Goal: Task Accomplishment & Management: Use online tool/utility

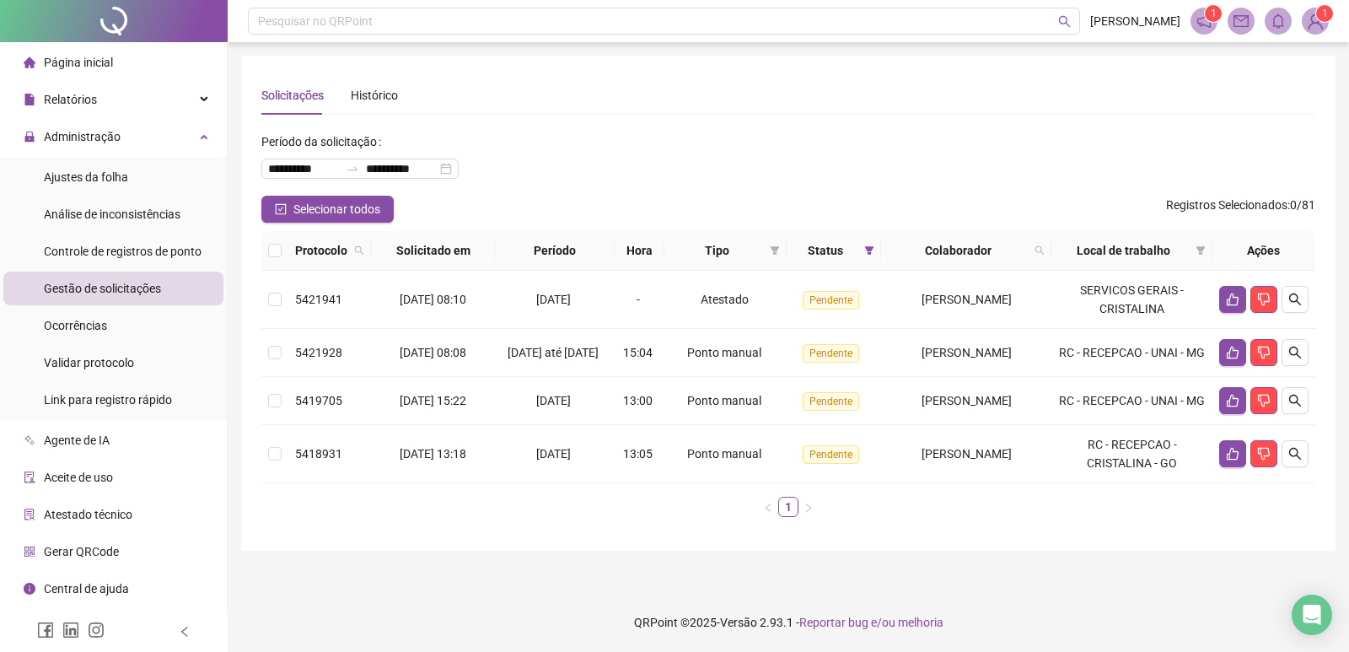
click at [117, 289] on span "Gestão de solicitações" at bounding box center [102, 288] width 117 height 13
click at [130, 183] on li "Ajustes da folha" at bounding box center [113, 177] width 220 height 34
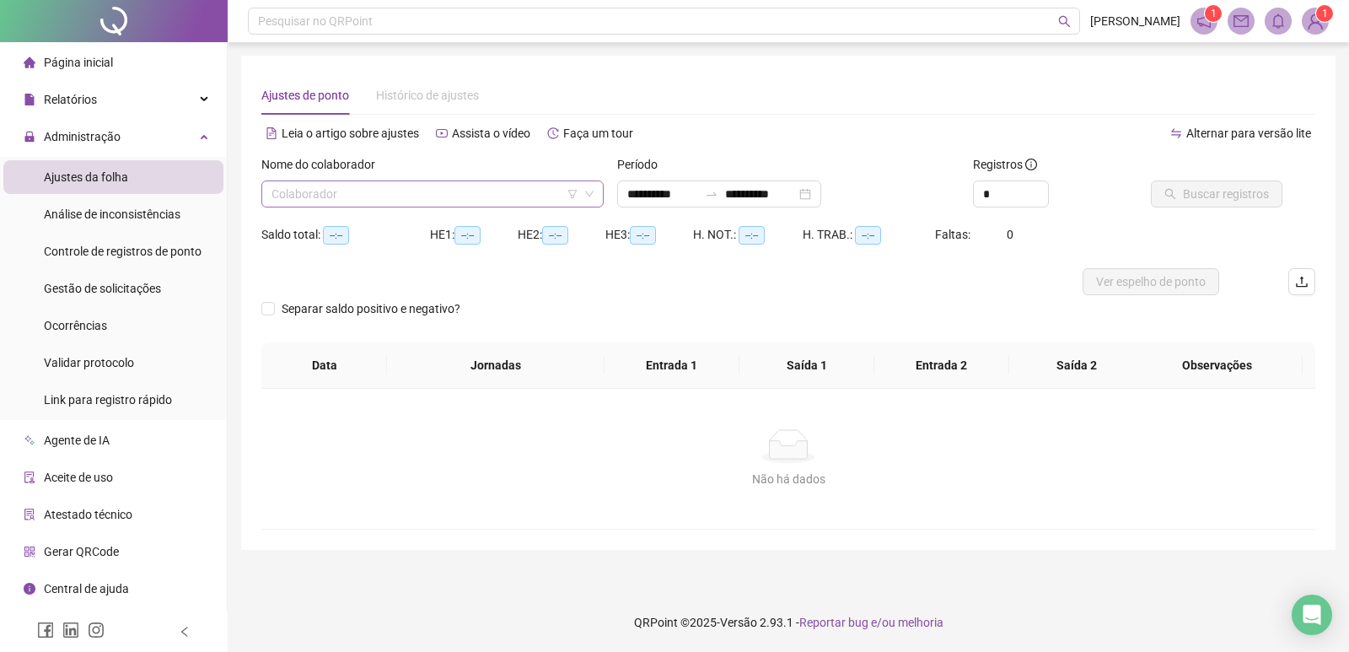
type input "**********"
click at [422, 200] on input "search" at bounding box center [424, 193] width 307 height 25
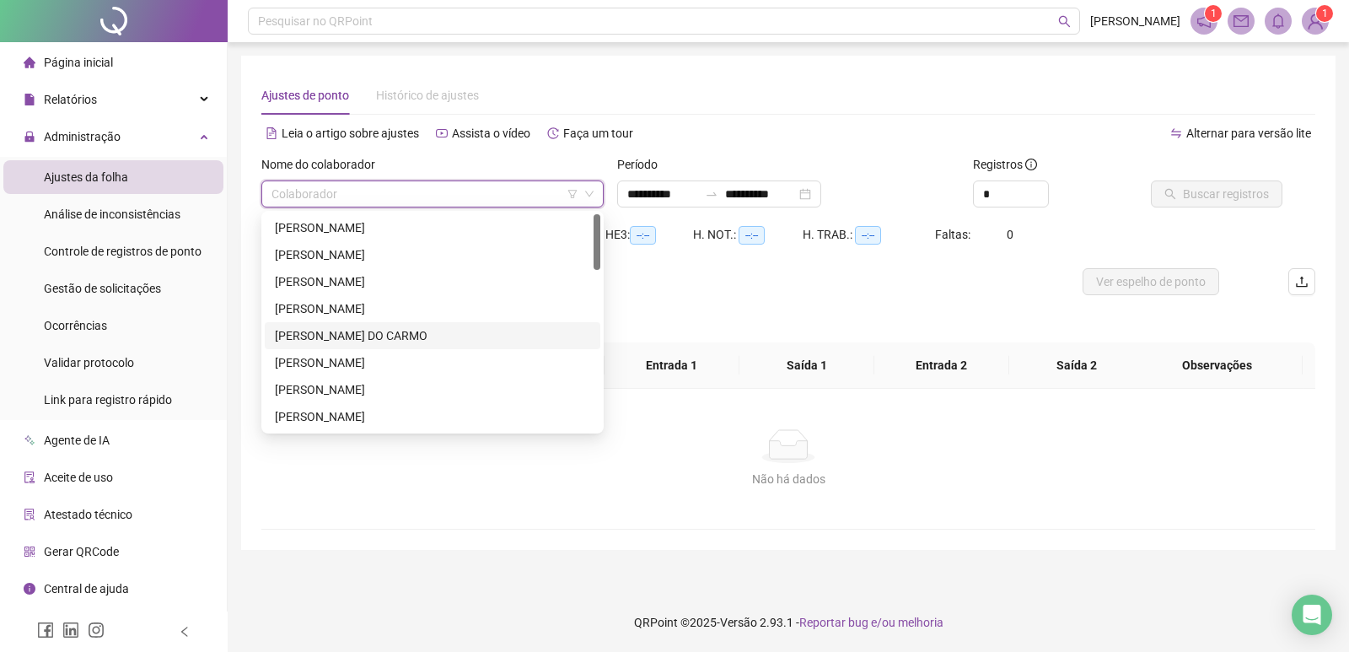
click at [341, 335] on div "[PERSON_NAME] DO CARMO" at bounding box center [432, 335] width 315 height 19
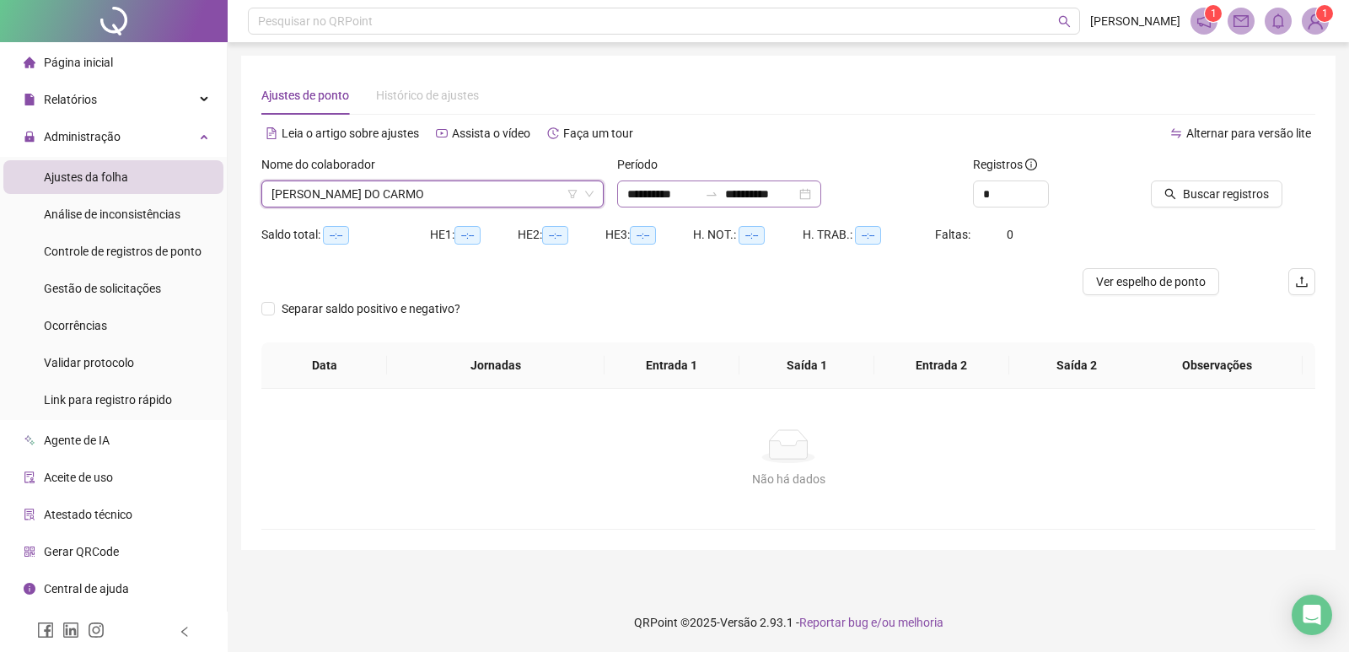
click at [821, 196] on div "**********" at bounding box center [719, 193] width 204 height 27
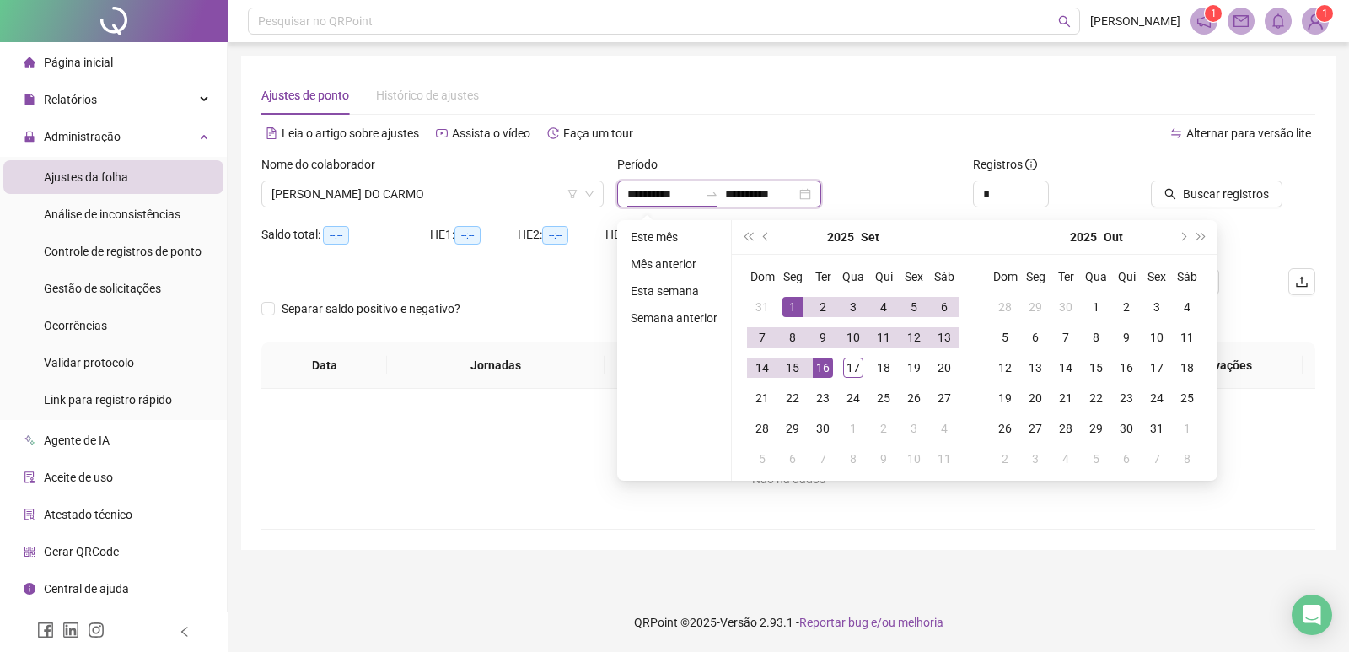
click at [821, 196] on div "**********" at bounding box center [719, 193] width 204 height 27
click at [762, 233] on button "prev-year" at bounding box center [766, 237] width 19 height 34
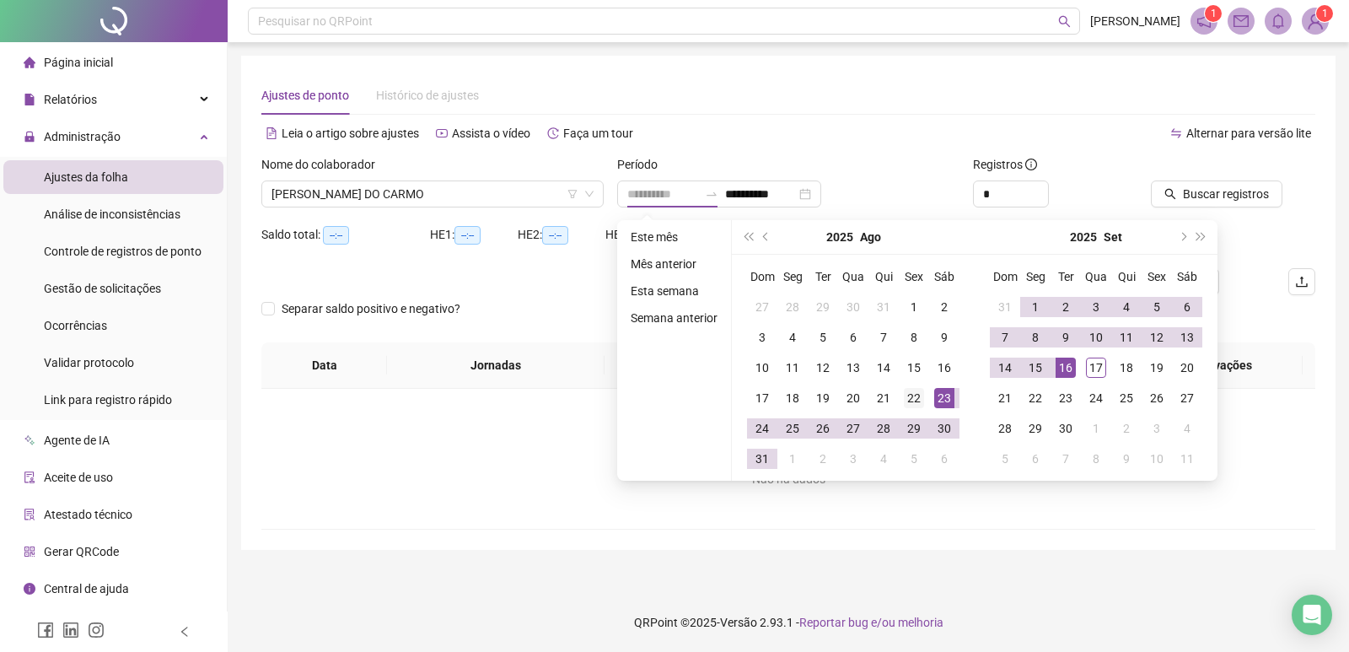
type input "**********"
click at [916, 396] on div "22" at bounding box center [914, 398] width 20 height 20
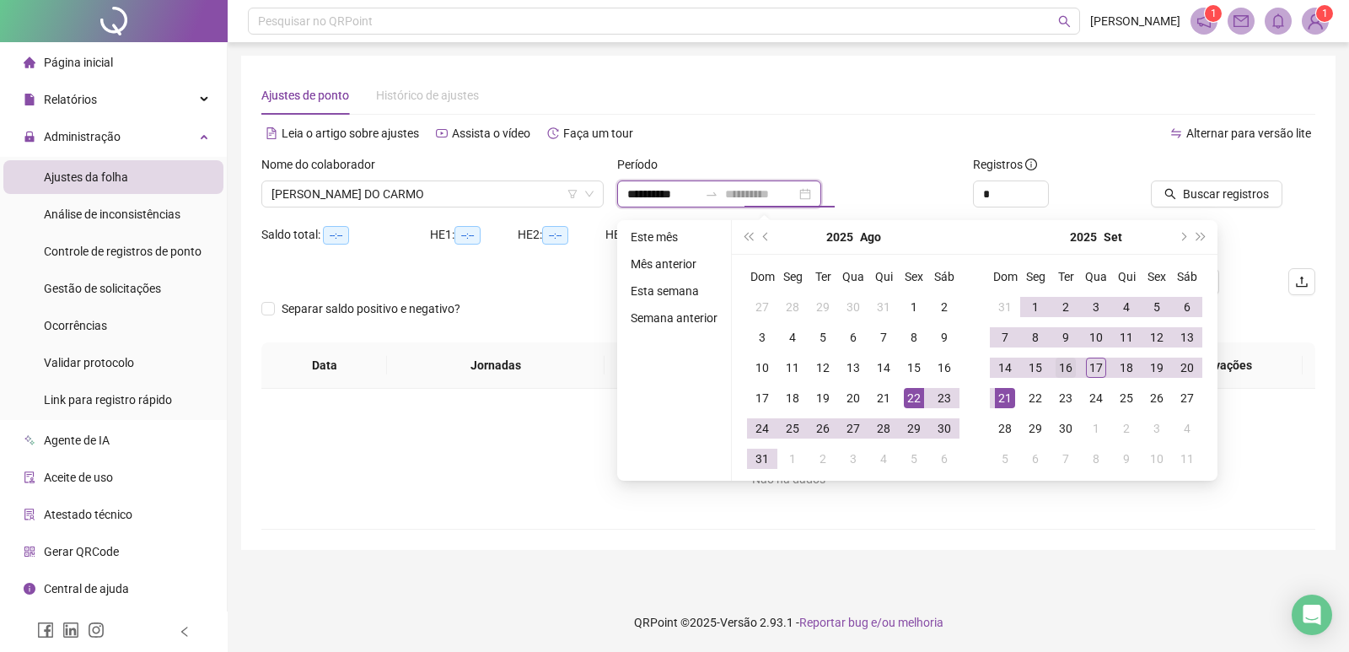
type input "**********"
click at [1072, 368] on div "16" at bounding box center [1065, 367] width 20 height 20
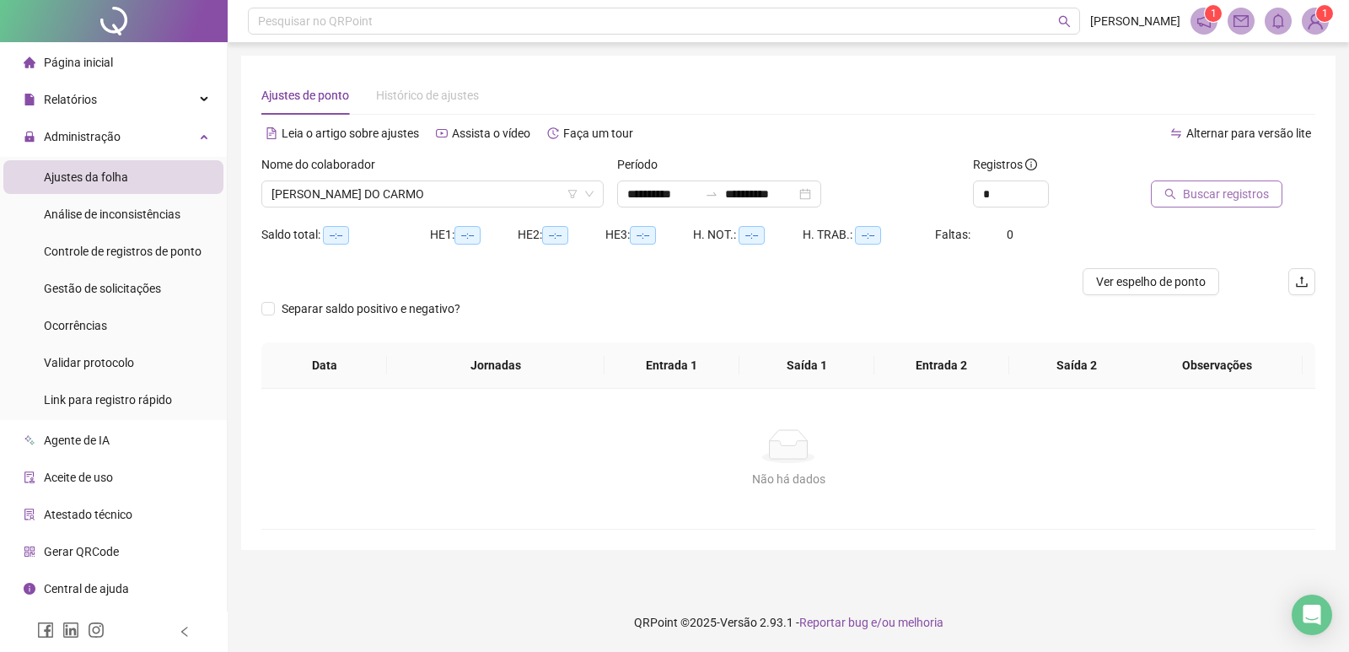
click at [1203, 201] on span "Buscar registros" at bounding box center [1226, 194] width 86 height 19
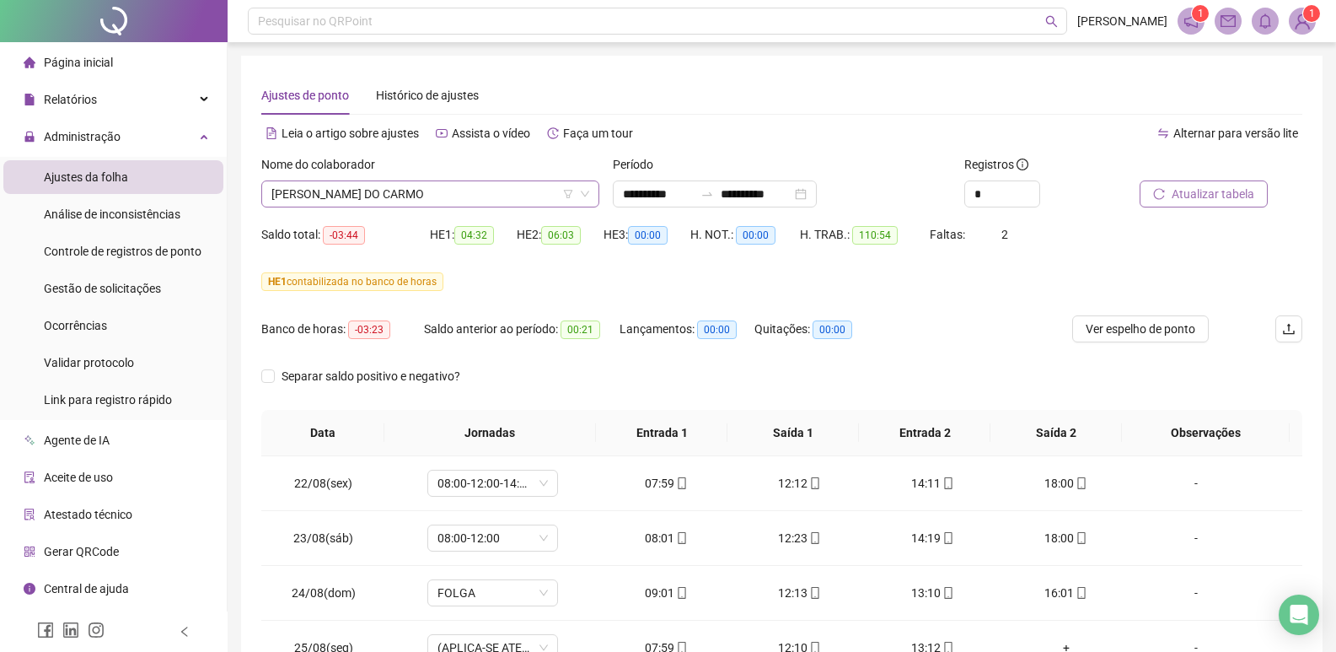
click at [507, 198] on span "[PERSON_NAME] DO CARMO" at bounding box center [430, 193] width 318 height 25
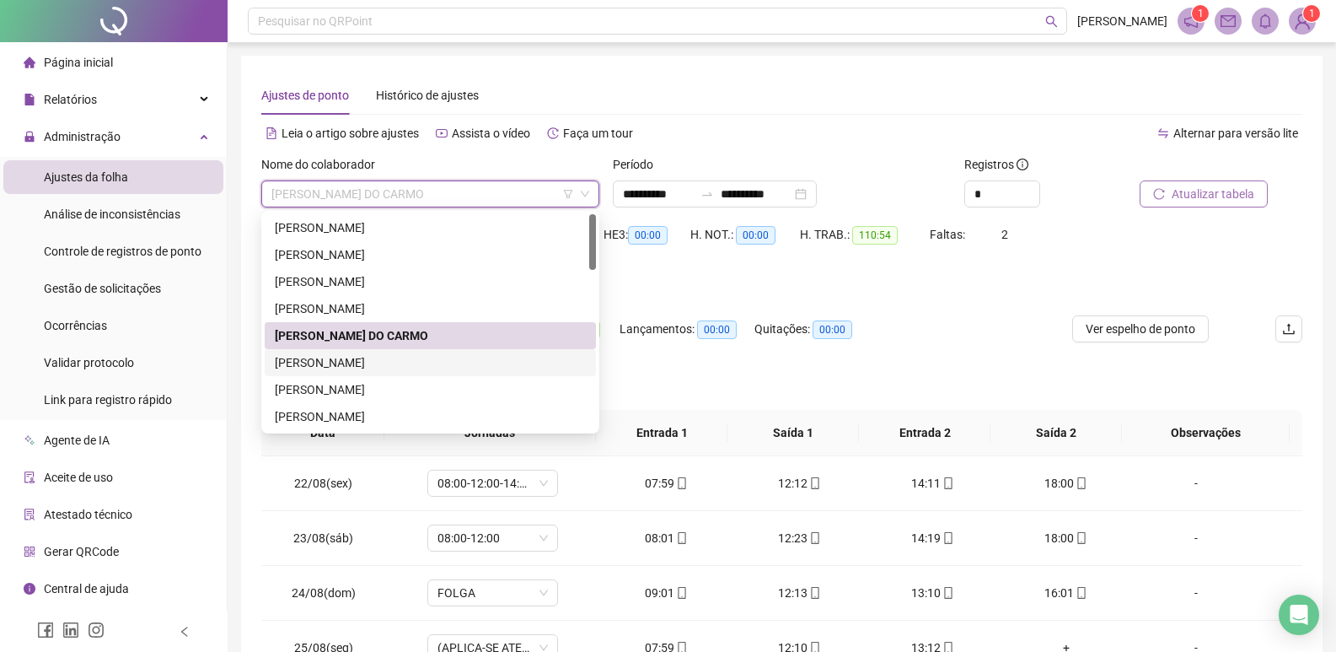
click at [373, 362] on div "[PERSON_NAME]" at bounding box center [430, 362] width 311 height 19
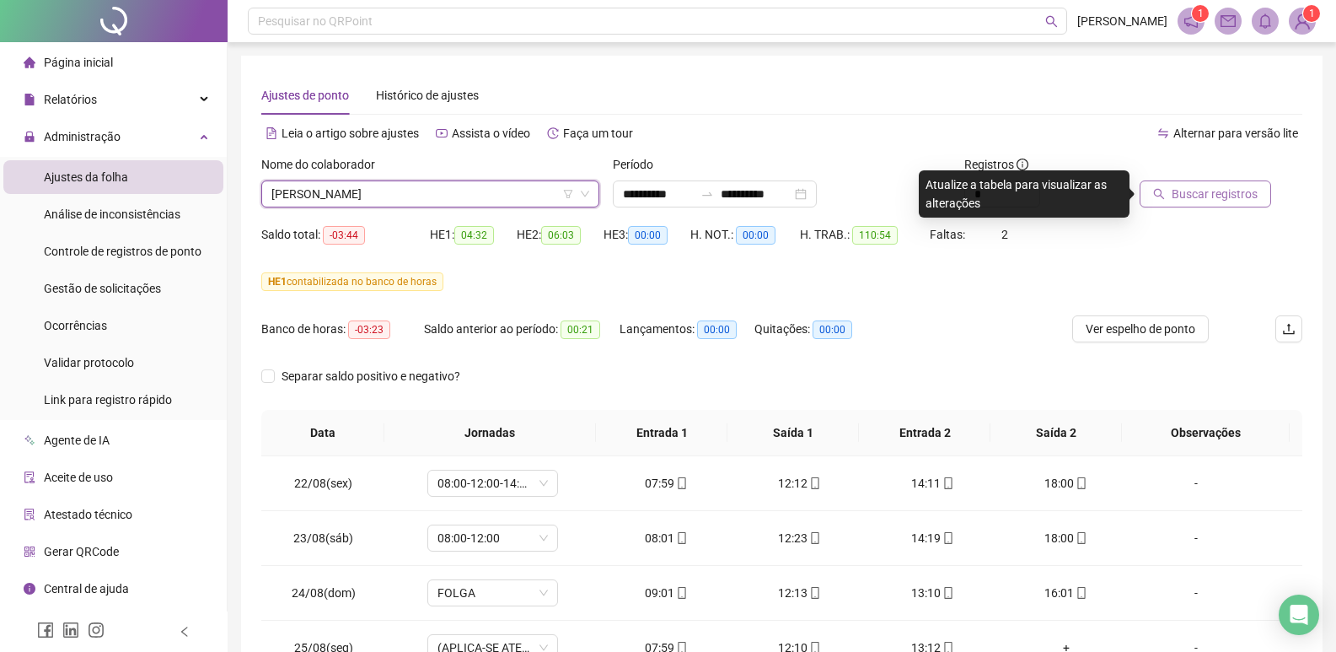
click at [1207, 201] on span "Buscar registros" at bounding box center [1215, 194] width 86 height 19
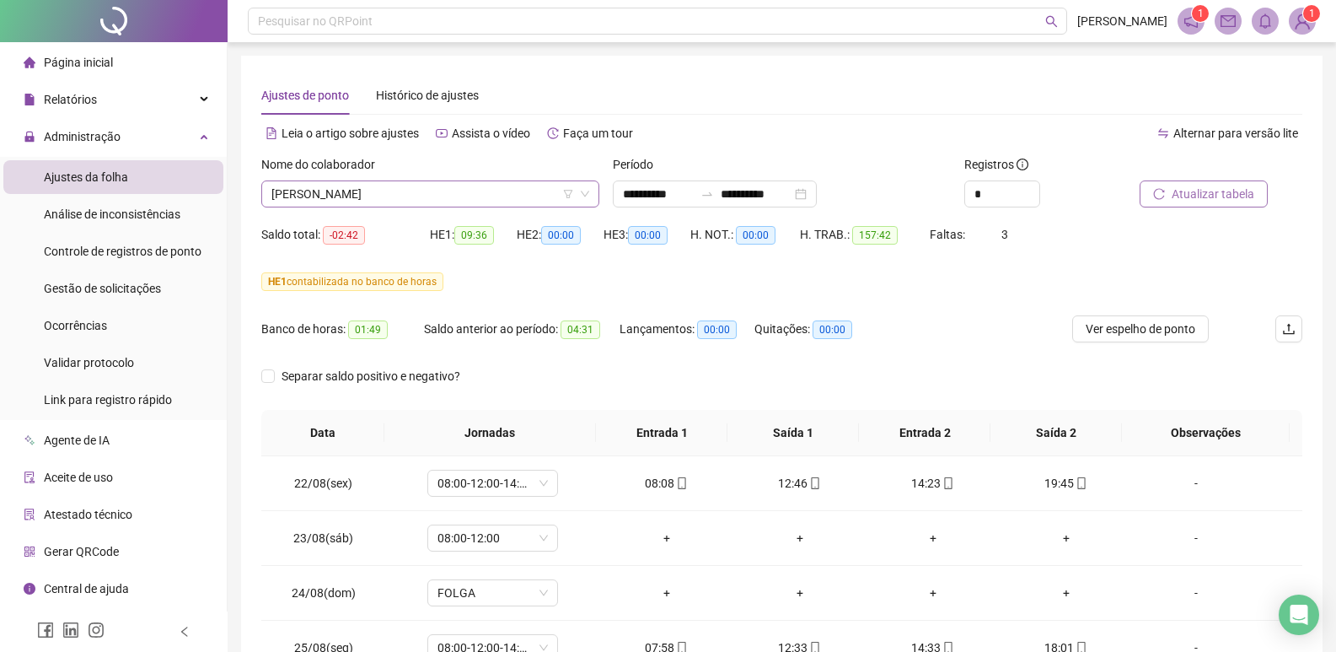
click at [526, 195] on span "[PERSON_NAME]" at bounding box center [430, 193] width 318 height 25
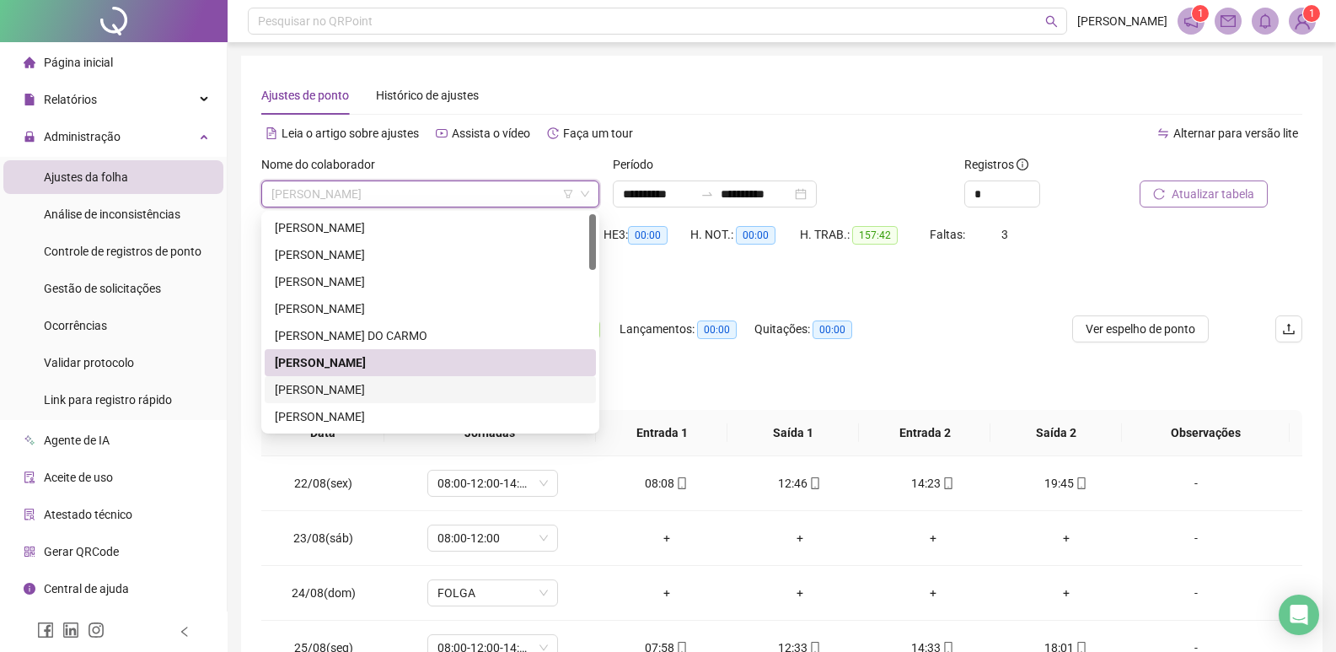
click at [371, 389] on div "[PERSON_NAME]" at bounding box center [430, 389] width 311 height 19
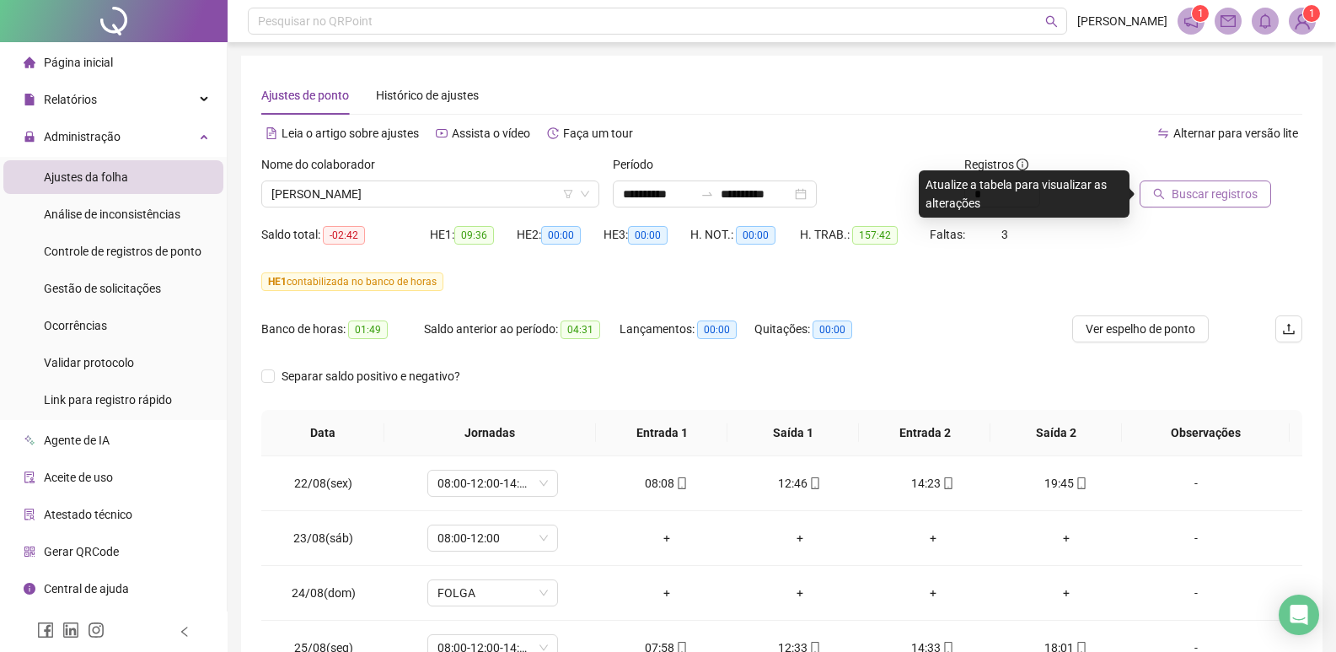
click at [1205, 198] on span "Buscar registros" at bounding box center [1215, 194] width 86 height 19
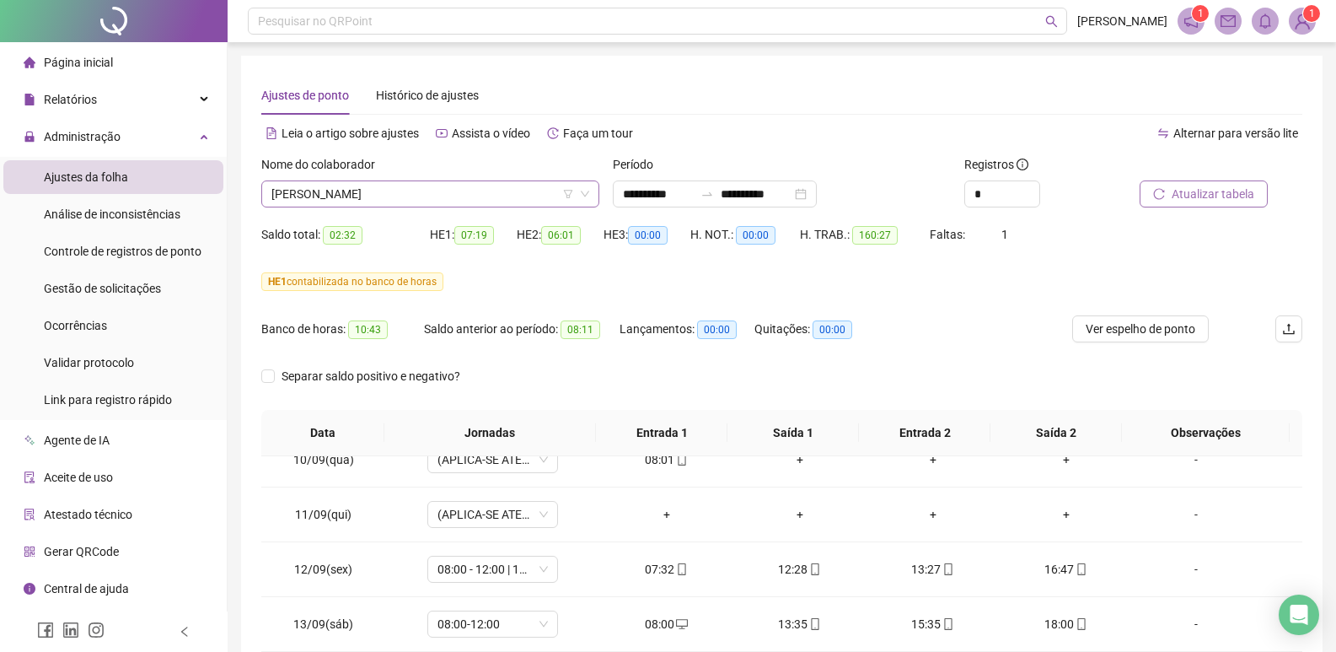
click at [427, 190] on span "[PERSON_NAME]" at bounding box center [430, 193] width 318 height 25
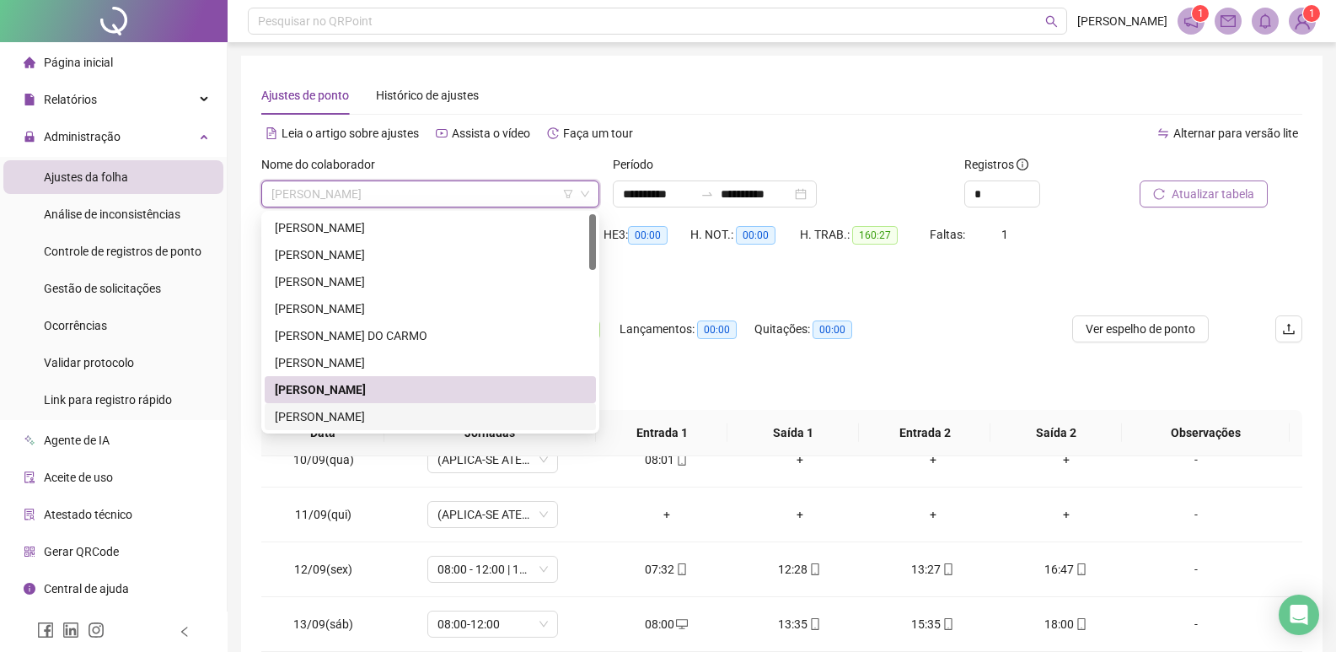
click at [371, 417] on div "[PERSON_NAME]" at bounding box center [430, 416] width 311 height 19
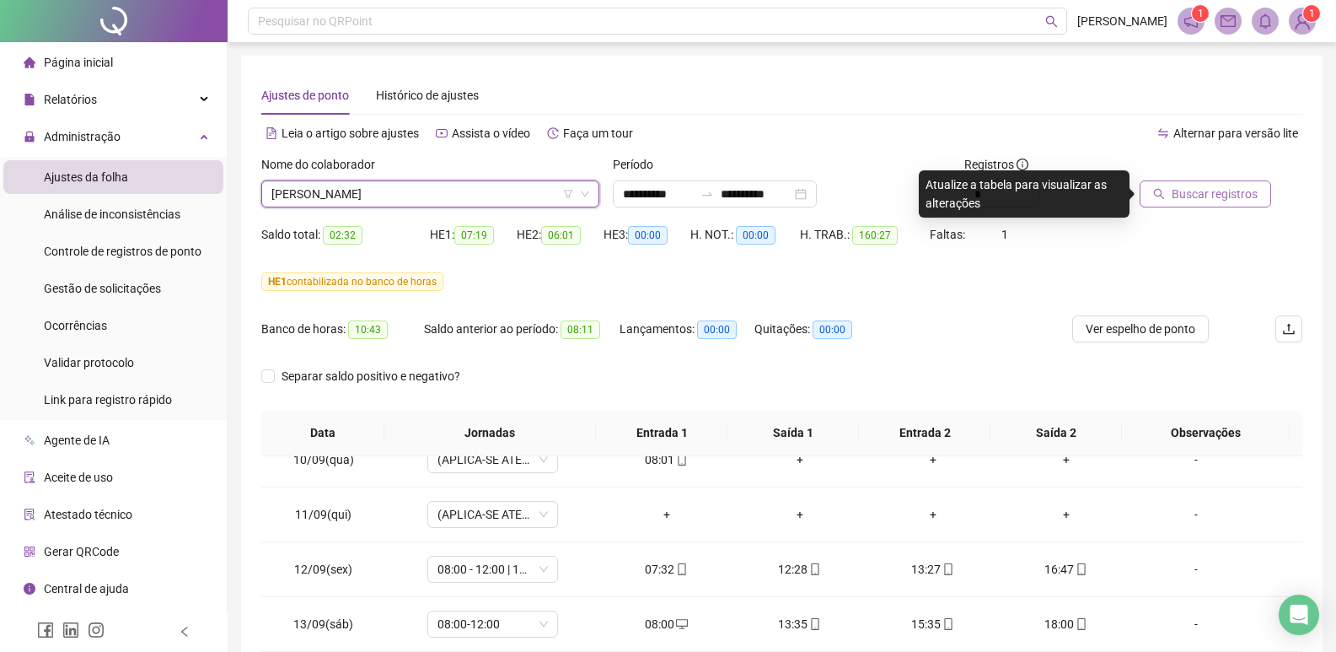
click at [1190, 198] on span "Buscar registros" at bounding box center [1215, 194] width 86 height 19
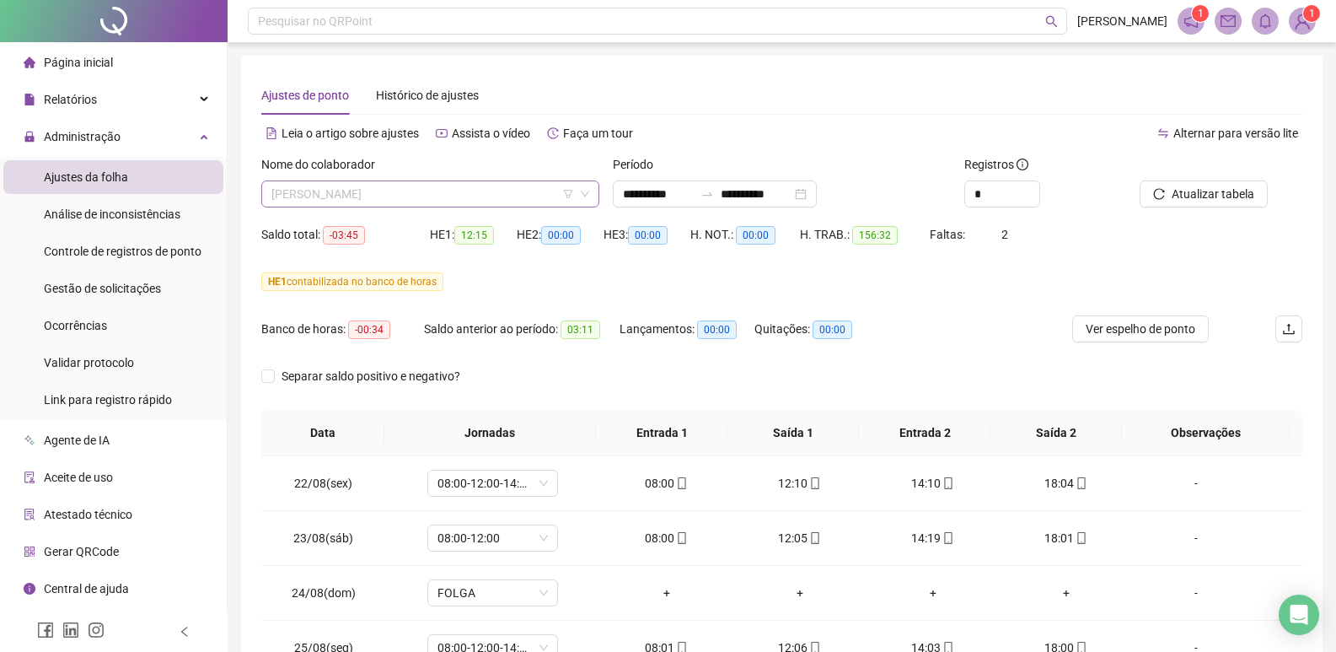
click at [463, 191] on span "[PERSON_NAME]" at bounding box center [430, 193] width 318 height 25
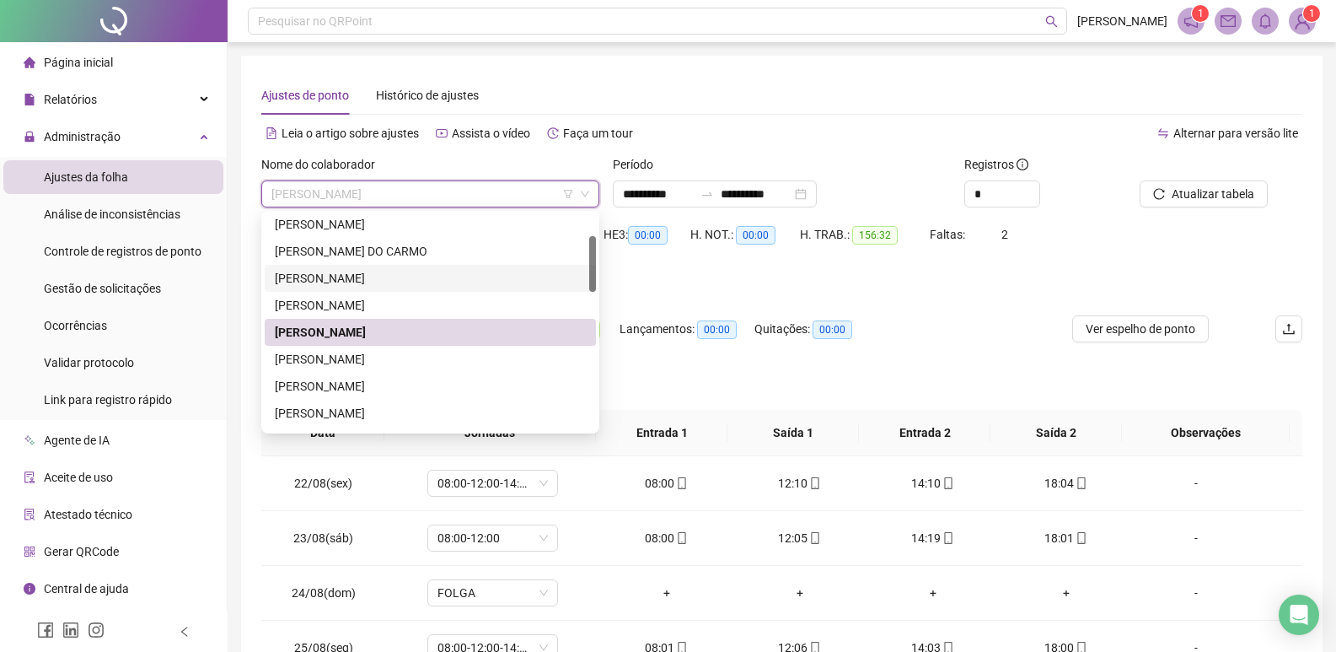
scroll to position [169, 0]
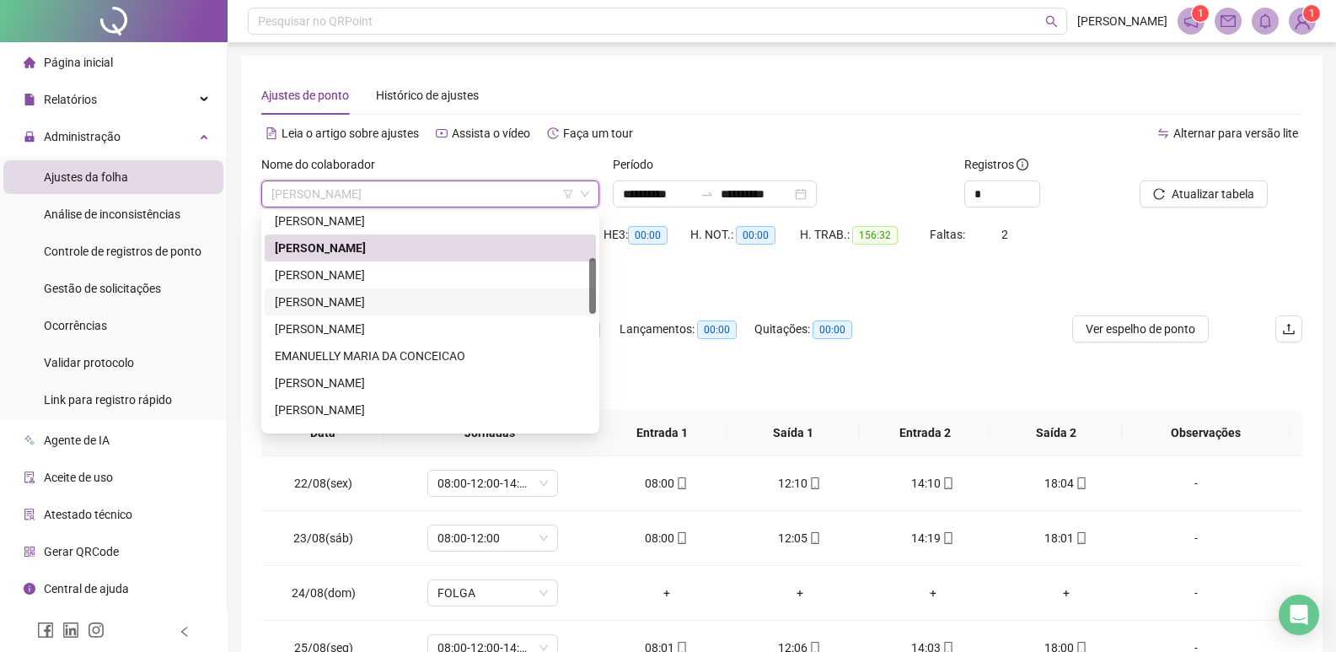
click at [341, 302] on div "[PERSON_NAME]" at bounding box center [430, 301] width 311 height 19
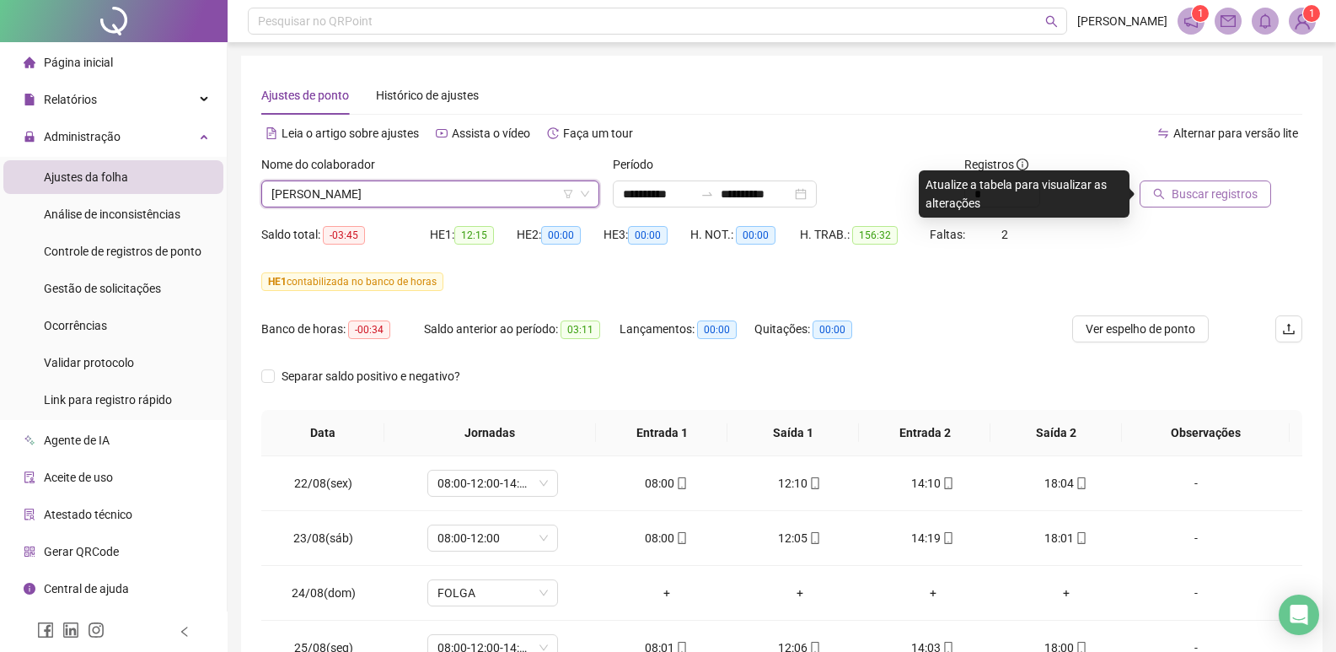
click at [1183, 190] on span "Buscar registros" at bounding box center [1215, 194] width 86 height 19
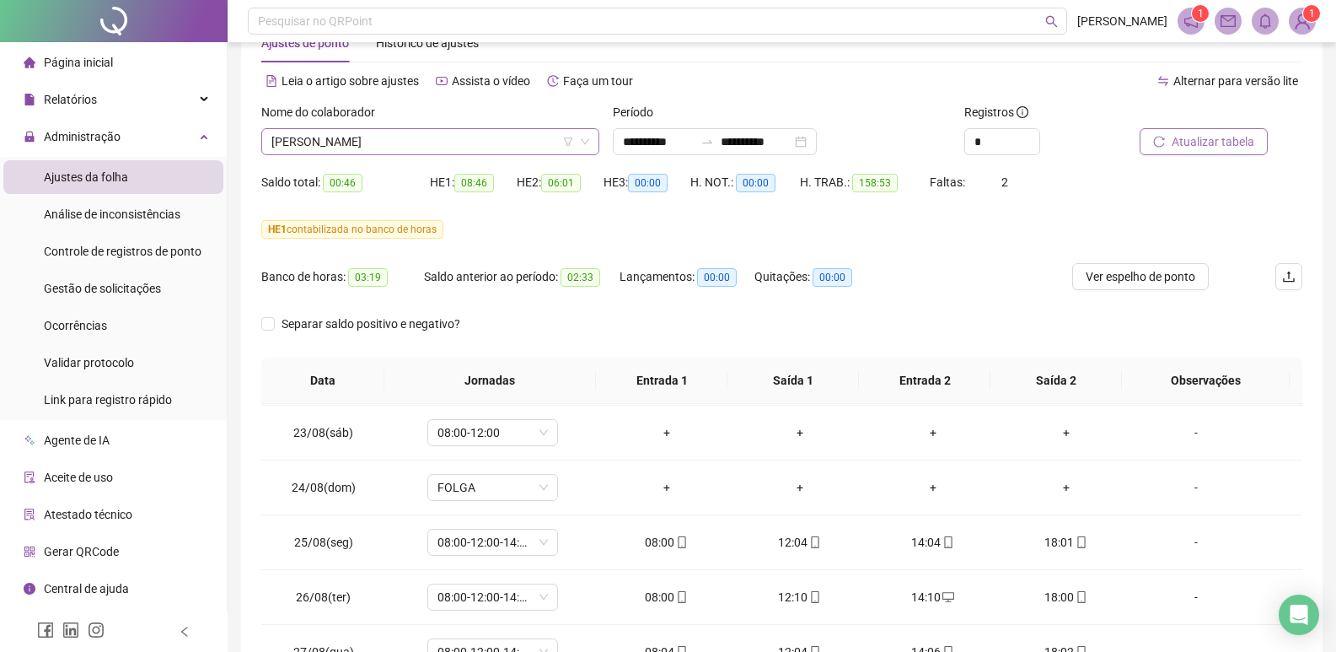
scroll to position [0, 0]
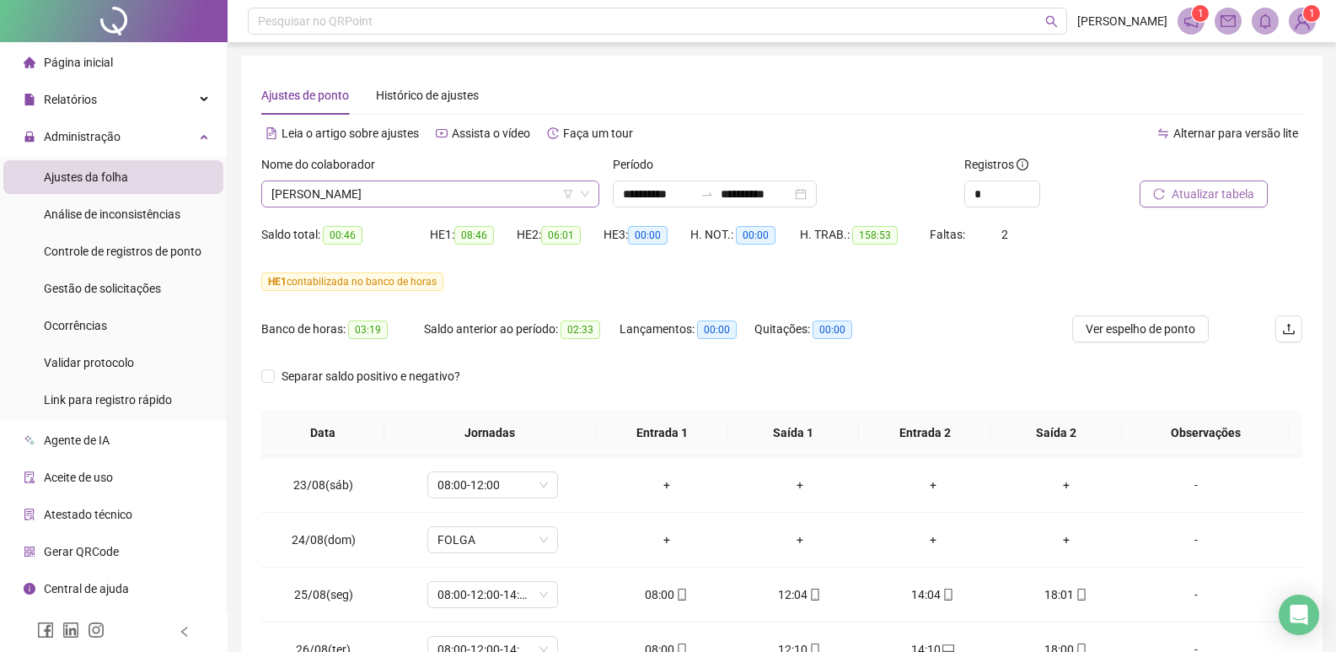
click at [474, 199] on span "[PERSON_NAME]" at bounding box center [430, 193] width 318 height 25
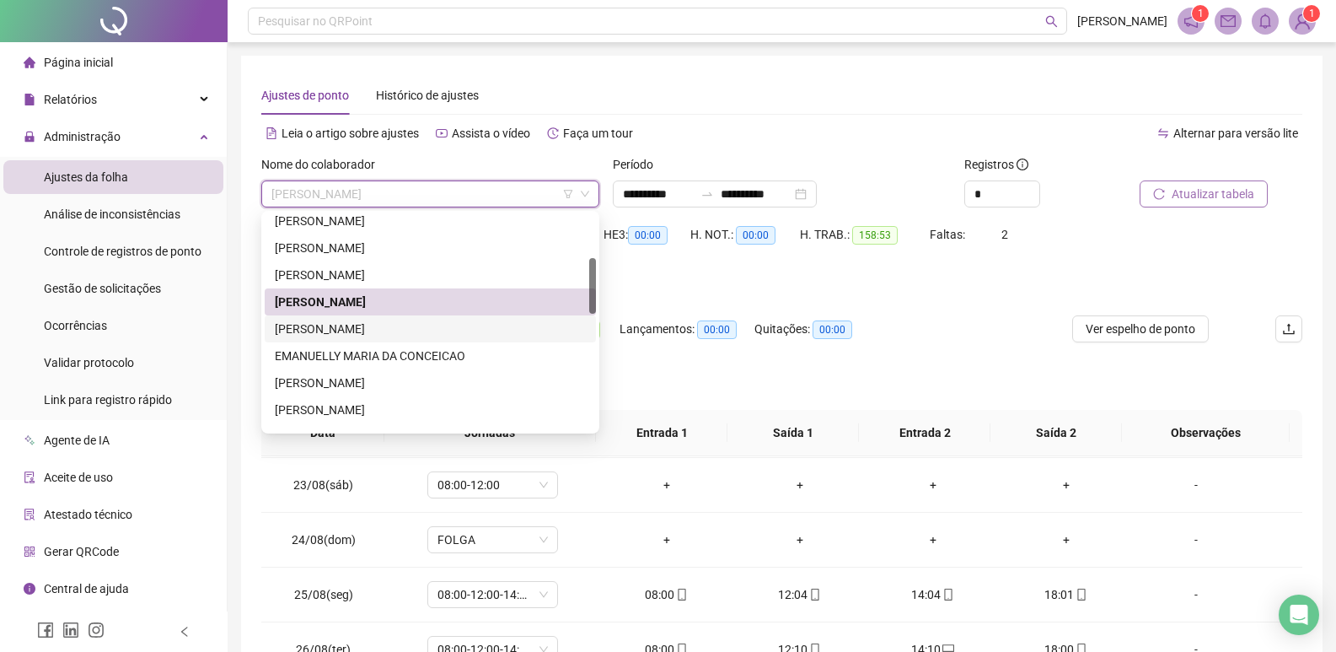
click at [373, 330] on div "[PERSON_NAME]" at bounding box center [430, 328] width 311 height 19
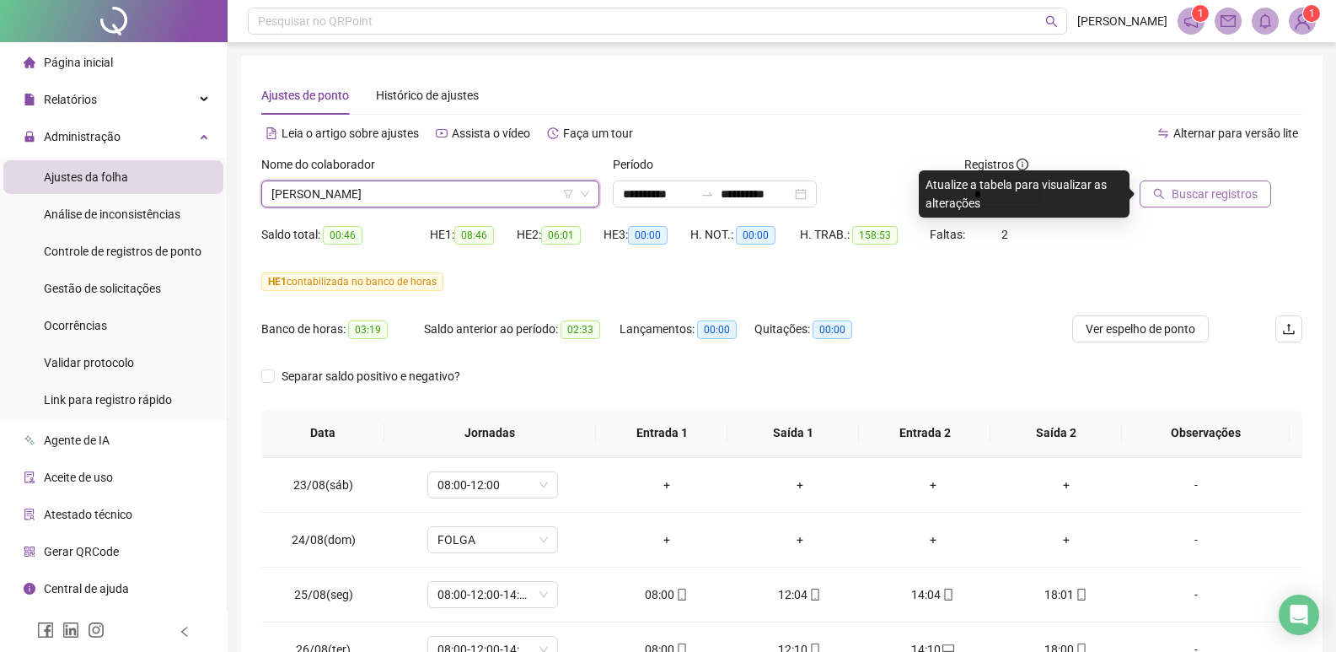
click at [1206, 190] on span "Buscar registros" at bounding box center [1215, 194] width 86 height 19
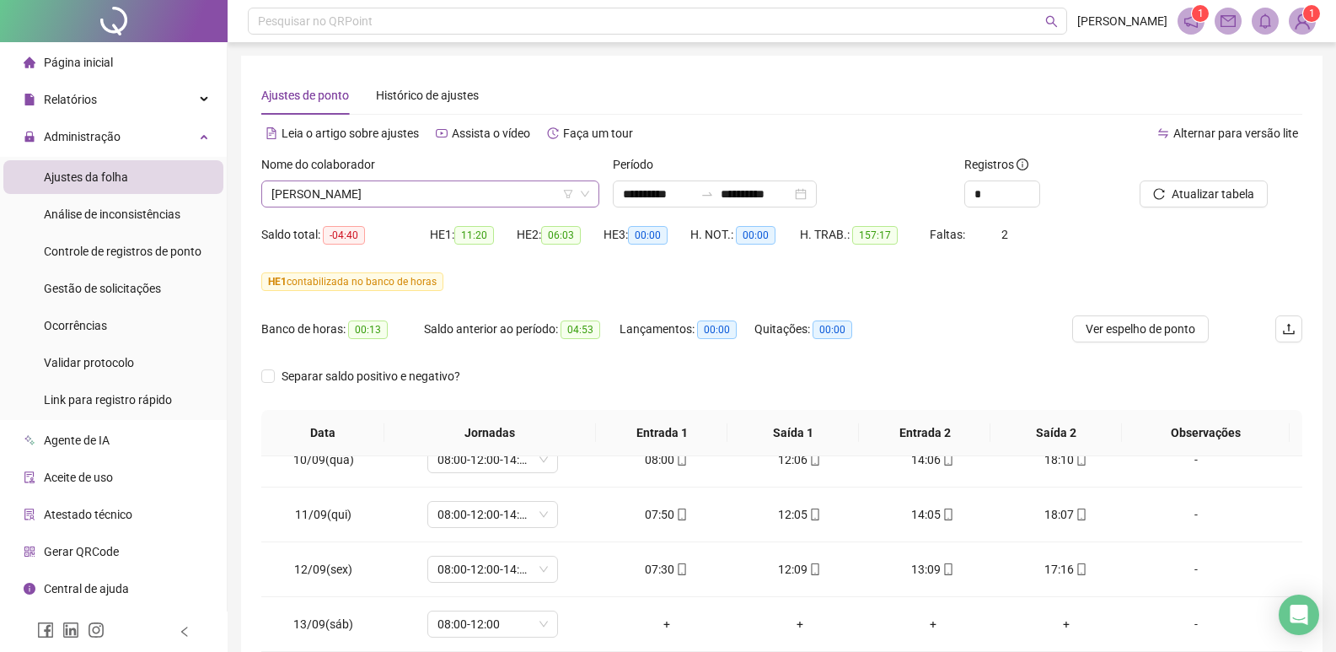
click at [502, 201] on span "[PERSON_NAME]" at bounding box center [430, 193] width 318 height 25
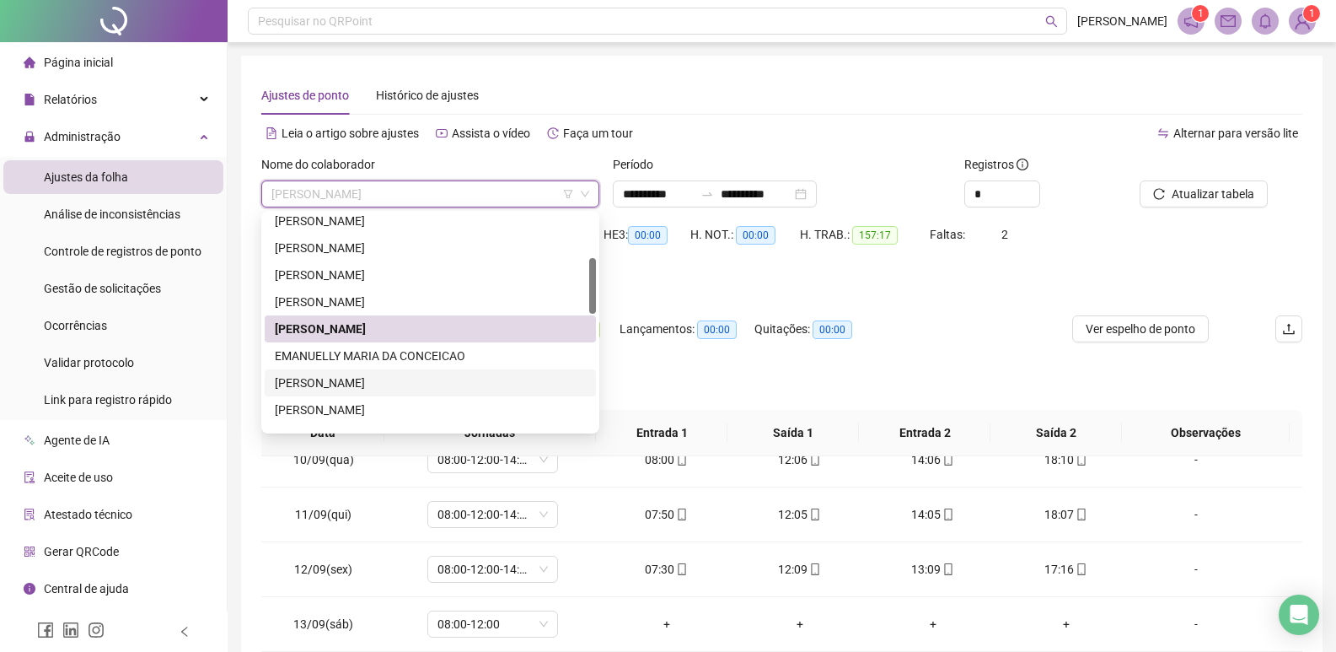
click at [372, 385] on div "[PERSON_NAME]" at bounding box center [430, 382] width 311 height 19
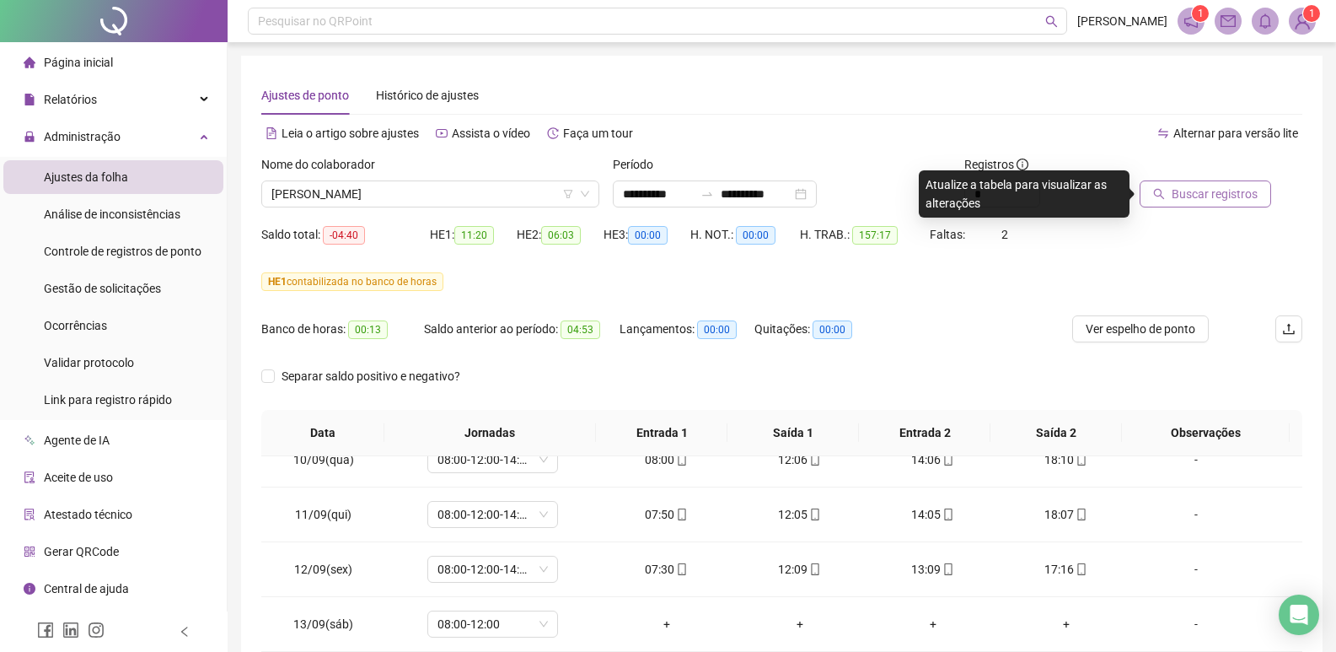
click at [1203, 190] on span "Buscar registros" at bounding box center [1215, 194] width 86 height 19
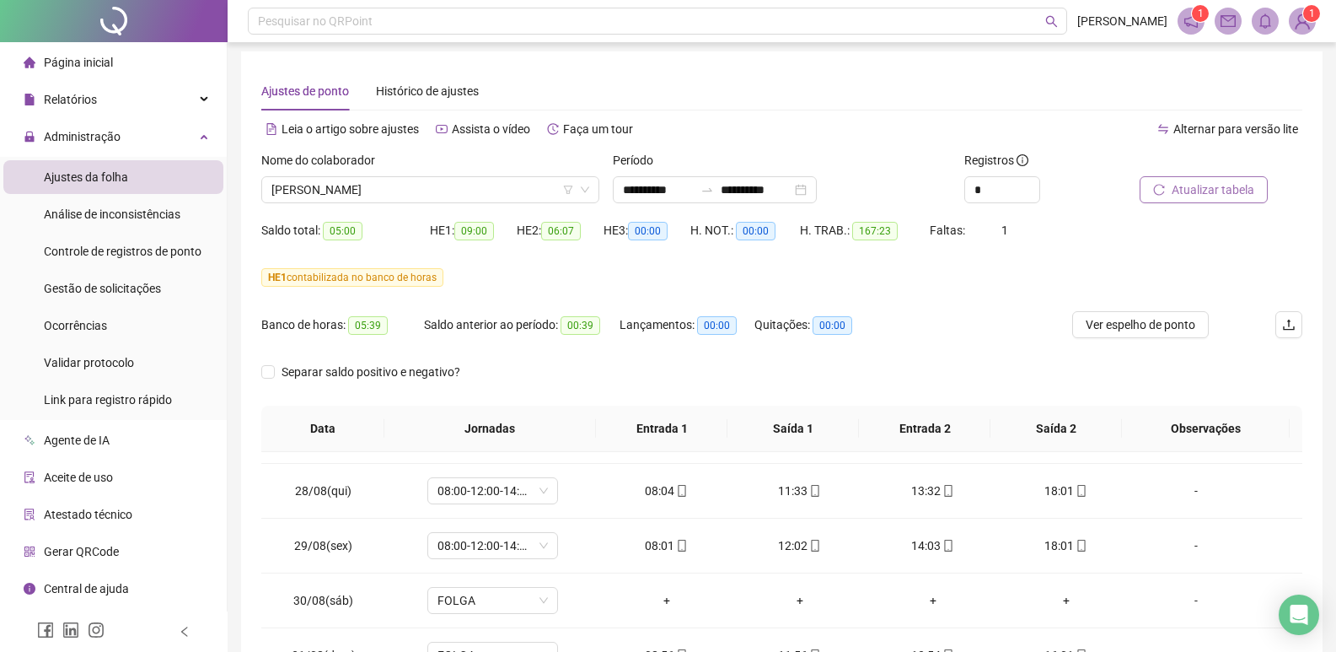
scroll to position [337, 0]
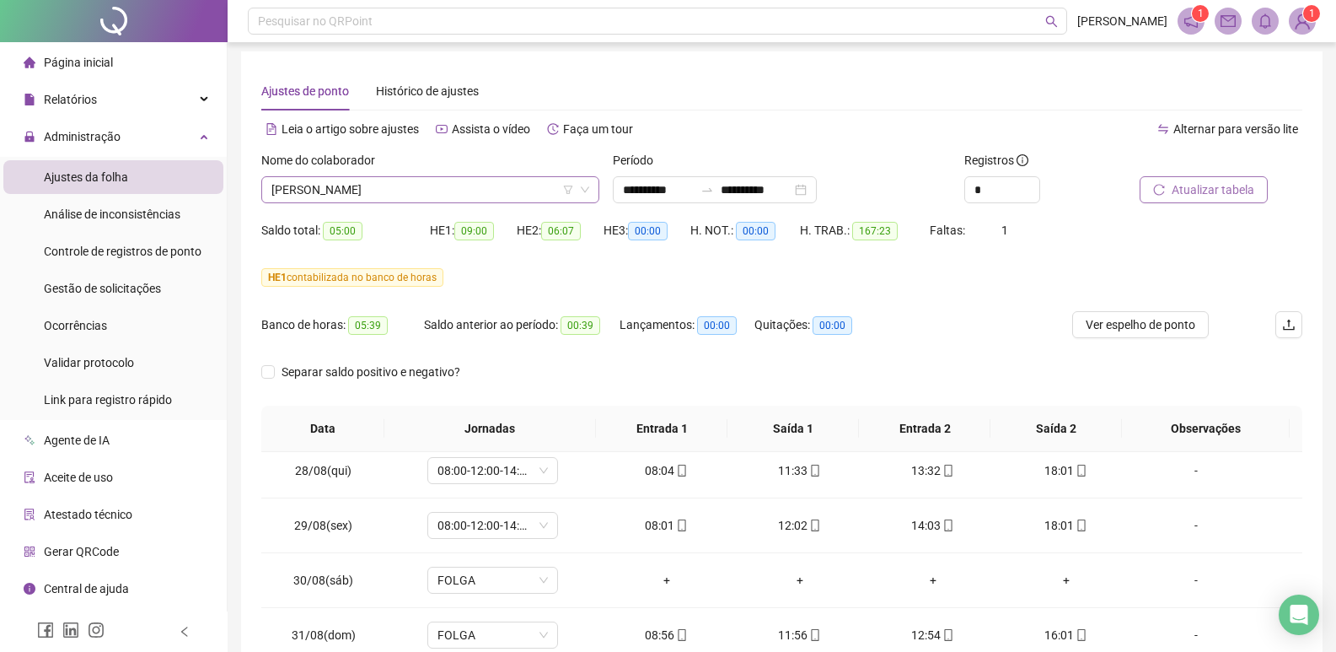
click at [453, 190] on span "[PERSON_NAME]" at bounding box center [430, 189] width 318 height 25
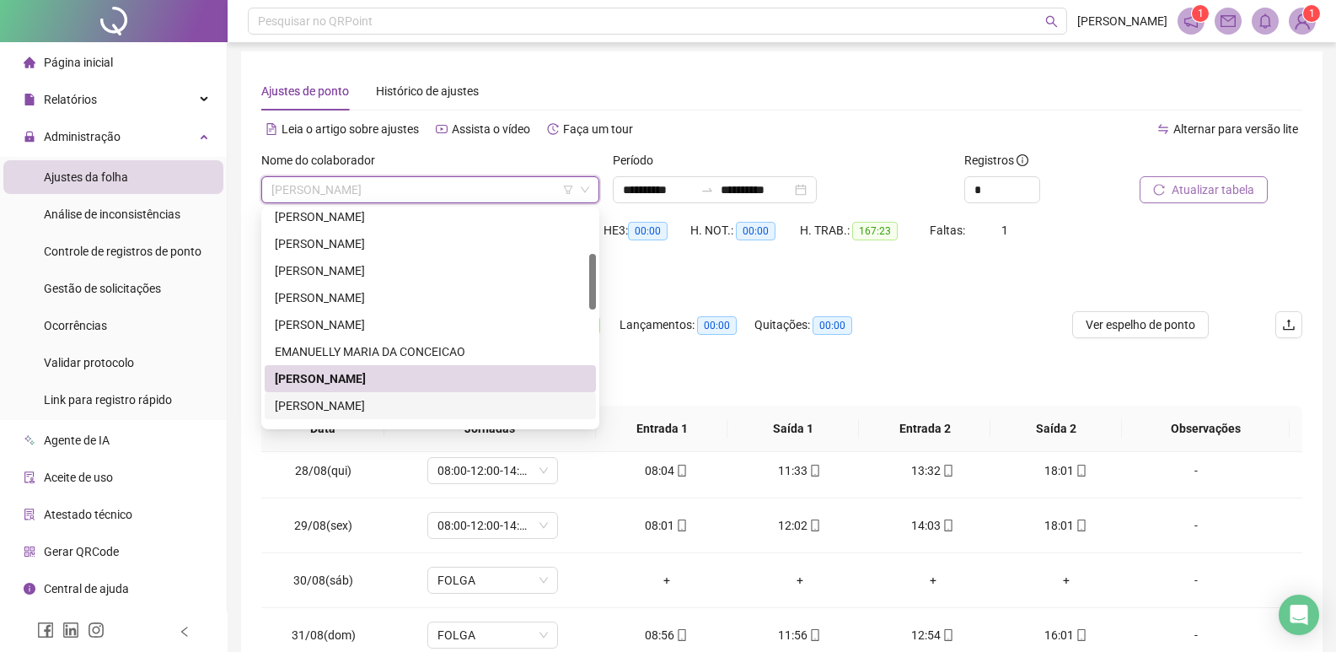
click at [322, 405] on div "[PERSON_NAME]" at bounding box center [430, 405] width 311 height 19
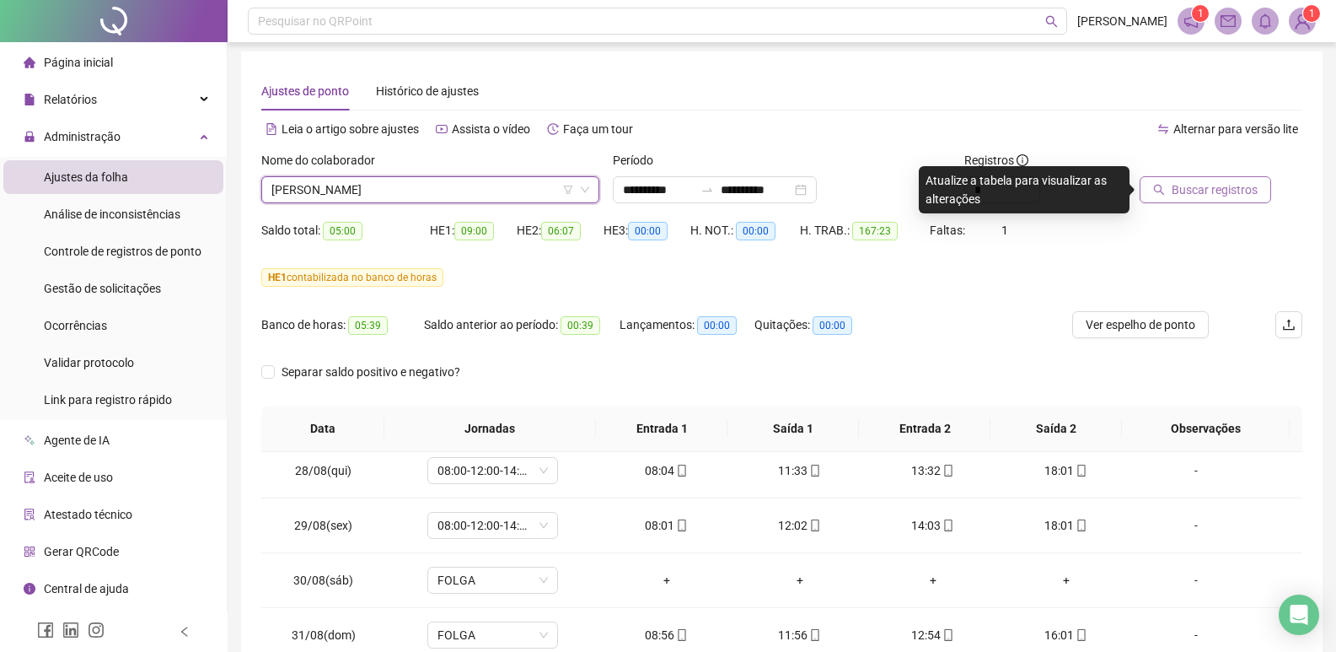
click at [1203, 190] on span "Buscar registros" at bounding box center [1215, 189] width 86 height 19
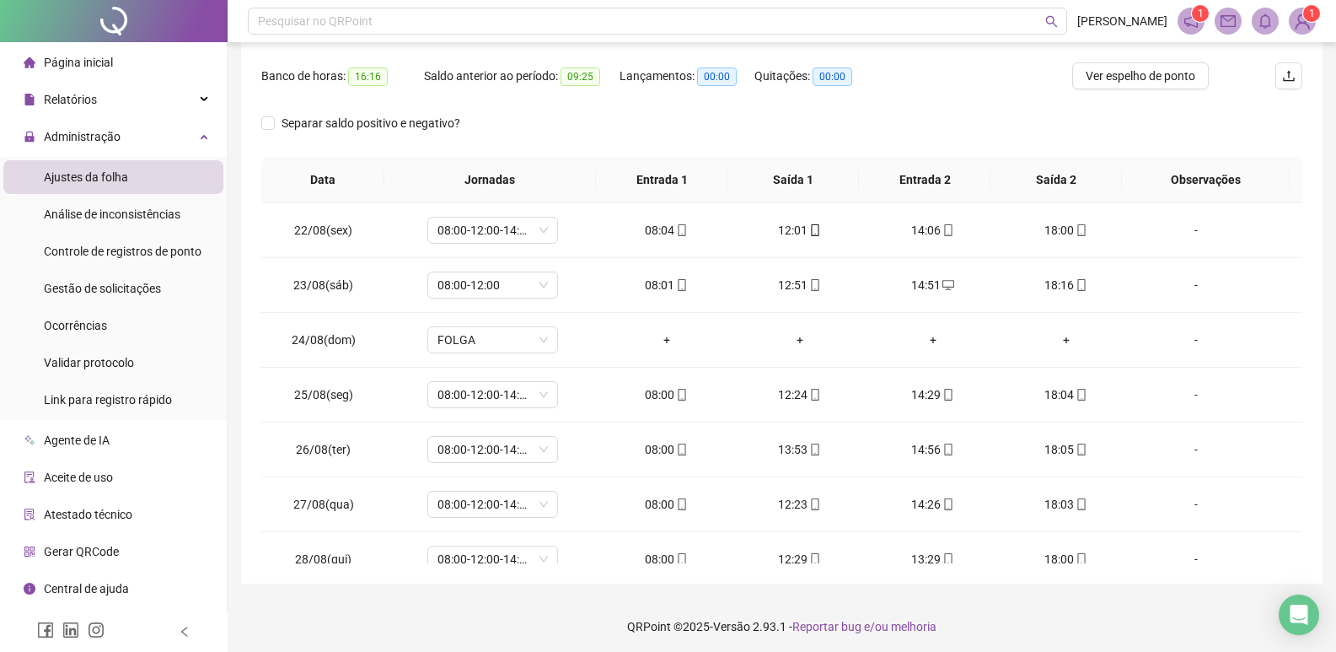
scroll to position [0, 0]
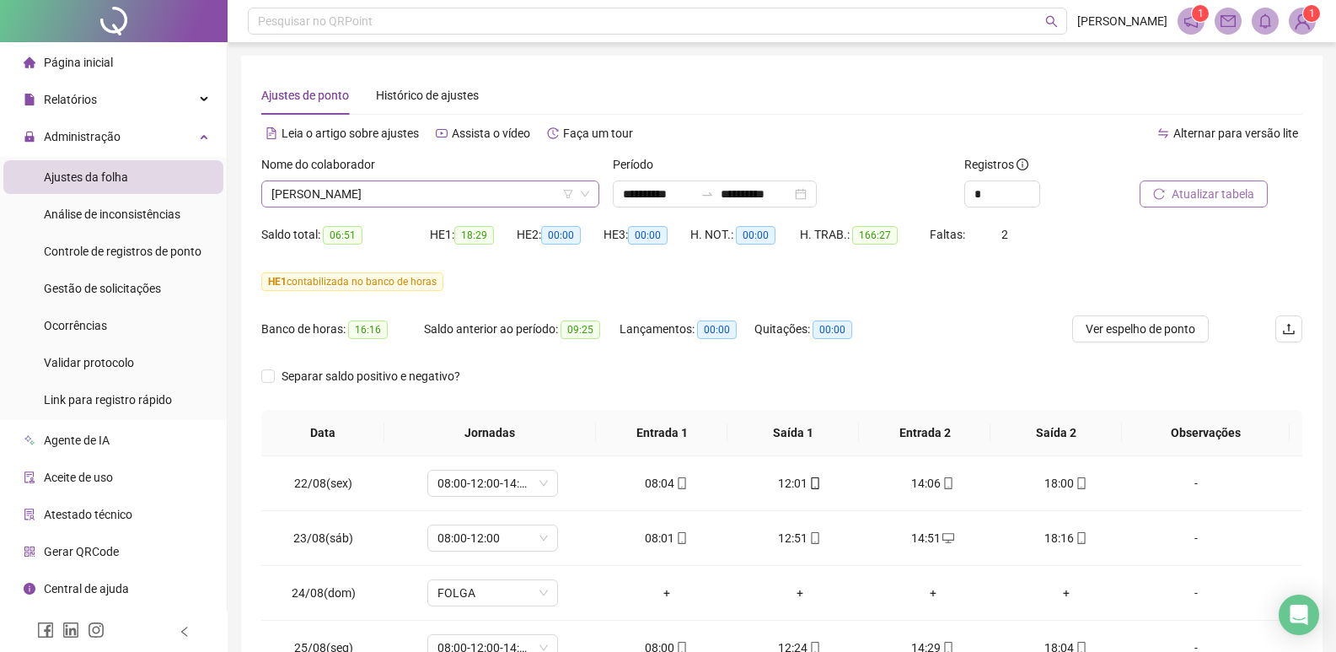
click at [484, 198] on span "[PERSON_NAME]" at bounding box center [430, 193] width 318 height 25
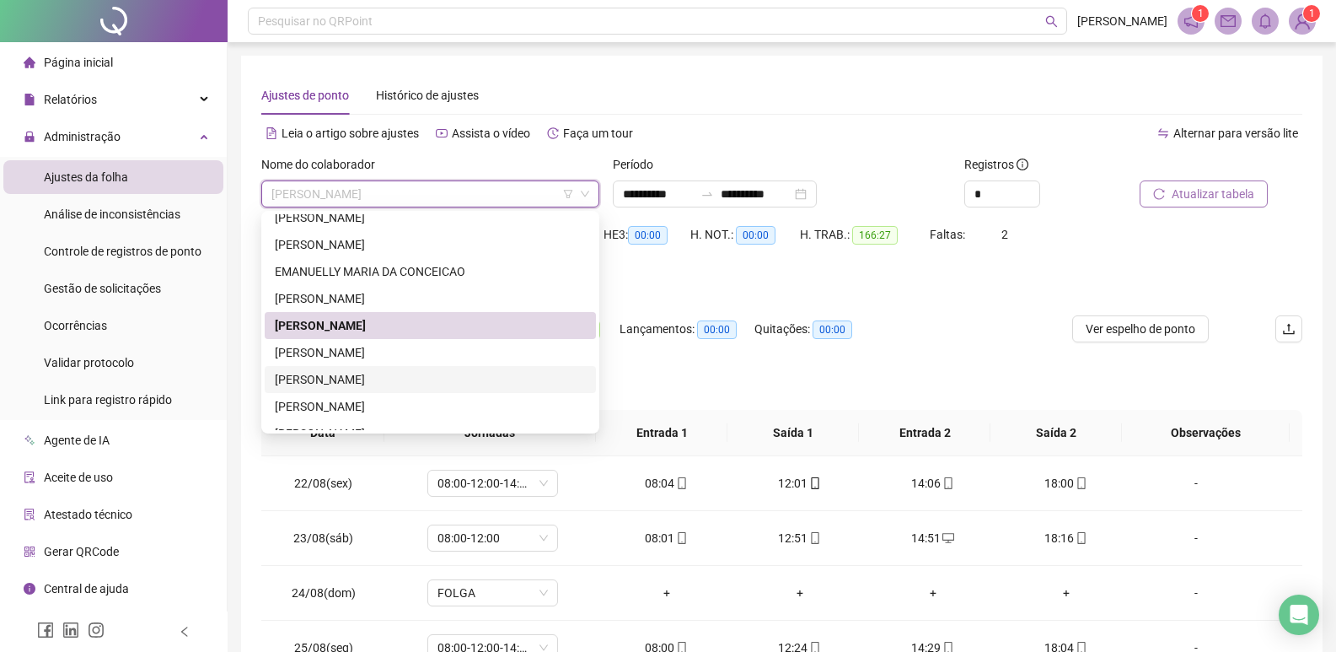
scroll to position [337, 0]
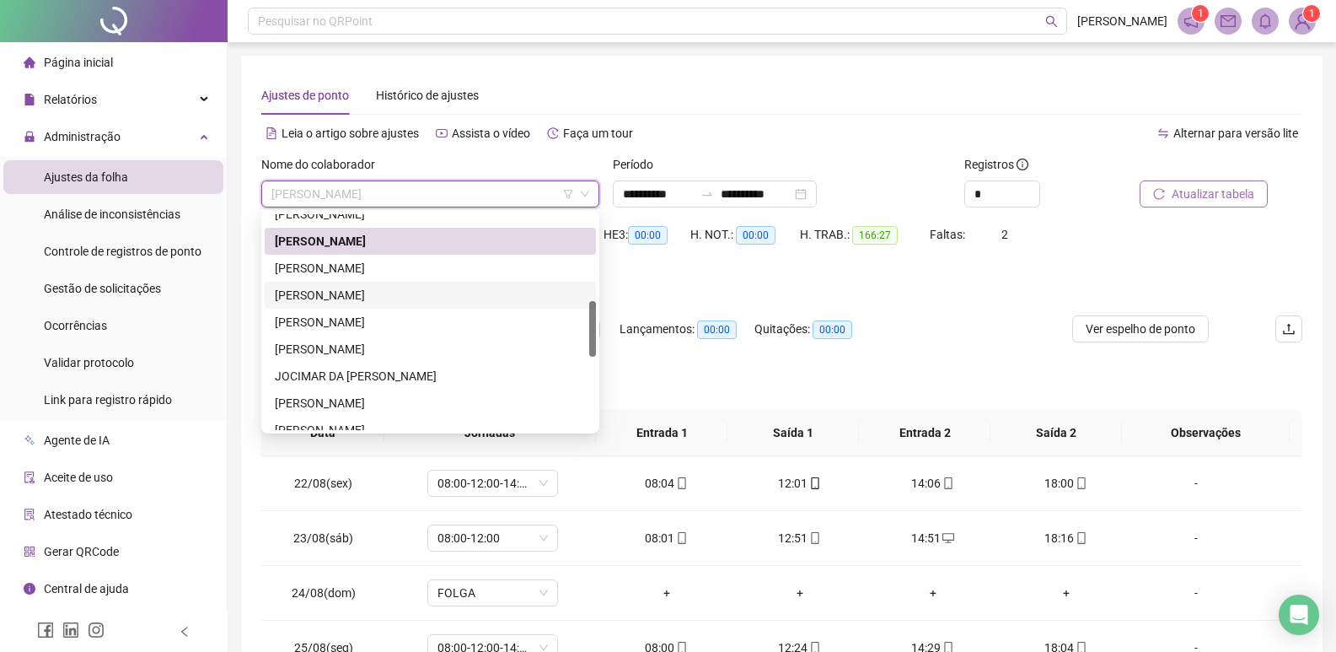
click at [311, 299] on div "[PERSON_NAME]" at bounding box center [430, 295] width 311 height 19
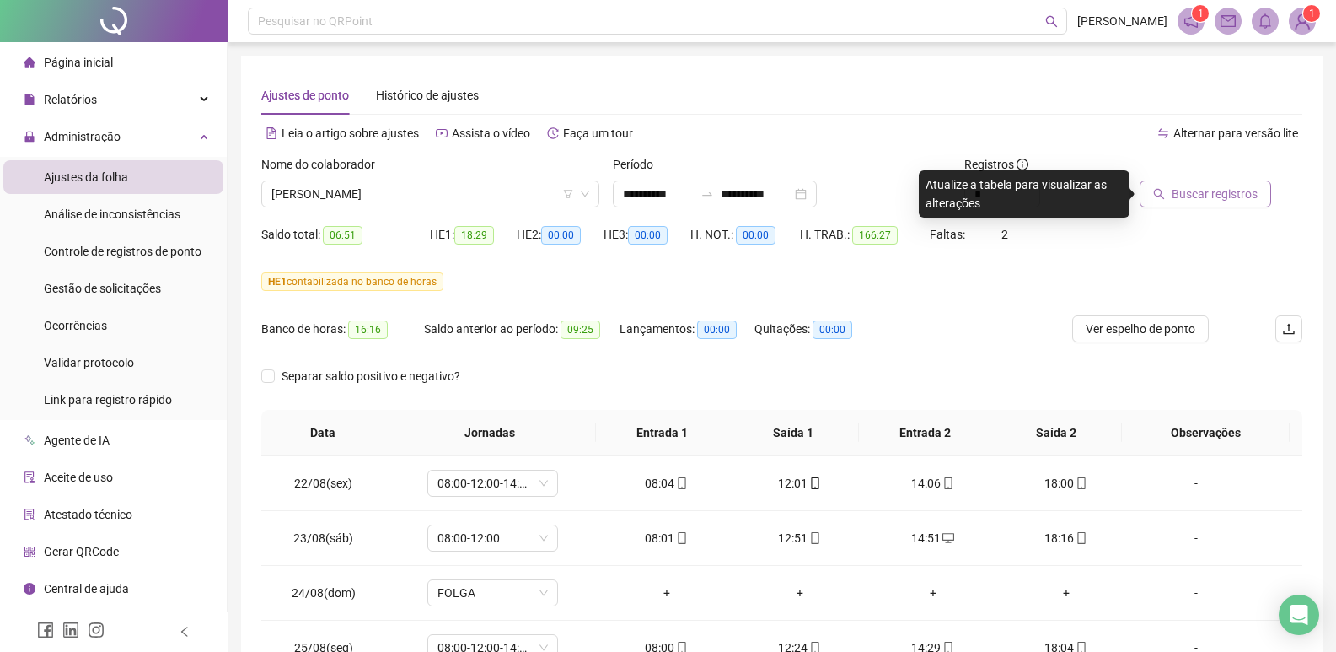
click at [1215, 197] on span "Buscar registros" at bounding box center [1215, 194] width 86 height 19
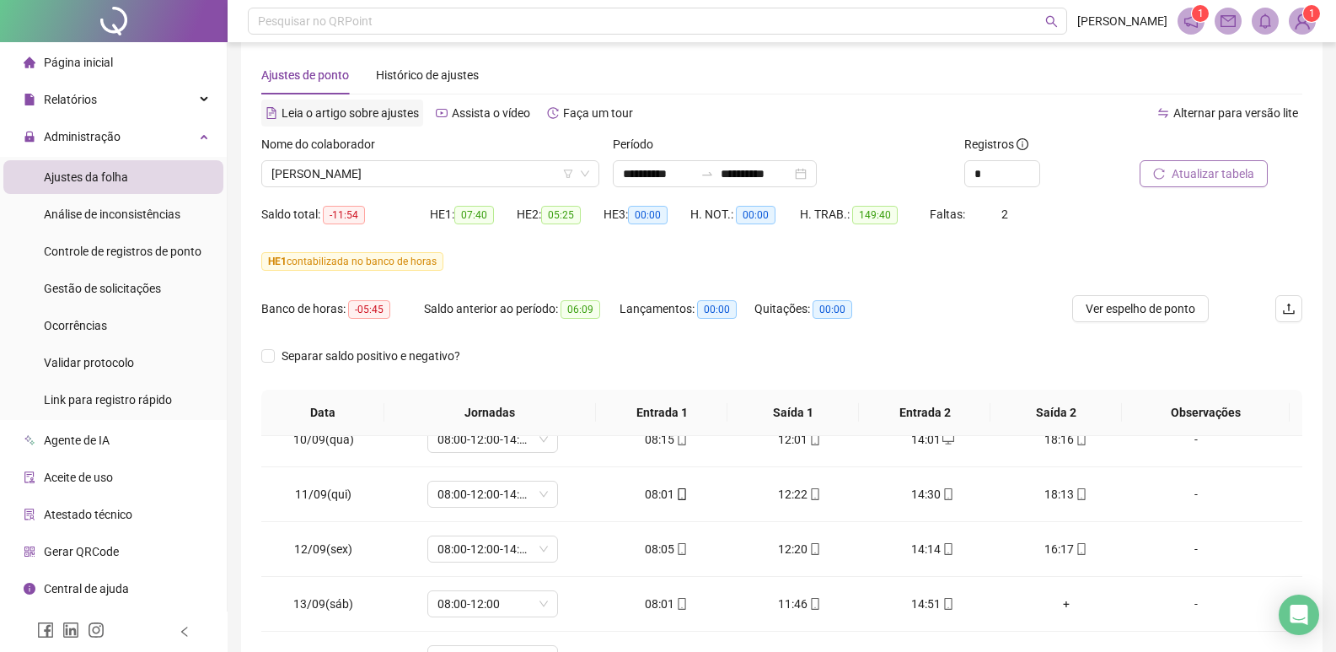
scroll to position [0, 0]
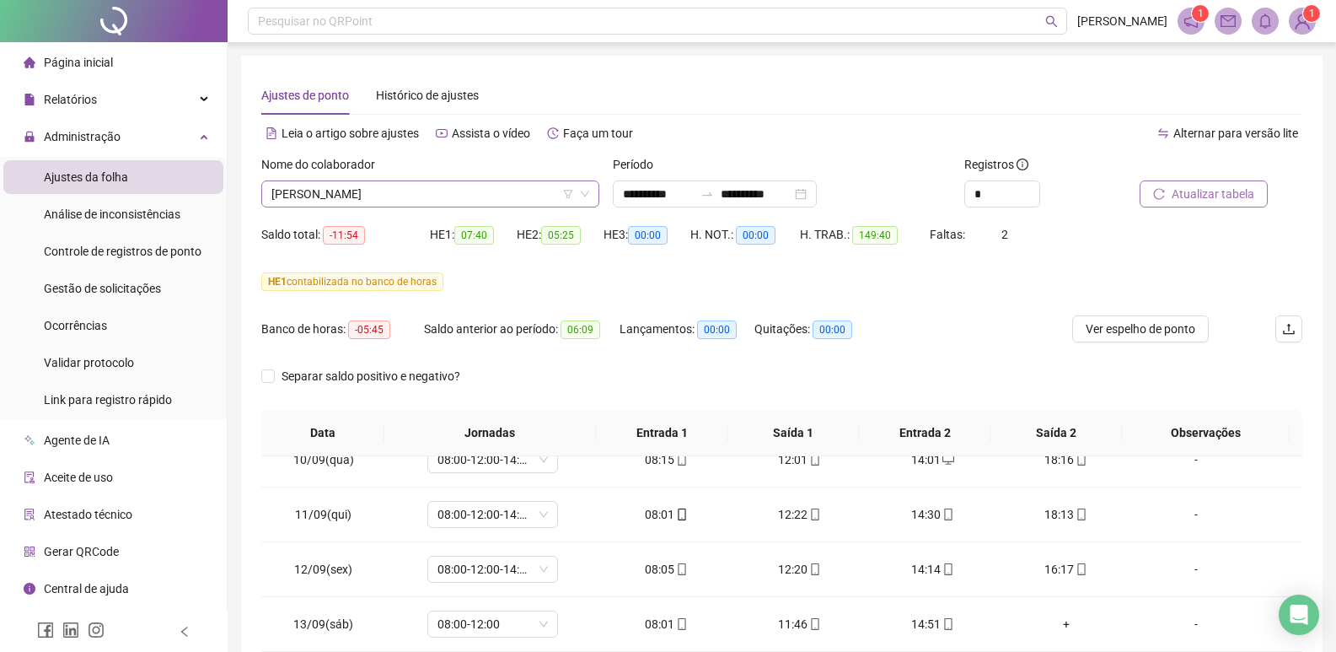
click at [504, 198] on span "[PERSON_NAME]" at bounding box center [430, 193] width 318 height 25
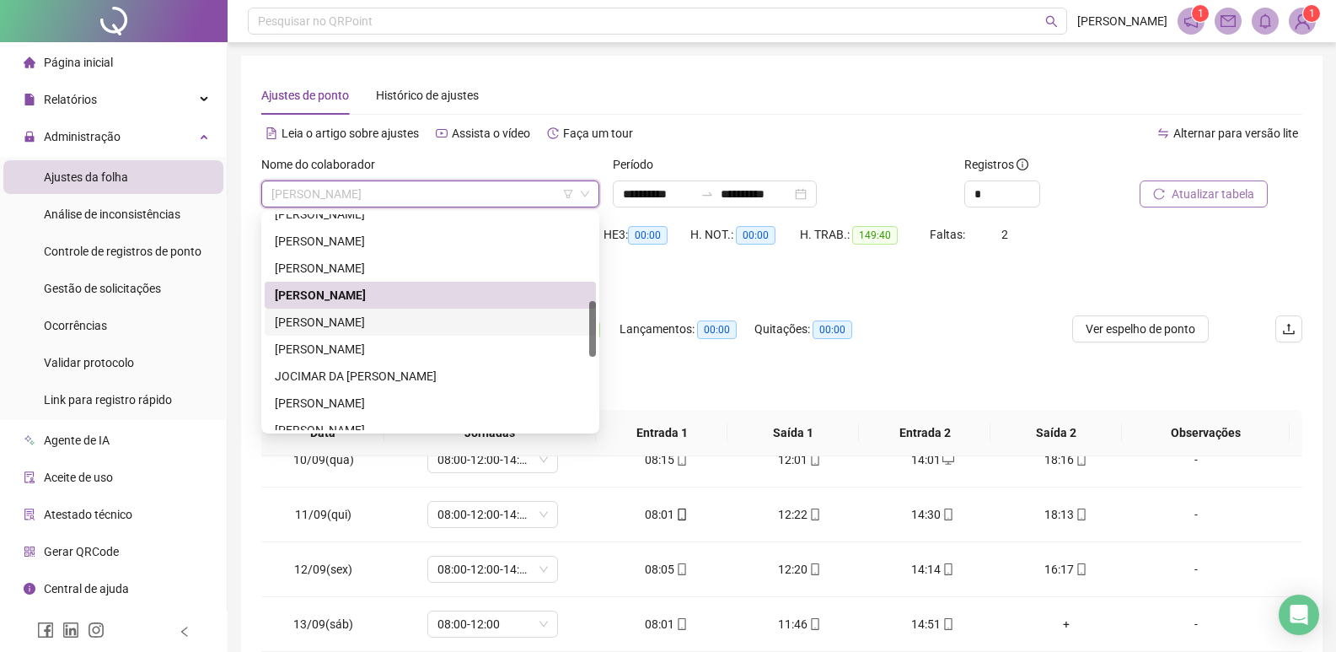
click at [362, 318] on div "[PERSON_NAME]" at bounding box center [430, 322] width 311 height 19
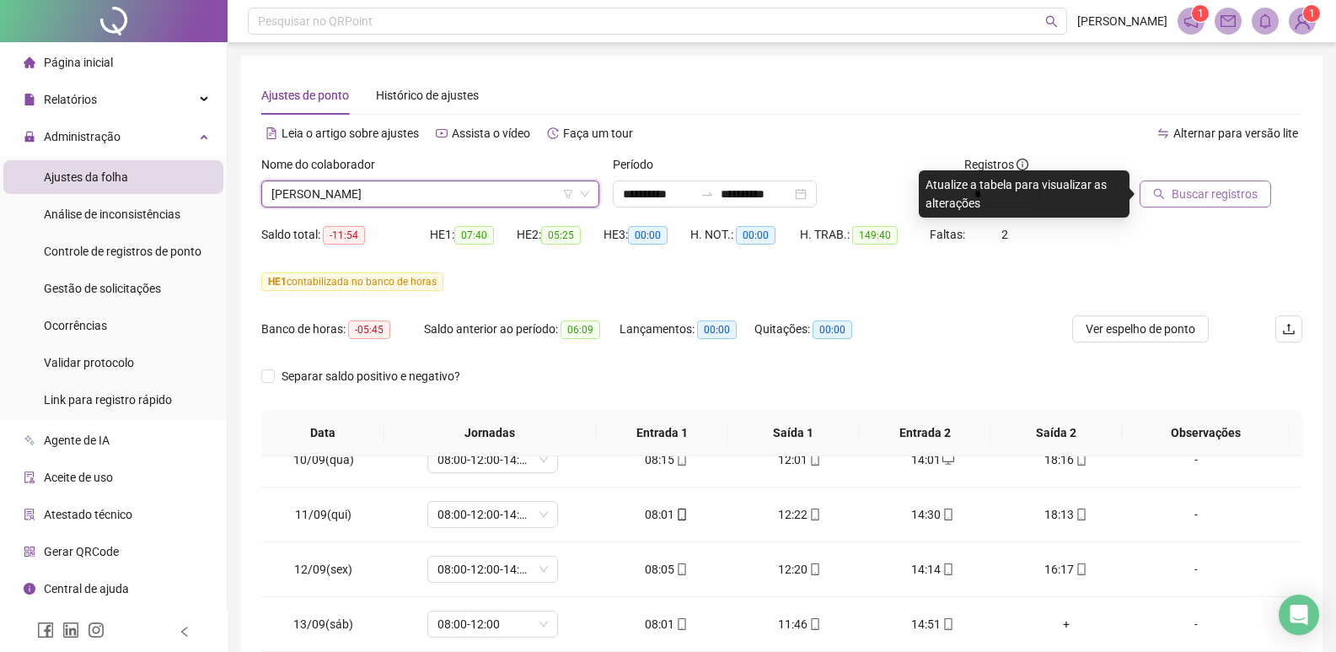
click at [1216, 190] on span "Buscar registros" at bounding box center [1215, 194] width 86 height 19
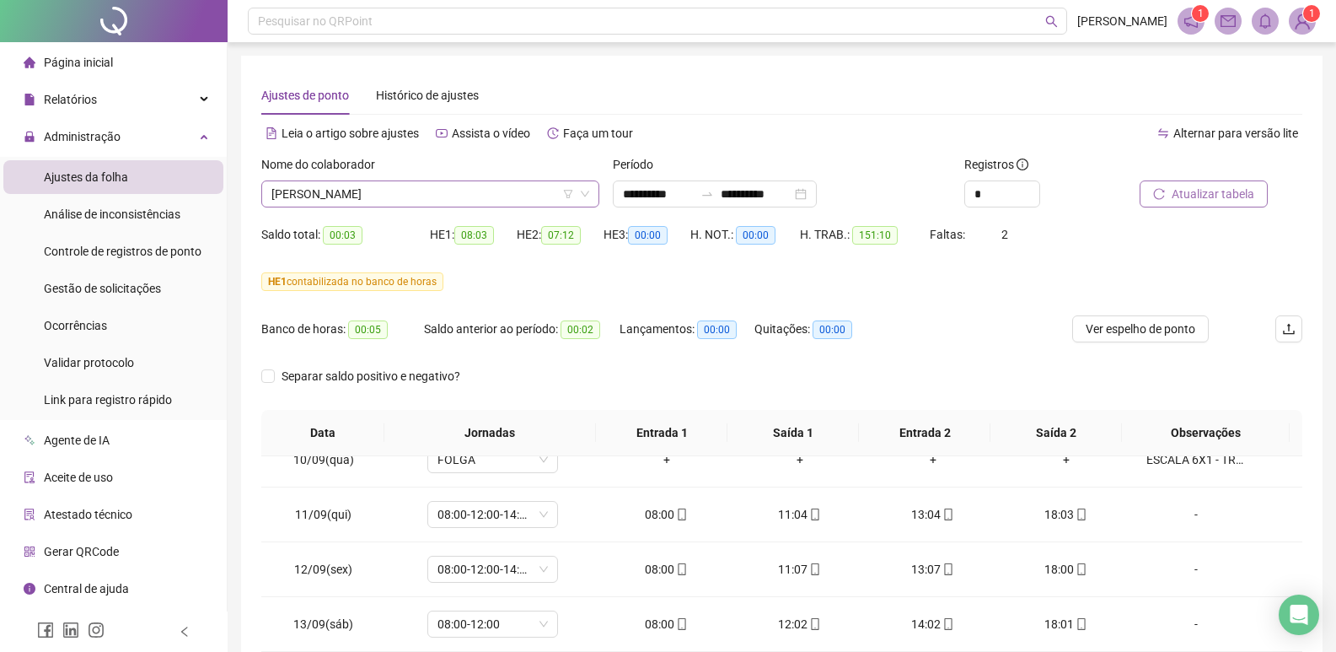
click at [456, 196] on span "[PERSON_NAME]" at bounding box center [430, 193] width 318 height 25
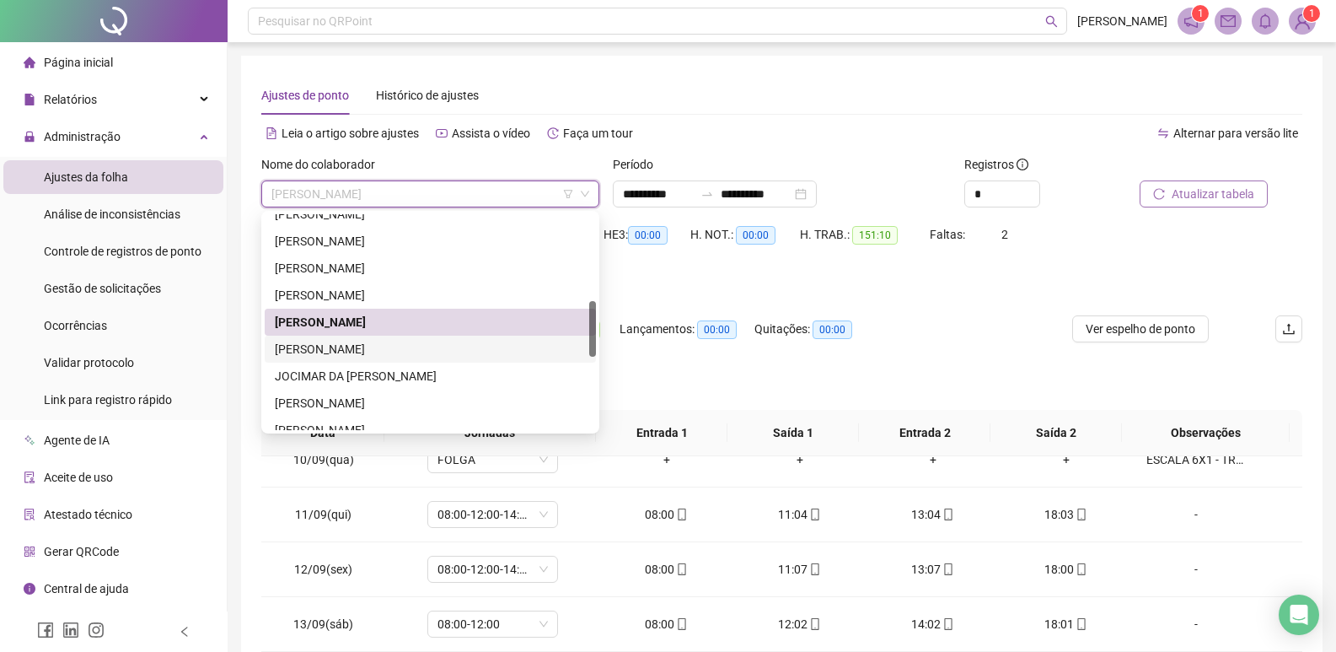
click at [331, 346] on div "[PERSON_NAME]" at bounding box center [430, 349] width 311 height 19
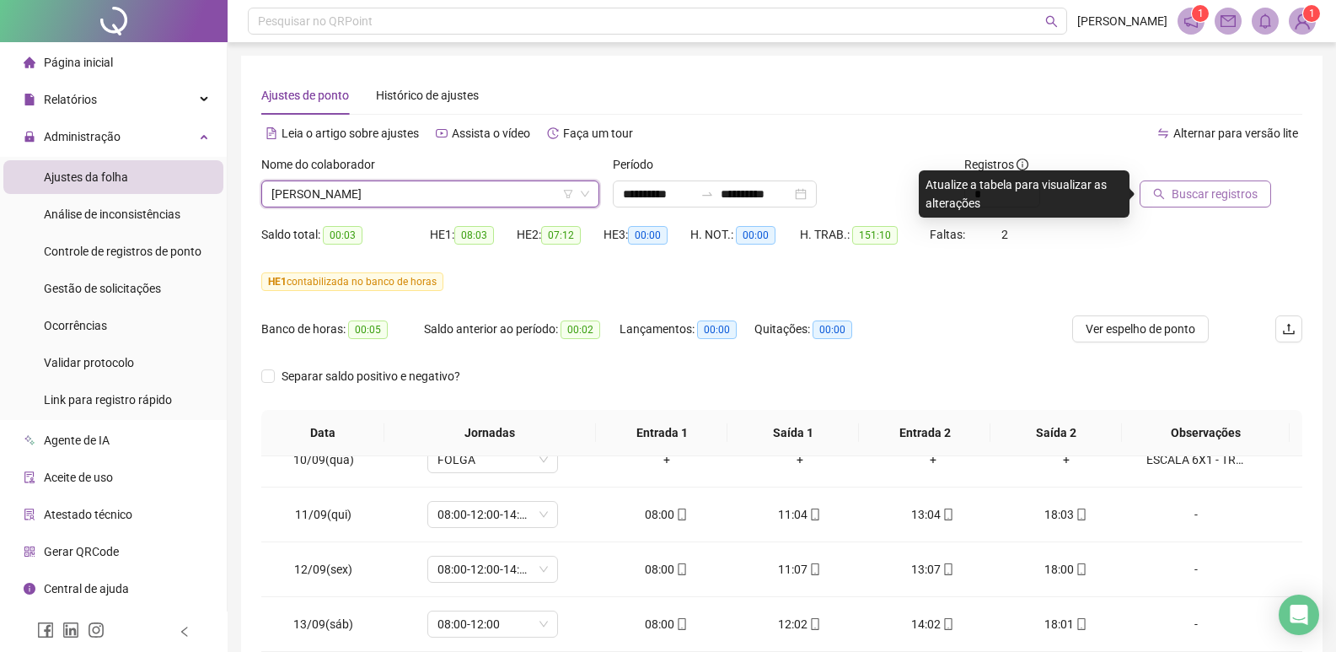
click at [1208, 197] on span "Buscar registros" at bounding box center [1215, 194] width 86 height 19
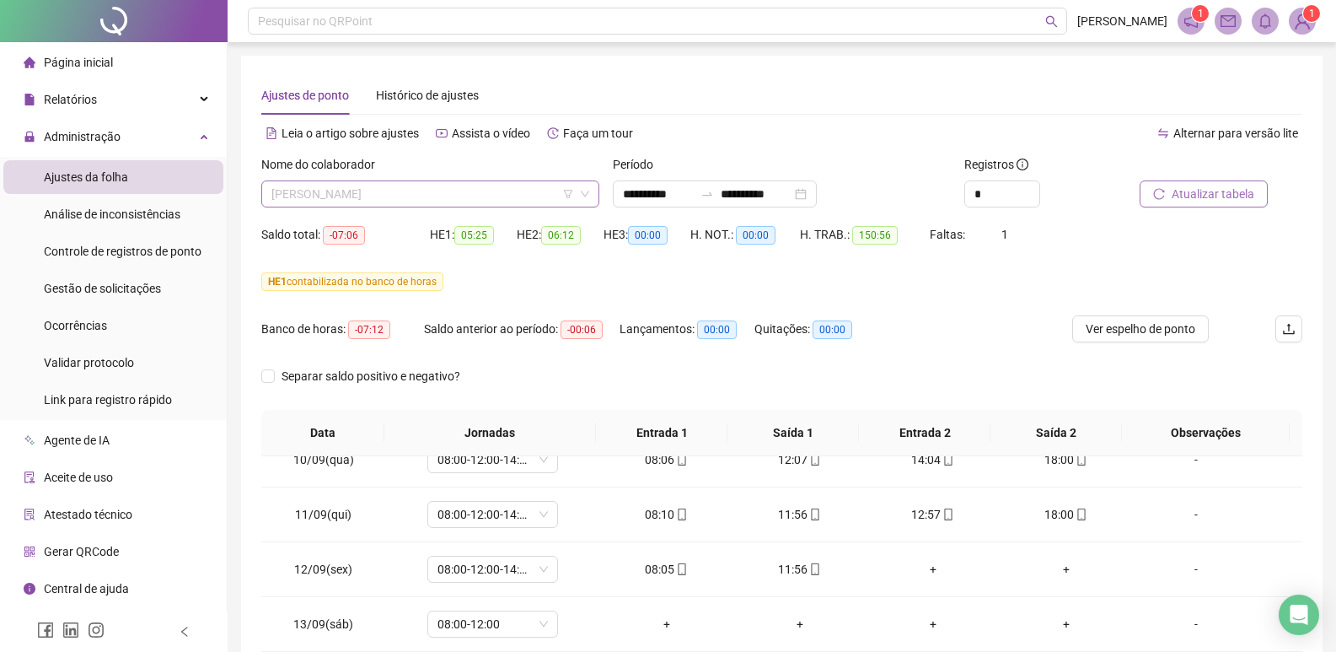
click at [502, 194] on span "[PERSON_NAME]" at bounding box center [430, 193] width 318 height 25
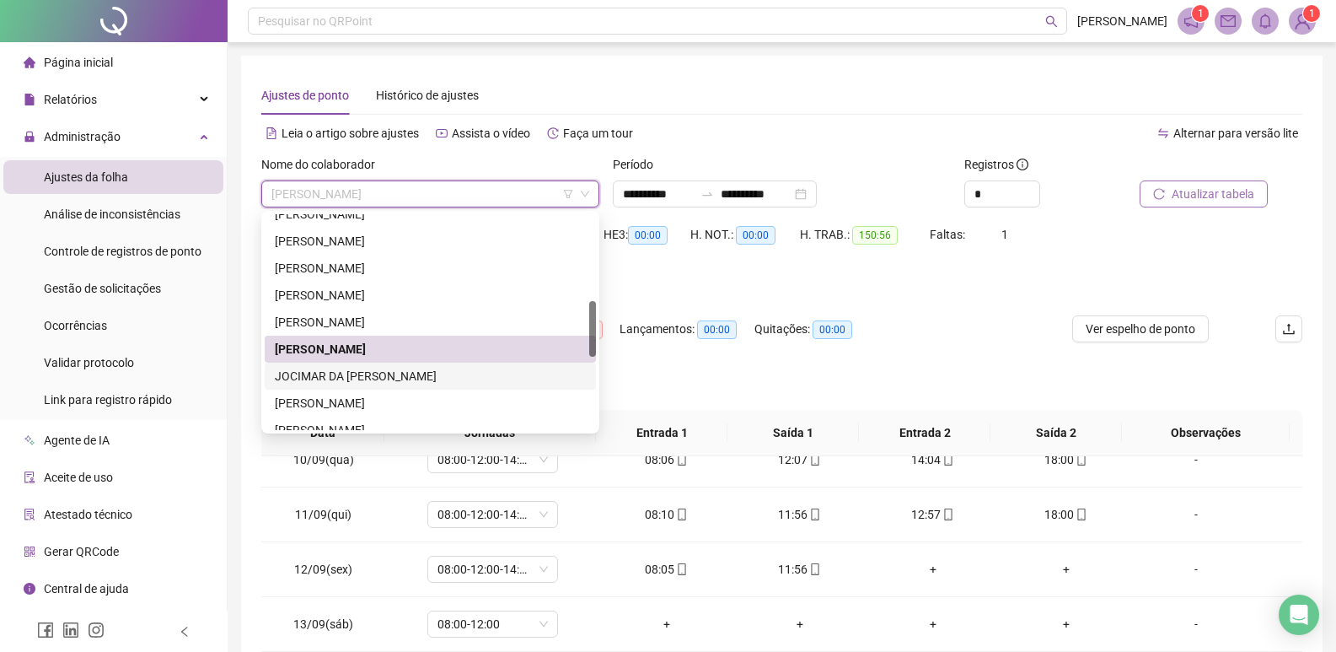
click at [384, 372] on div "JOCIMAR DA [PERSON_NAME]" at bounding box center [430, 376] width 311 height 19
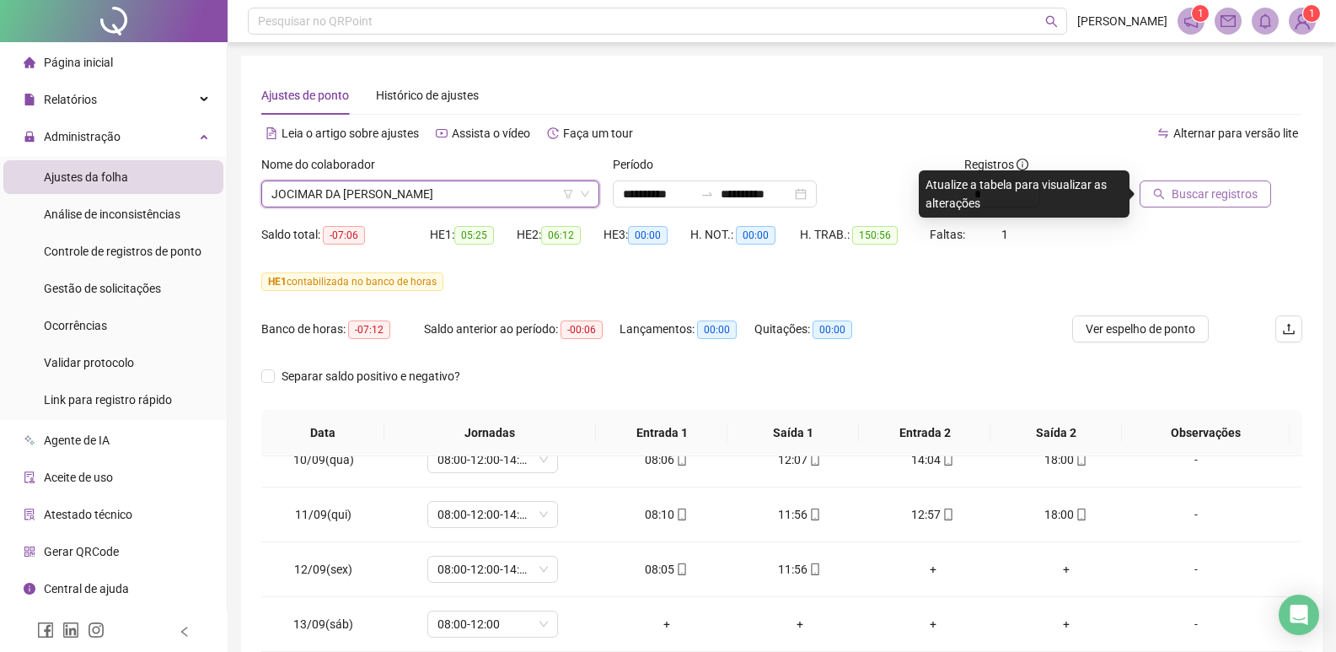
click at [1199, 197] on span "Buscar registros" at bounding box center [1215, 194] width 86 height 19
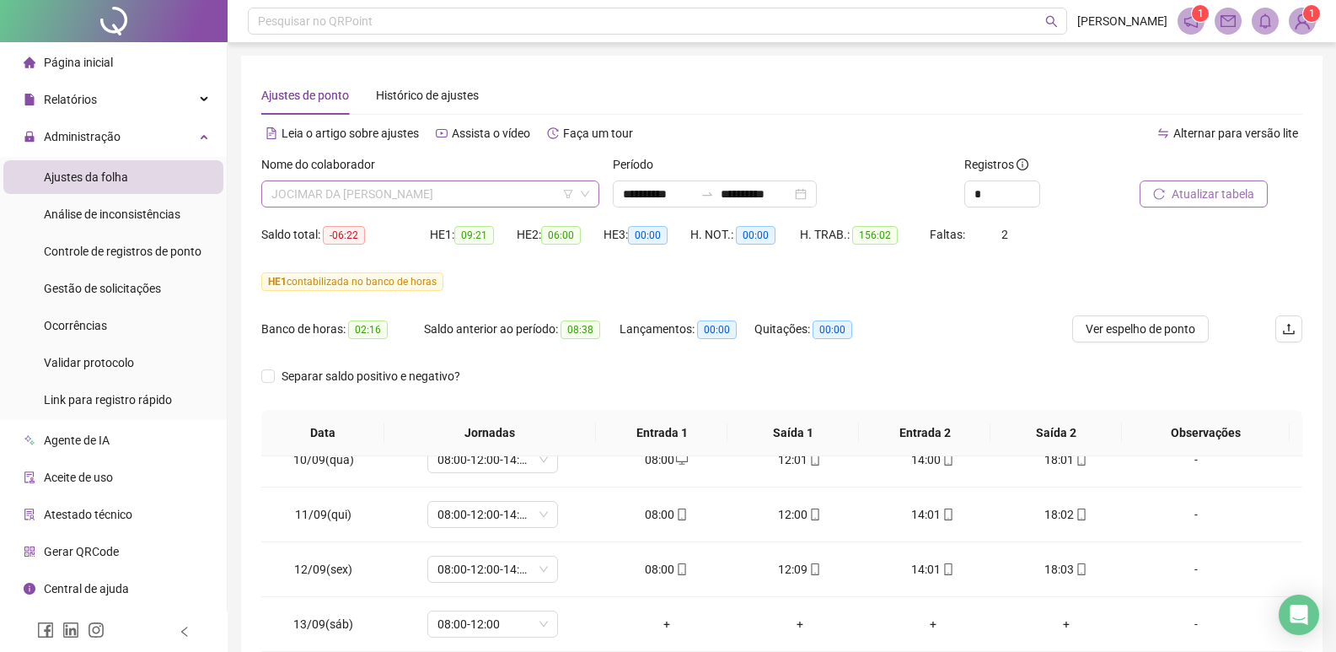
click at [504, 190] on span "JOCIMAR DA [PERSON_NAME]" at bounding box center [430, 193] width 318 height 25
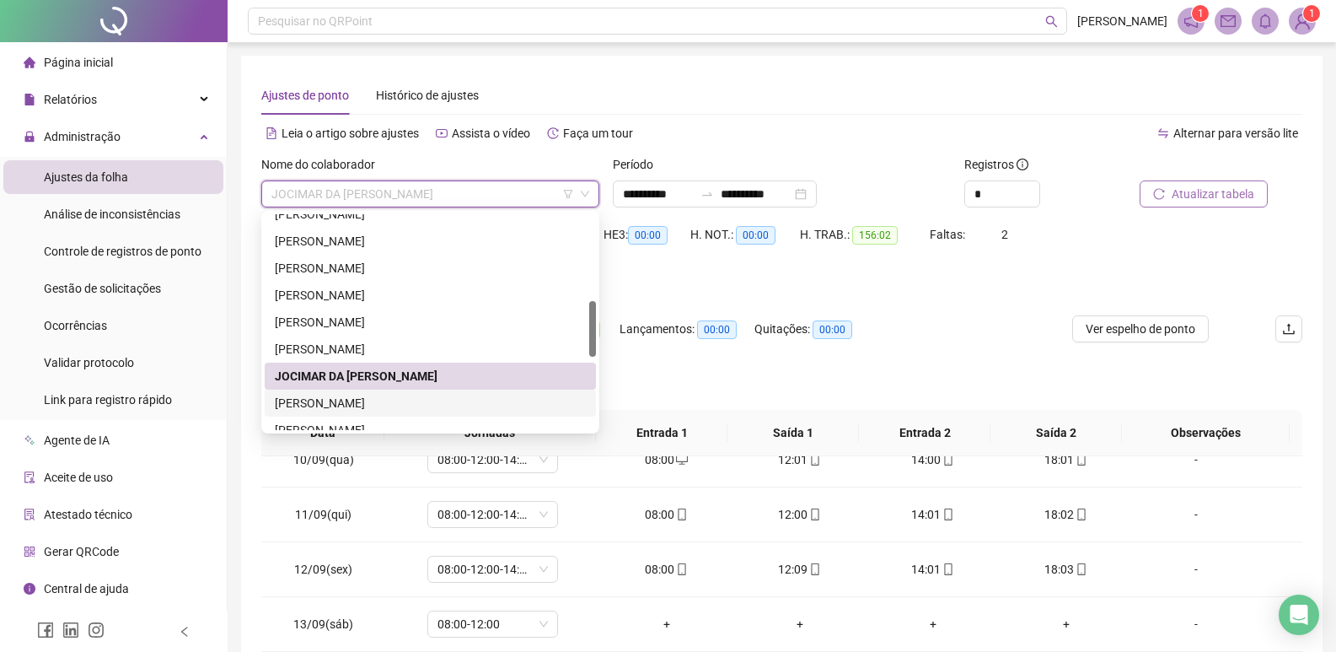
click at [388, 397] on div "[PERSON_NAME]" at bounding box center [430, 403] width 311 height 19
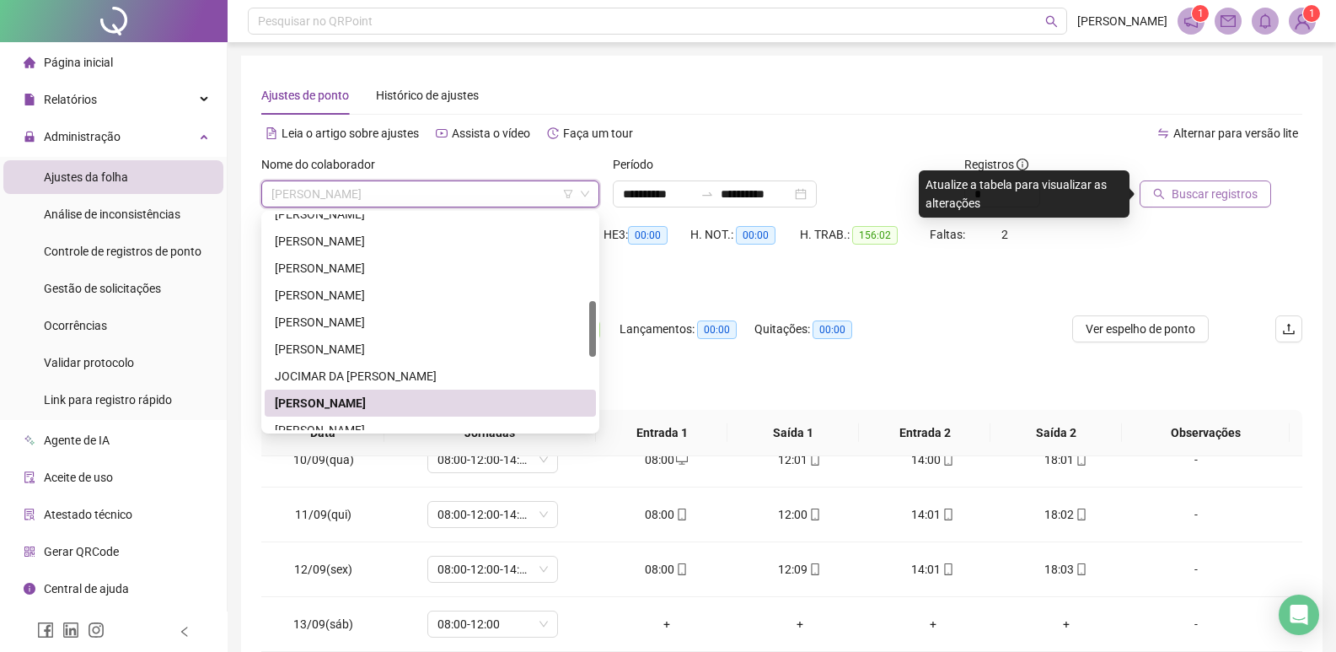
click at [463, 185] on span "[PERSON_NAME]" at bounding box center [430, 193] width 318 height 25
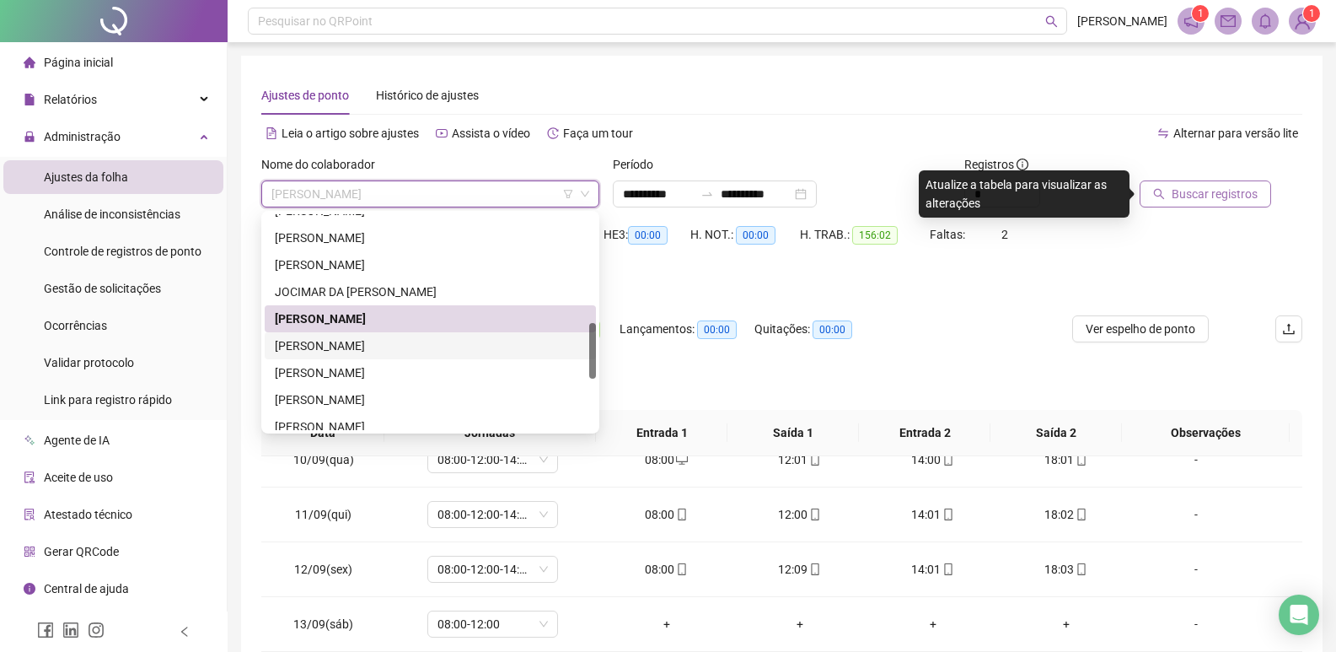
click at [359, 343] on div "[PERSON_NAME]" at bounding box center [430, 345] width 311 height 19
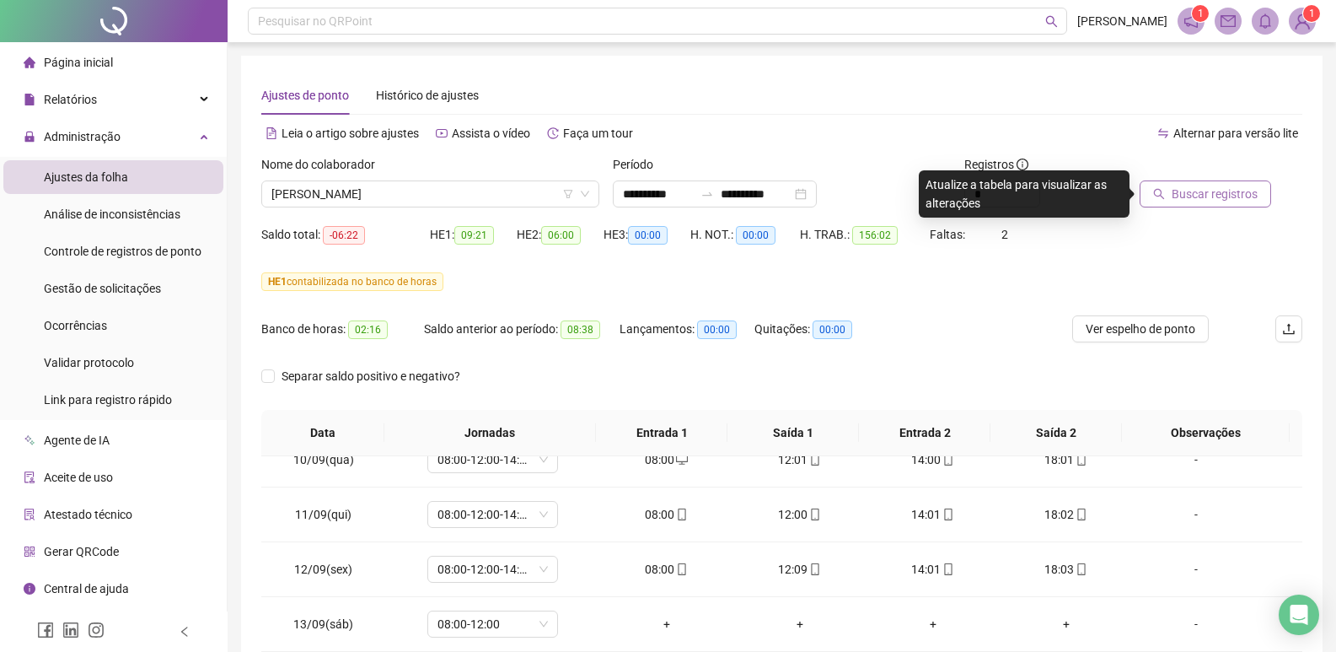
click at [1213, 190] on span "Buscar registros" at bounding box center [1215, 194] width 86 height 19
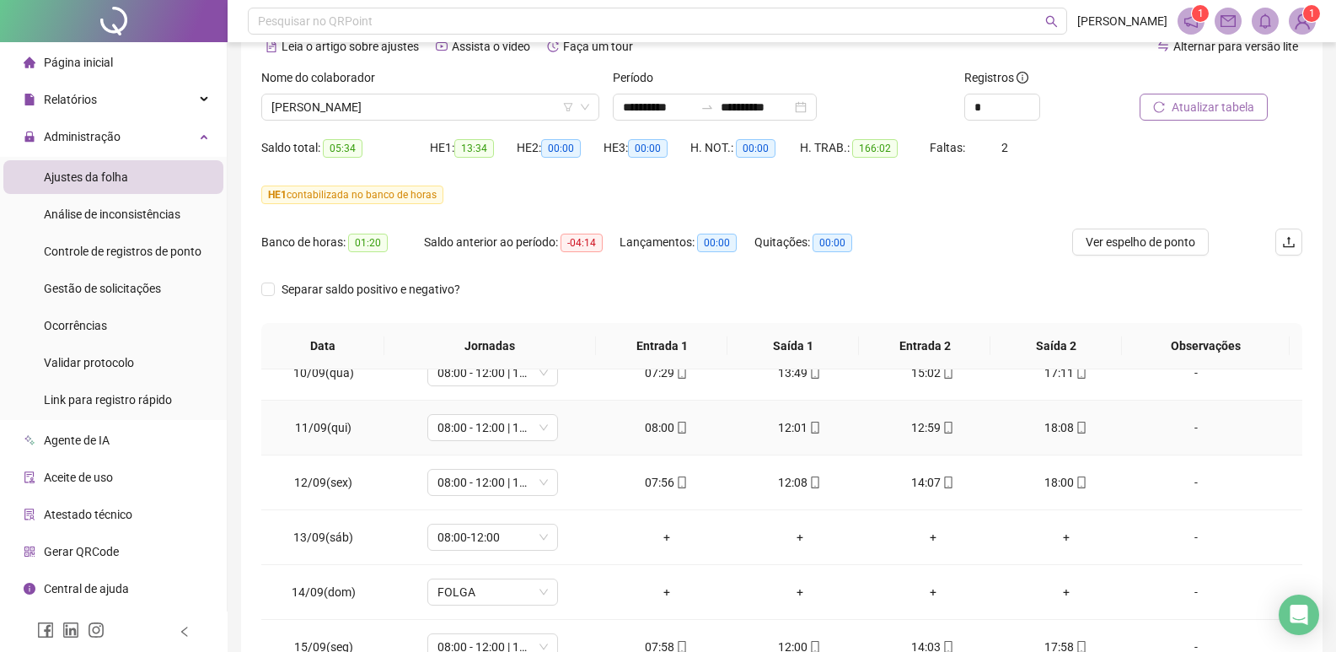
scroll to position [84, 0]
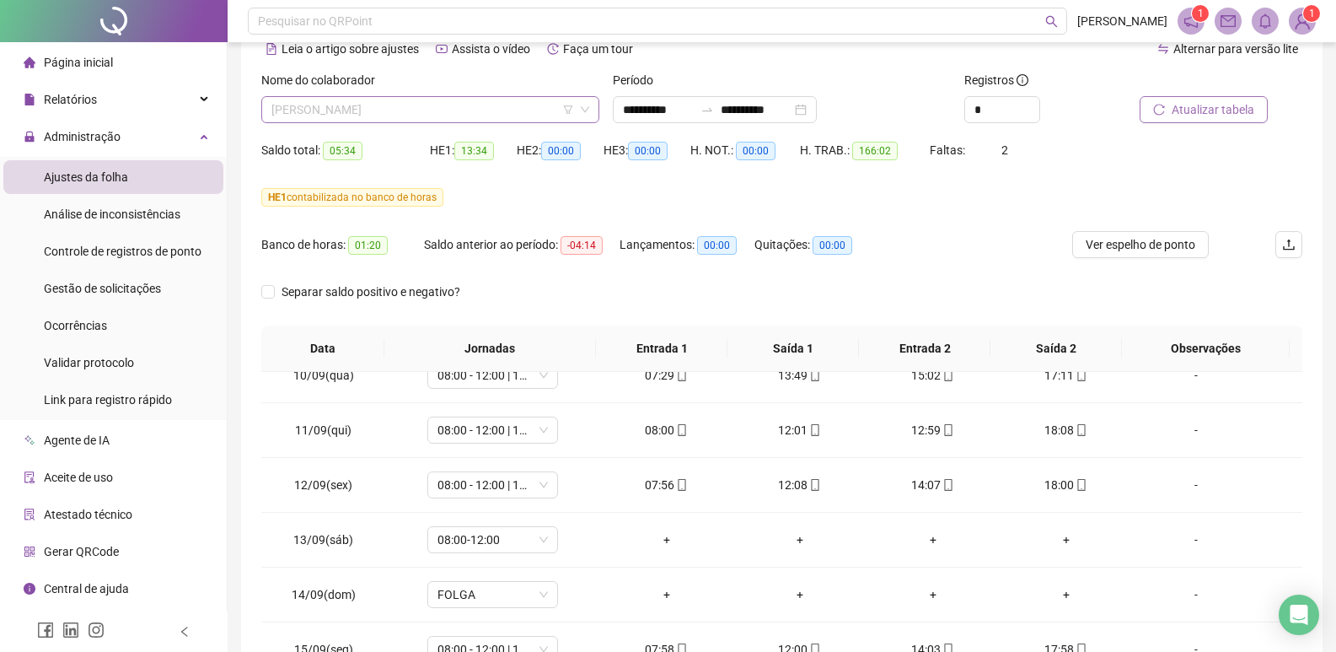
click at [475, 111] on span "[PERSON_NAME]" at bounding box center [430, 109] width 318 height 25
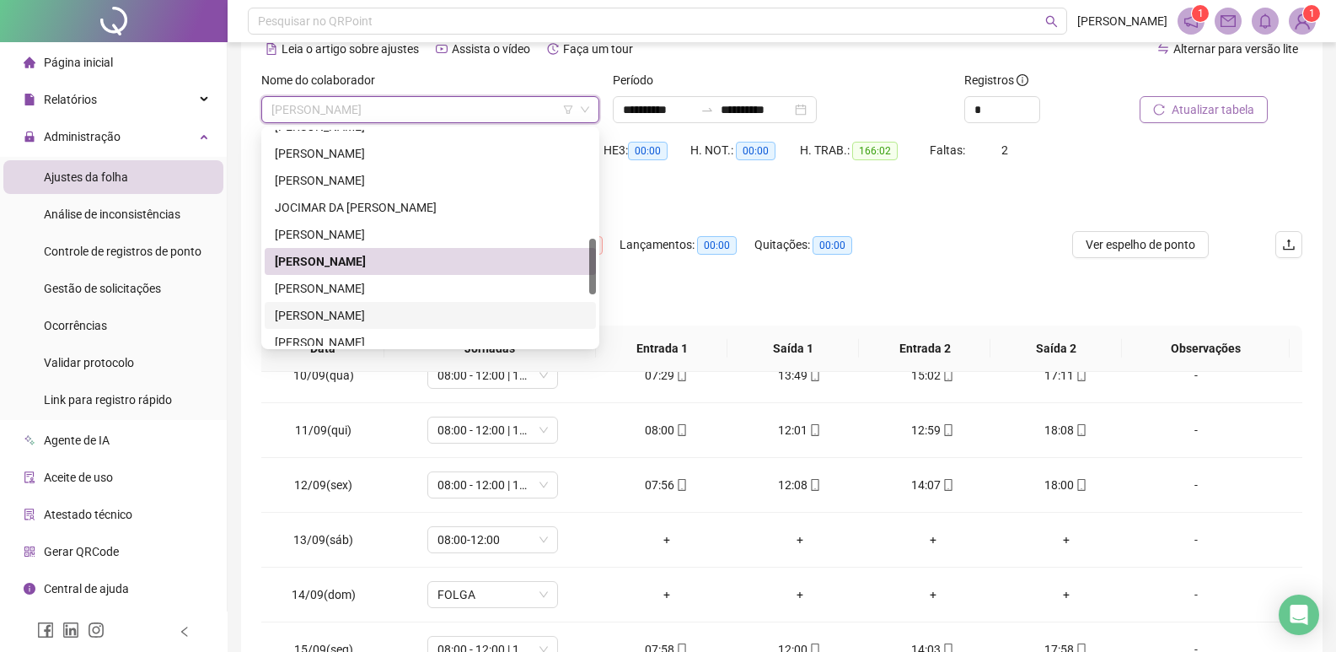
click at [349, 316] on div "[PERSON_NAME]" at bounding box center [430, 315] width 311 height 19
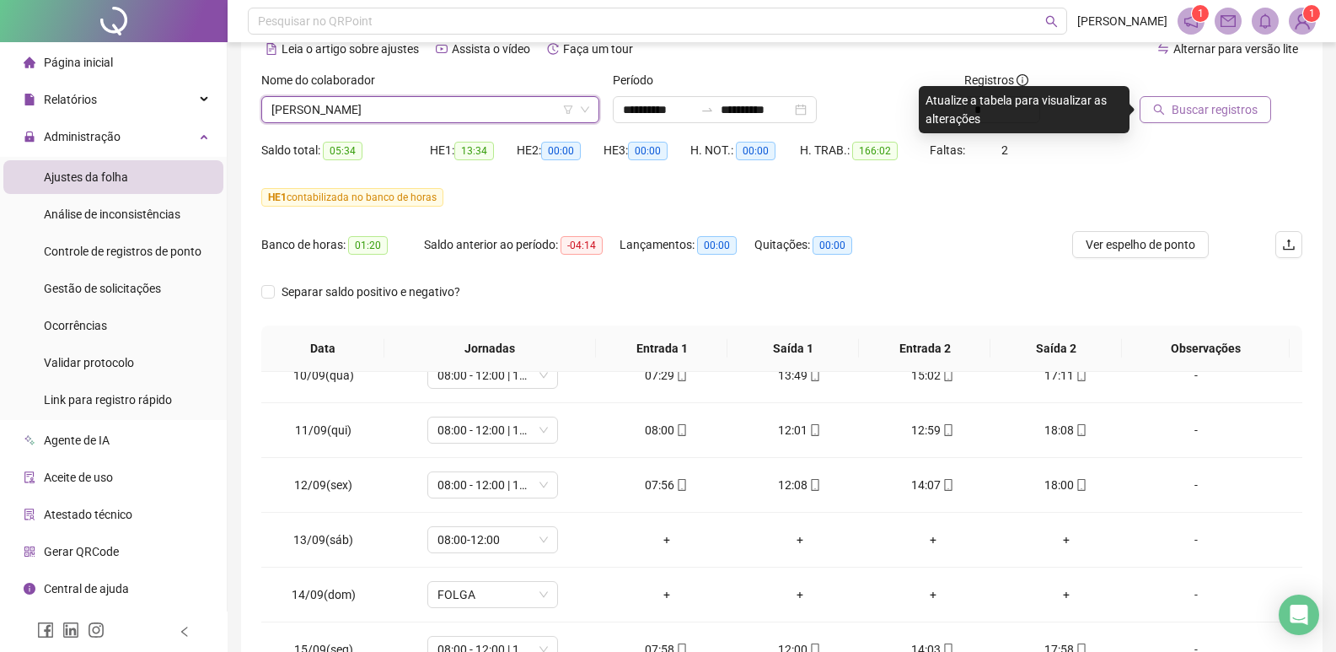
click at [1208, 112] on span "Buscar registros" at bounding box center [1215, 109] width 86 height 19
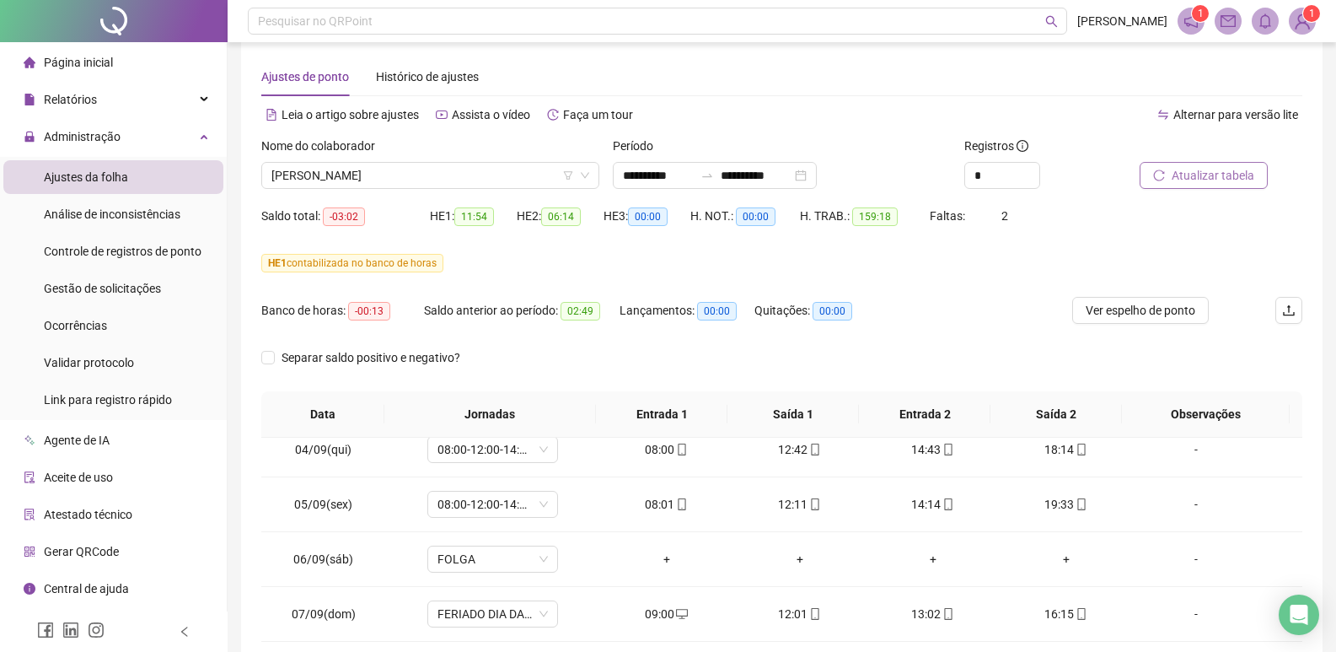
scroll to position [0, 0]
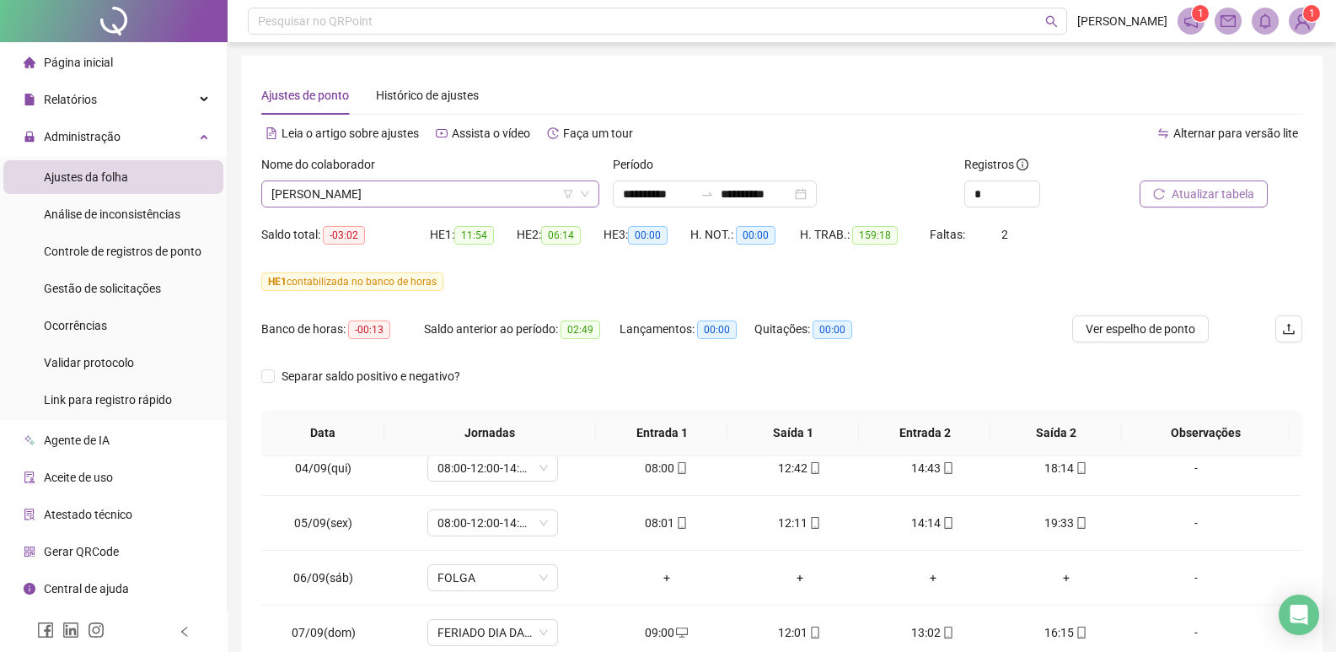
click at [433, 193] on span "[PERSON_NAME]" at bounding box center [430, 193] width 318 height 25
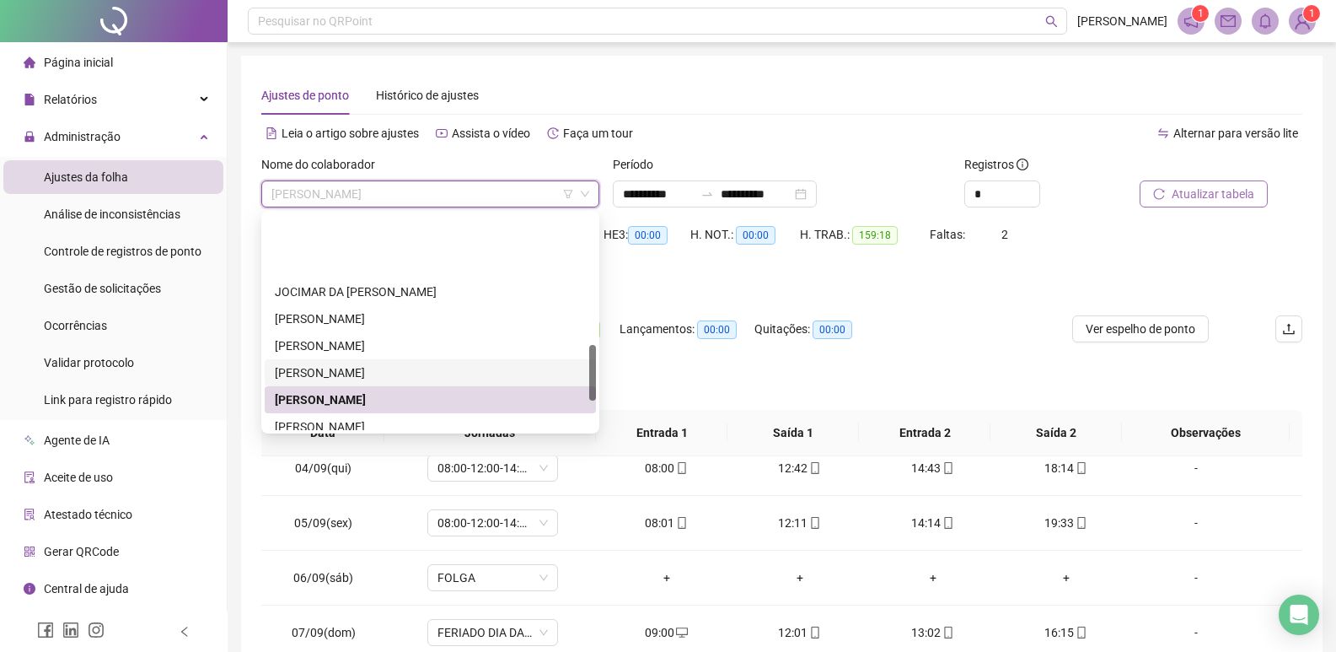
scroll to position [506, 0]
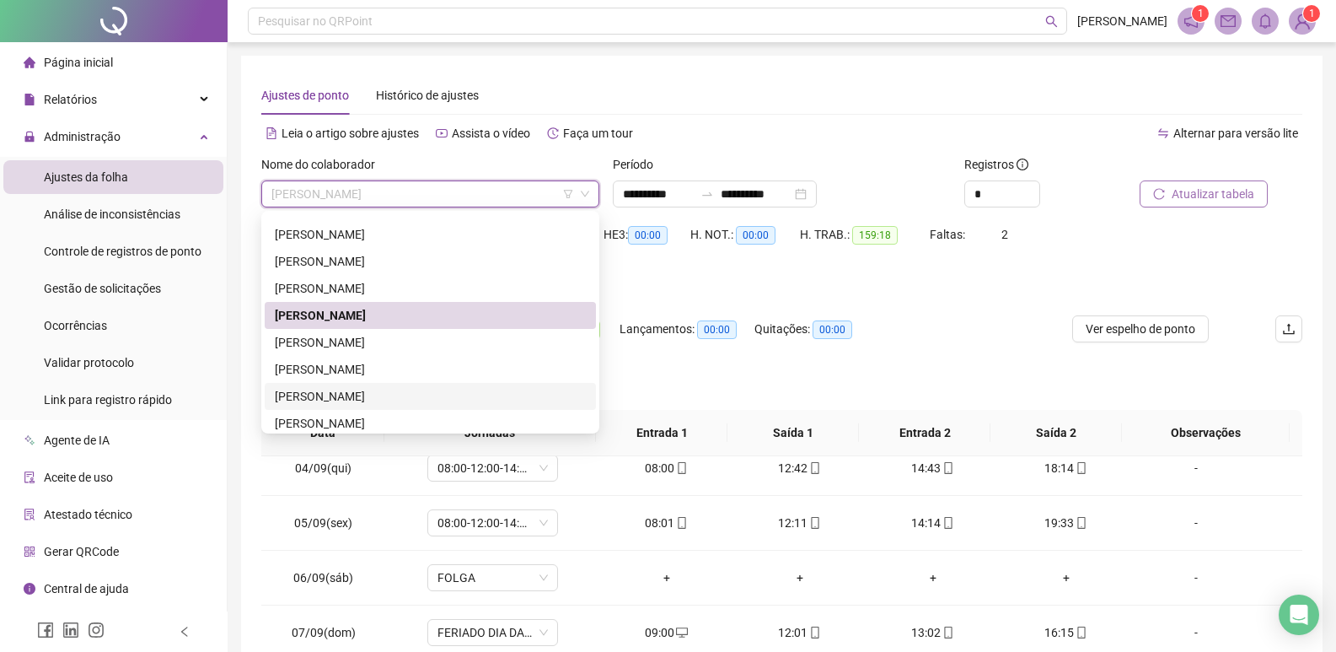
click at [345, 394] on div "[PERSON_NAME]" at bounding box center [430, 396] width 311 height 19
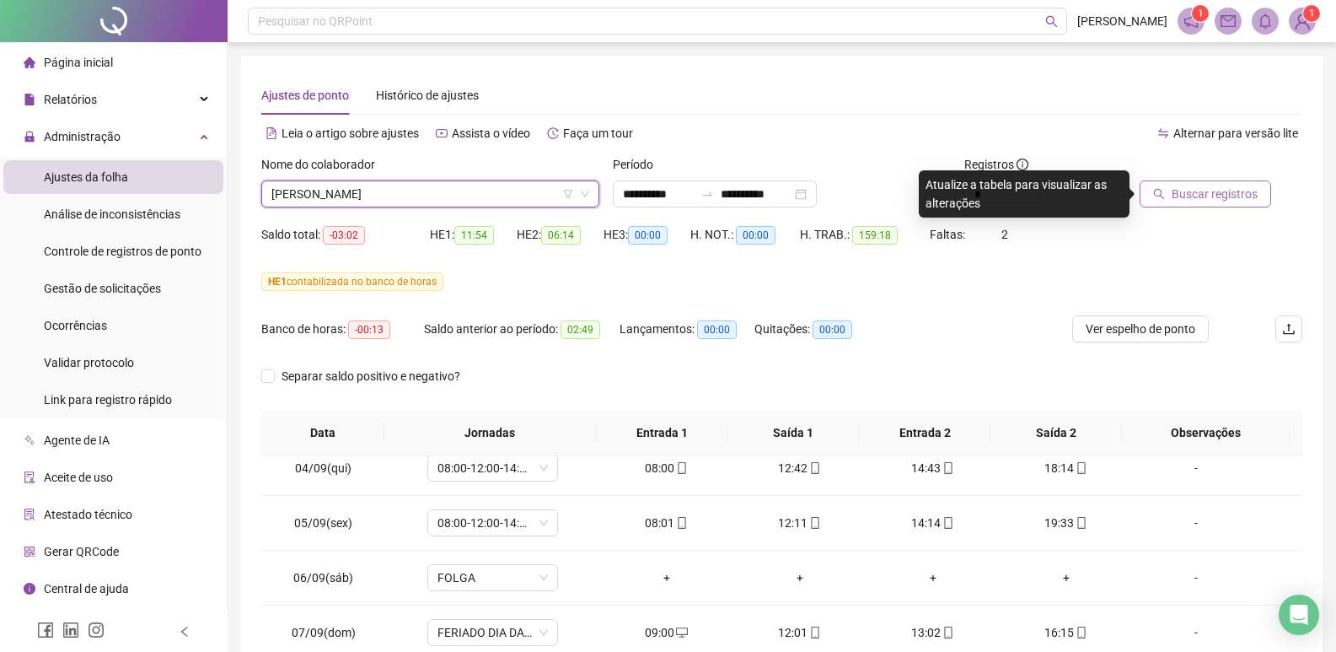
click at [1215, 199] on span "Buscar registros" at bounding box center [1215, 194] width 86 height 19
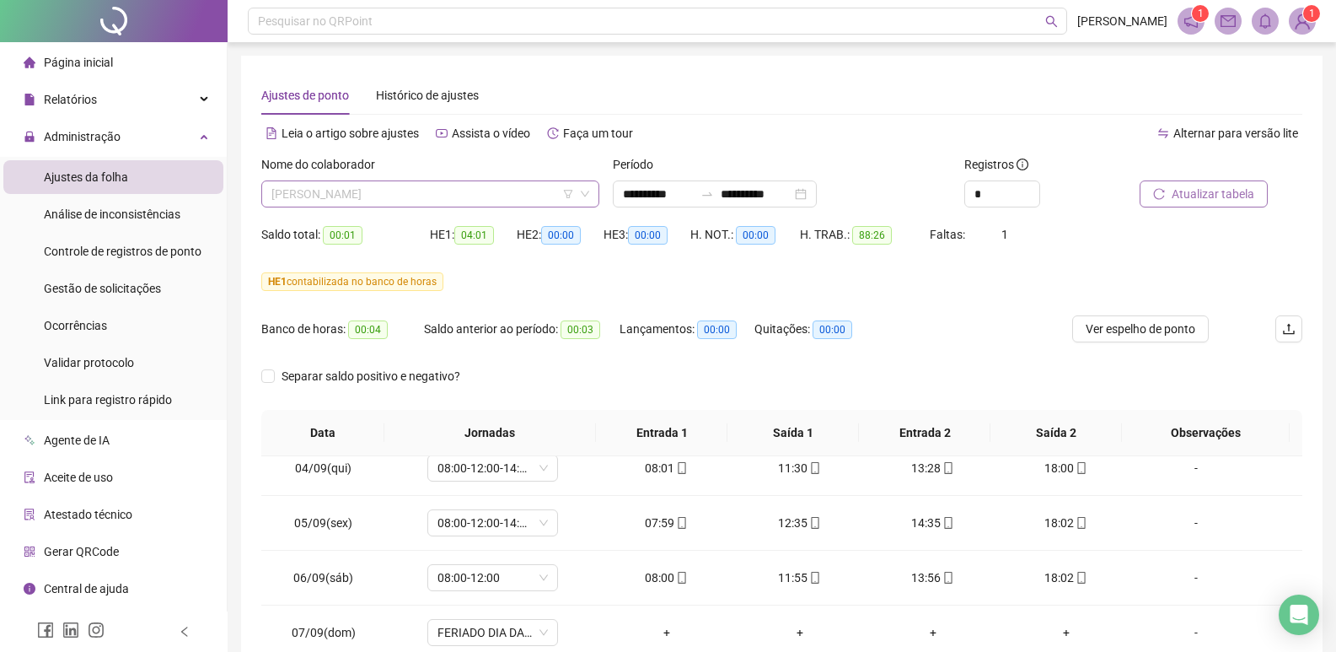
click at [469, 188] on span "[PERSON_NAME]" at bounding box center [430, 193] width 318 height 25
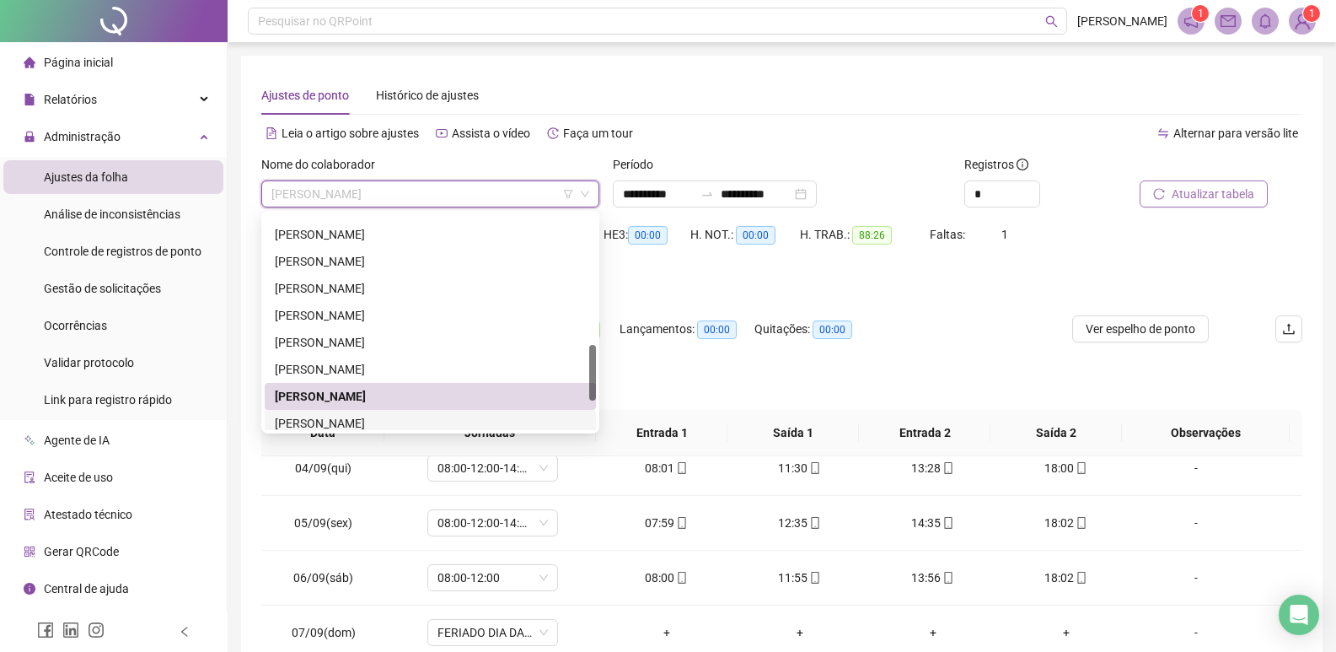
scroll to position [620, 0]
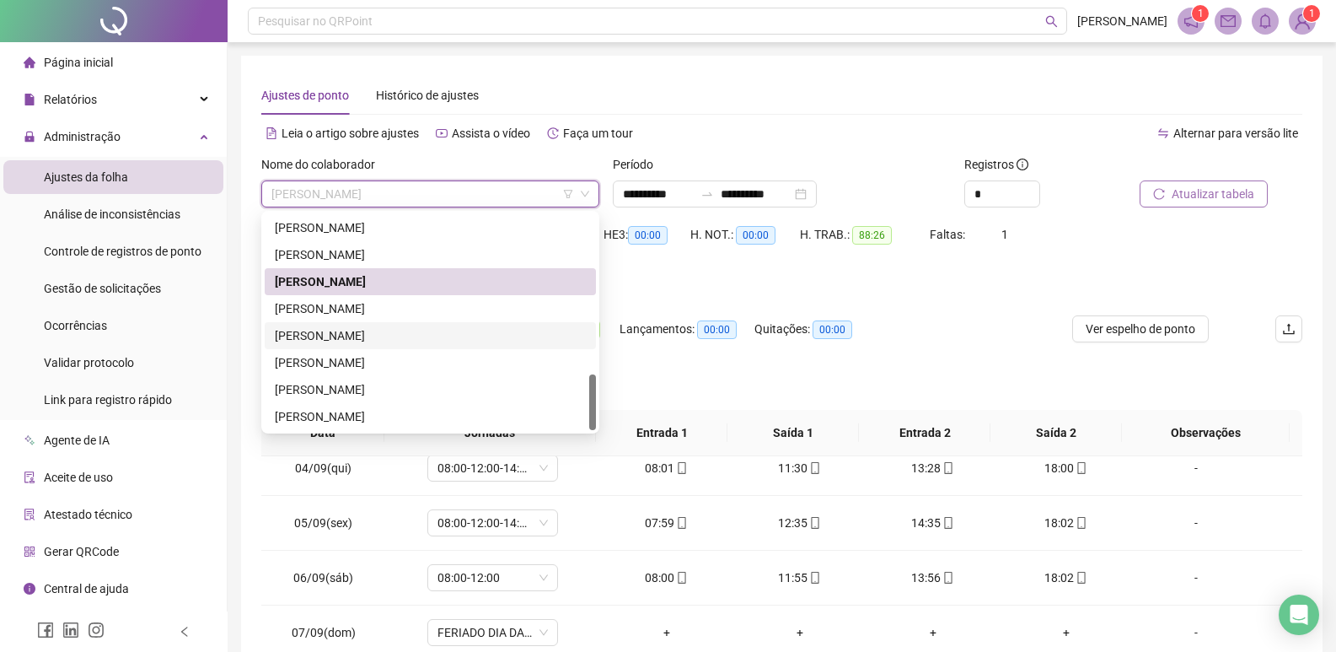
click at [358, 334] on div "[PERSON_NAME]" at bounding box center [430, 335] width 311 height 19
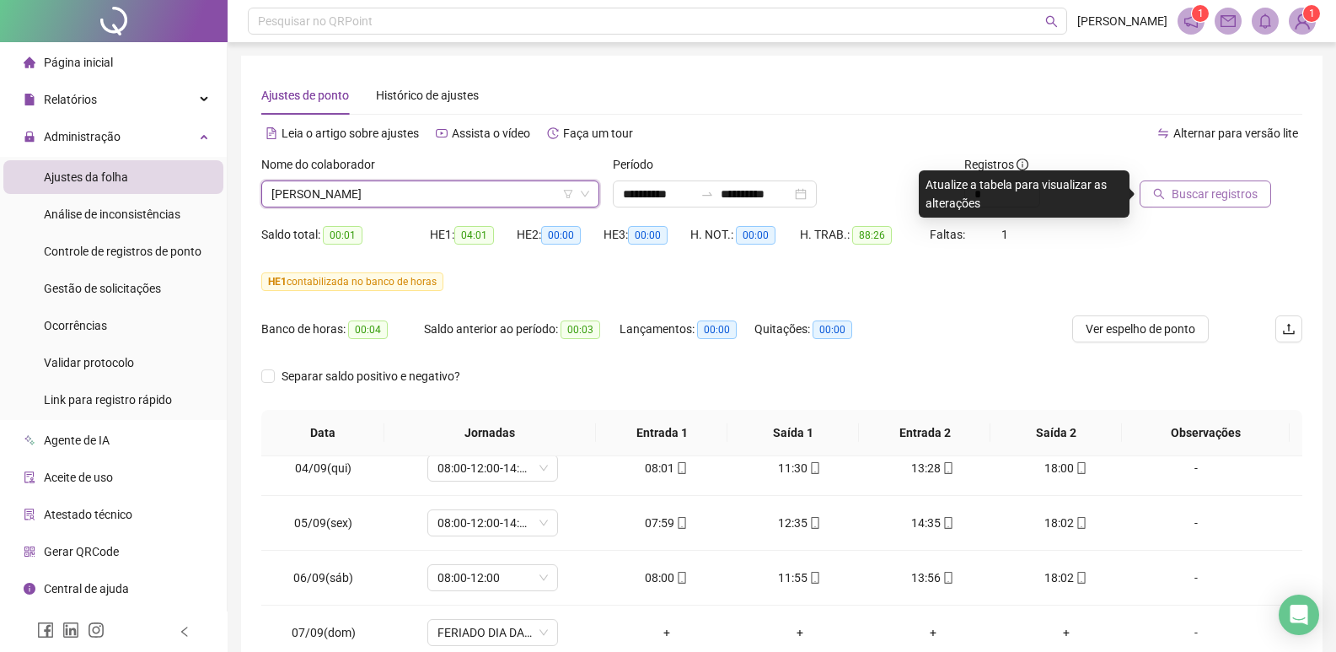
click at [1217, 201] on span "Buscar registros" at bounding box center [1215, 194] width 86 height 19
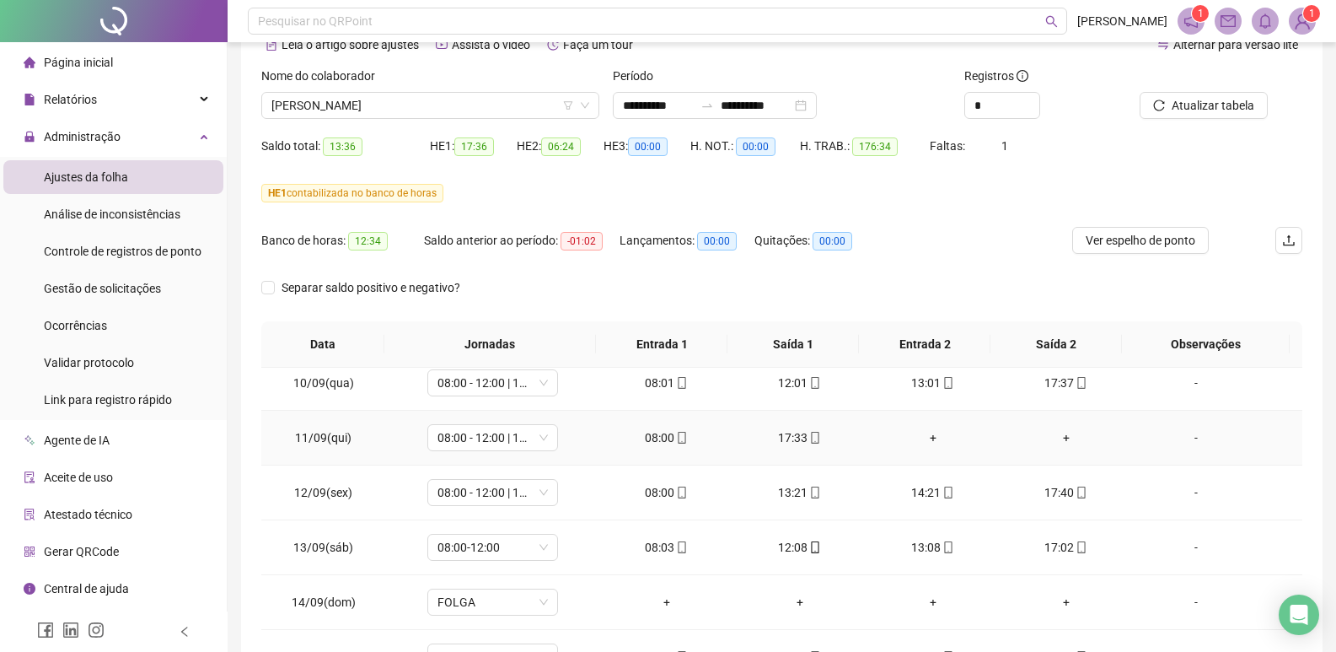
scroll to position [1065, 0]
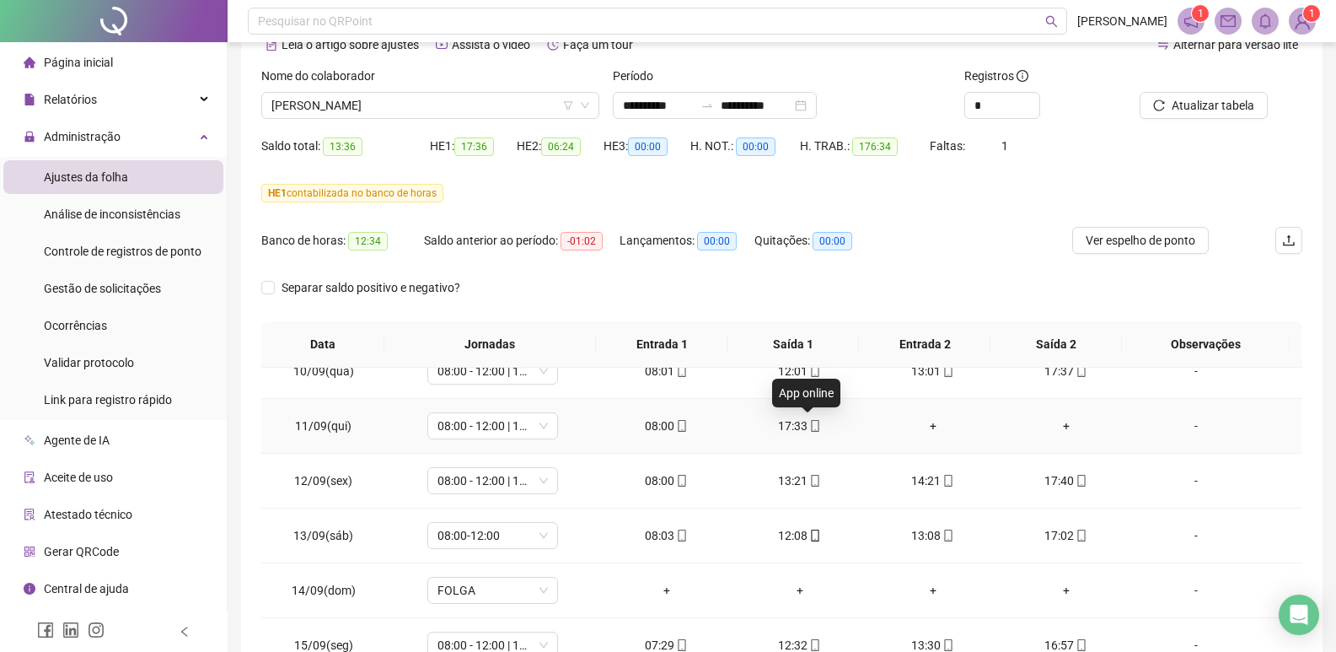
click at [812, 420] on icon "mobile" at bounding box center [816, 426] width 8 height 12
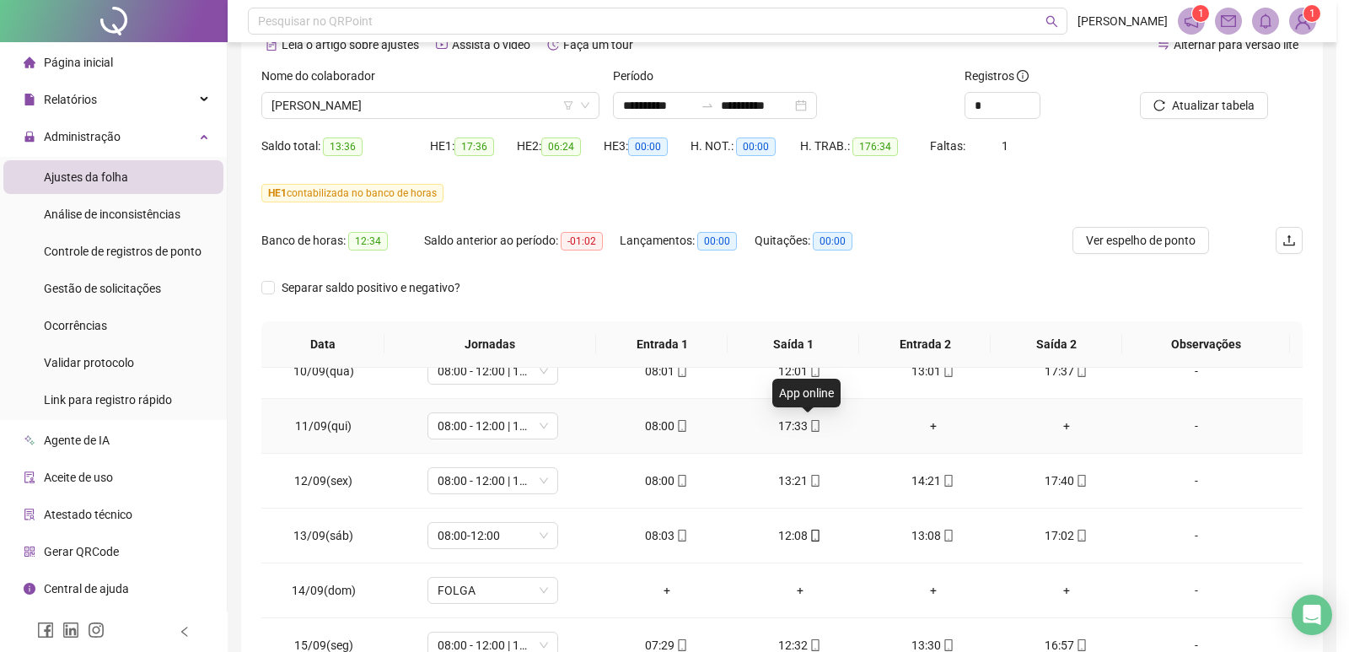
type input "**********"
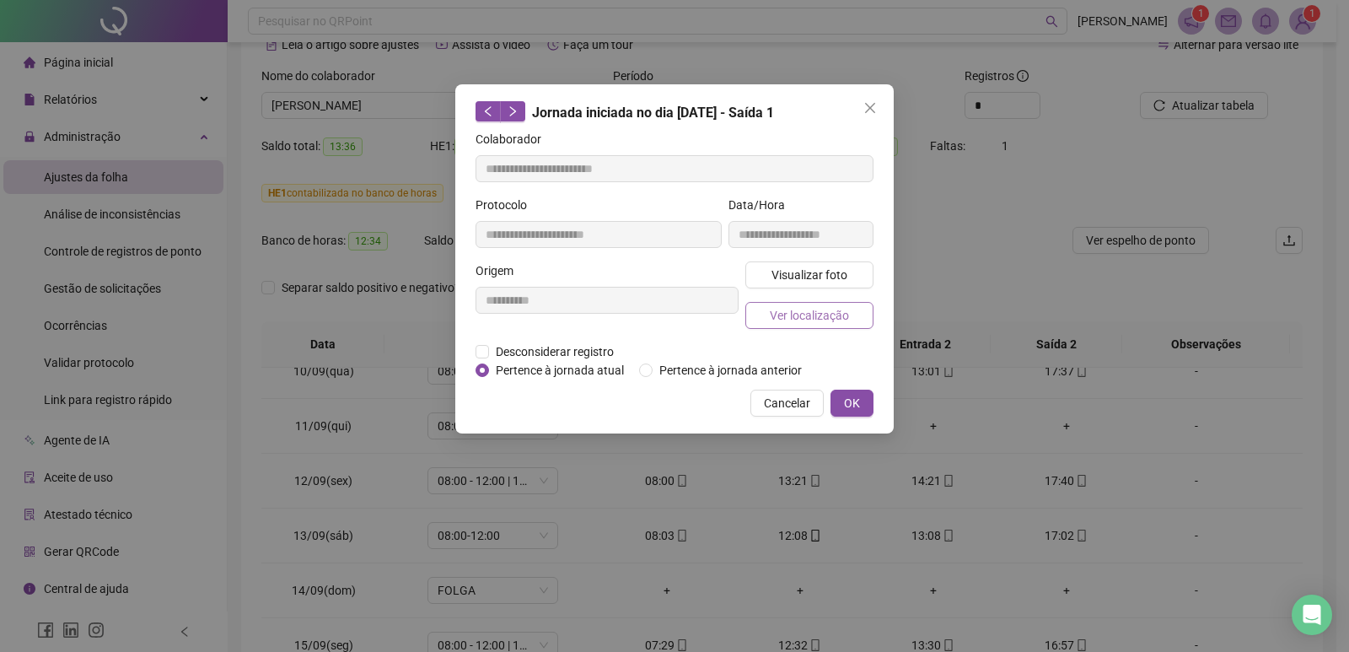
click at [807, 313] on span "Ver localização" at bounding box center [809, 315] width 79 height 19
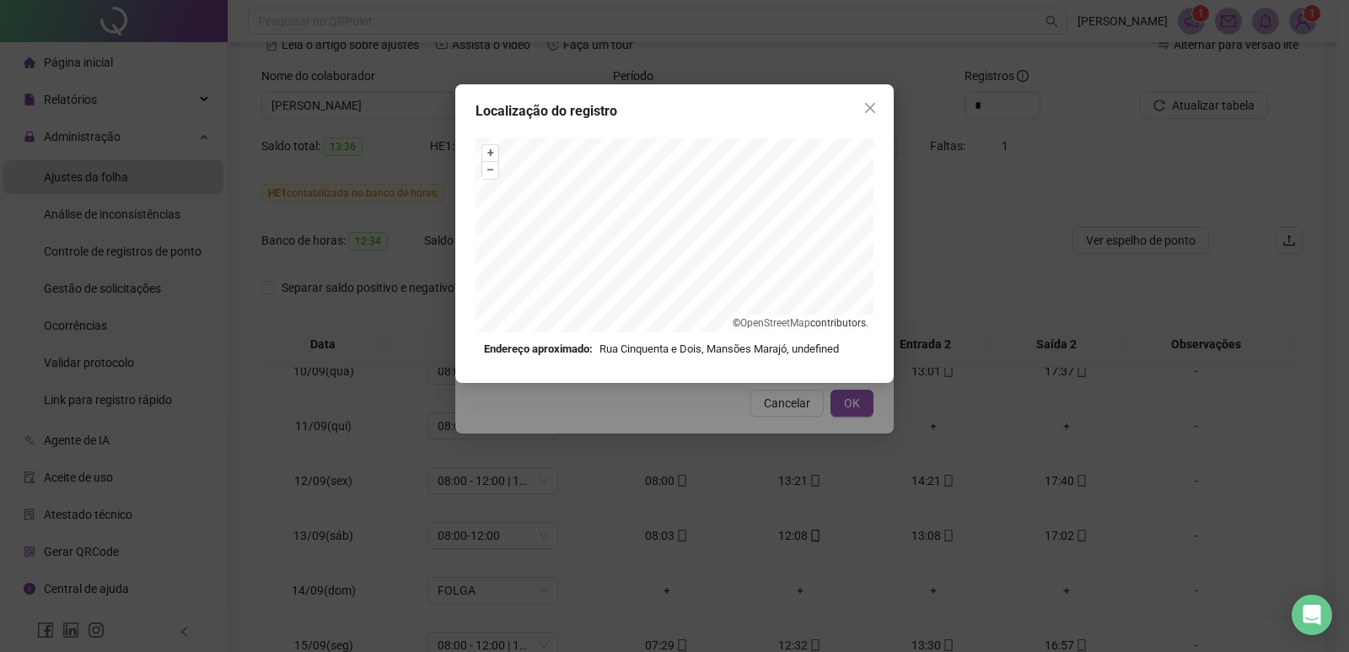
click at [1116, 357] on div "Localização do registro + – ⇧ › © OpenStreetMap contributors. Endereço aproxima…" at bounding box center [674, 326] width 1349 height 652
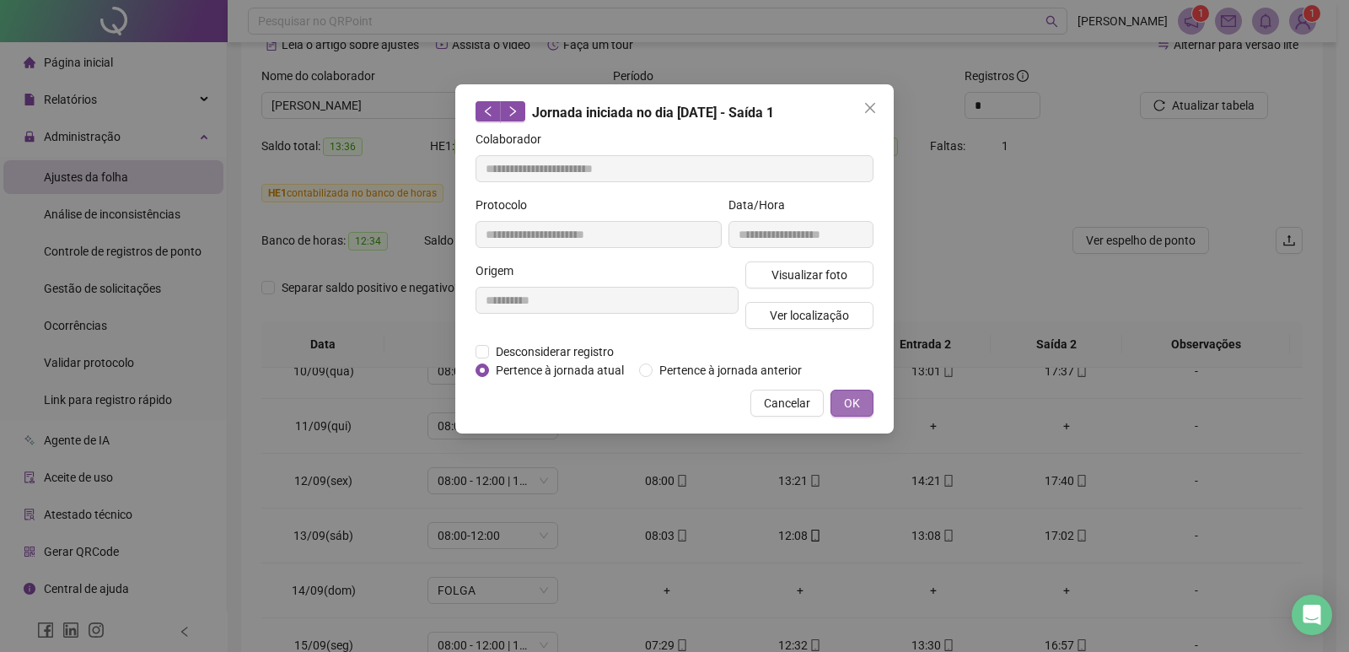
click at [851, 405] on span "OK" at bounding box center [852, 403] width 16 height 19
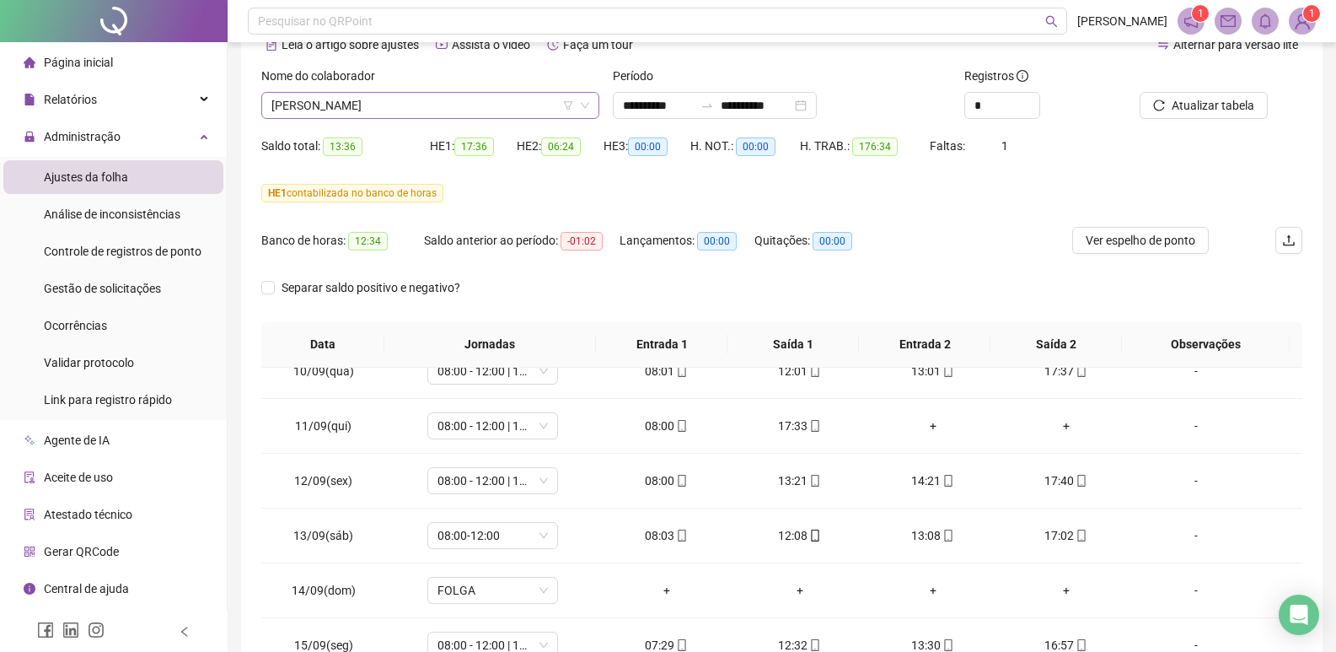
scroll to position [0, 0]
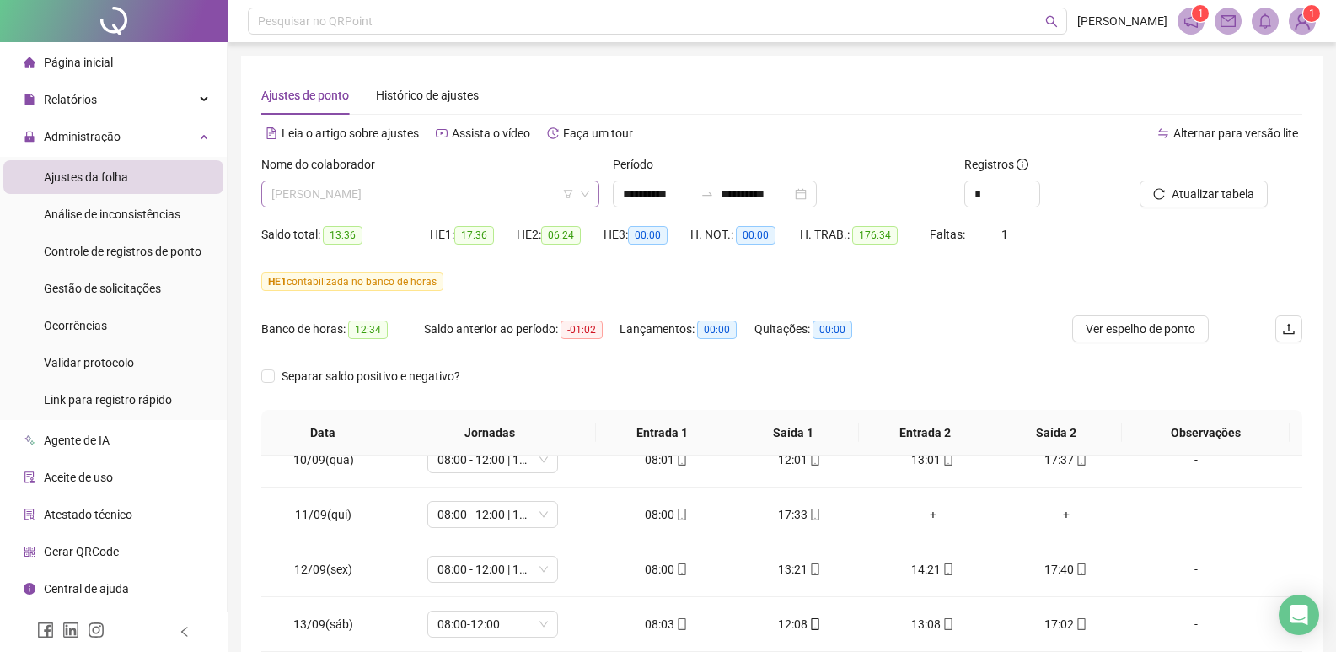
click at [452, 190] on span "[PERSON_NAME]" at bounding box center [430, 193] width 318 height 25
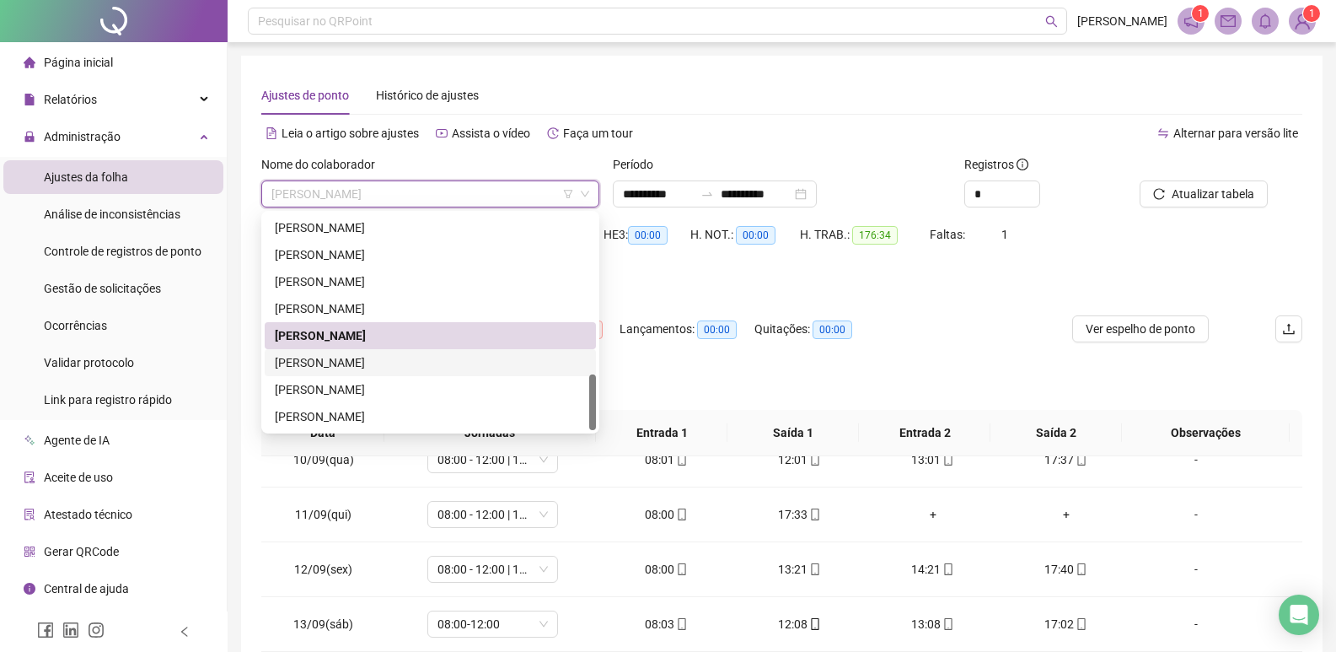
click at [384, 362] on div "[PERSON_NAME]" at bounding box center [430, 362] width 311 height 19
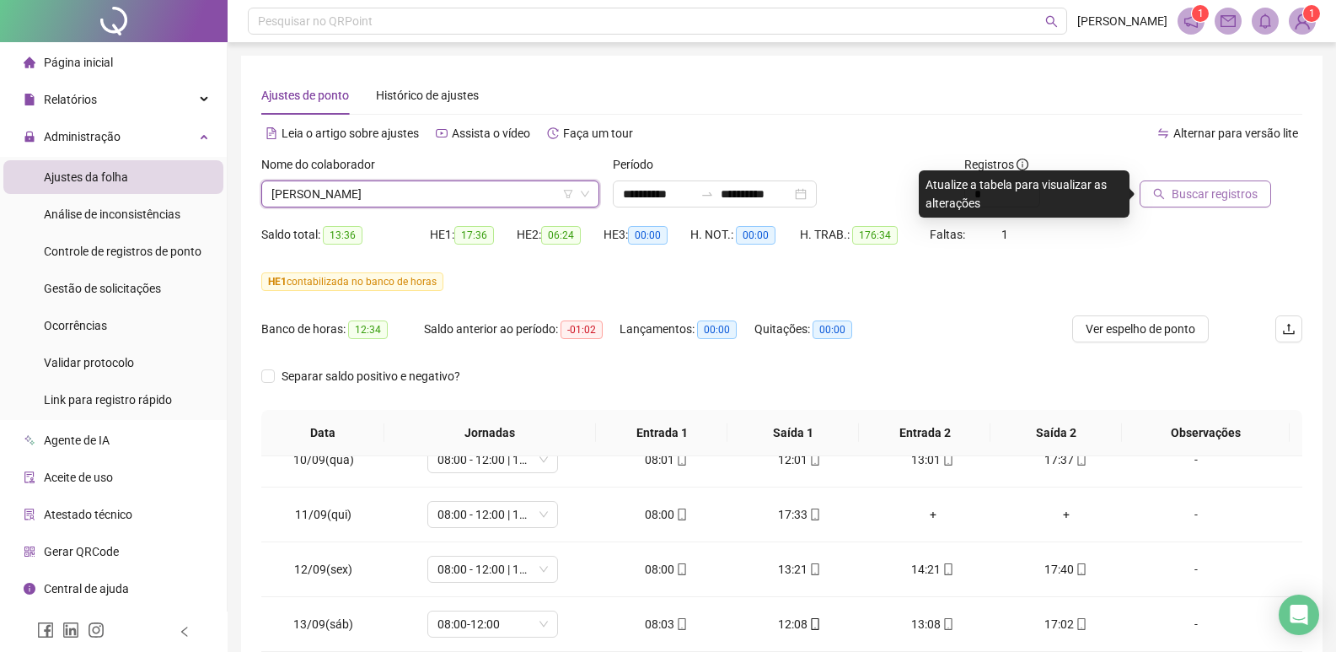
click at [1205, 185] on span "Buscar registros" at bounding box center [1215, 194] width 86 height 19
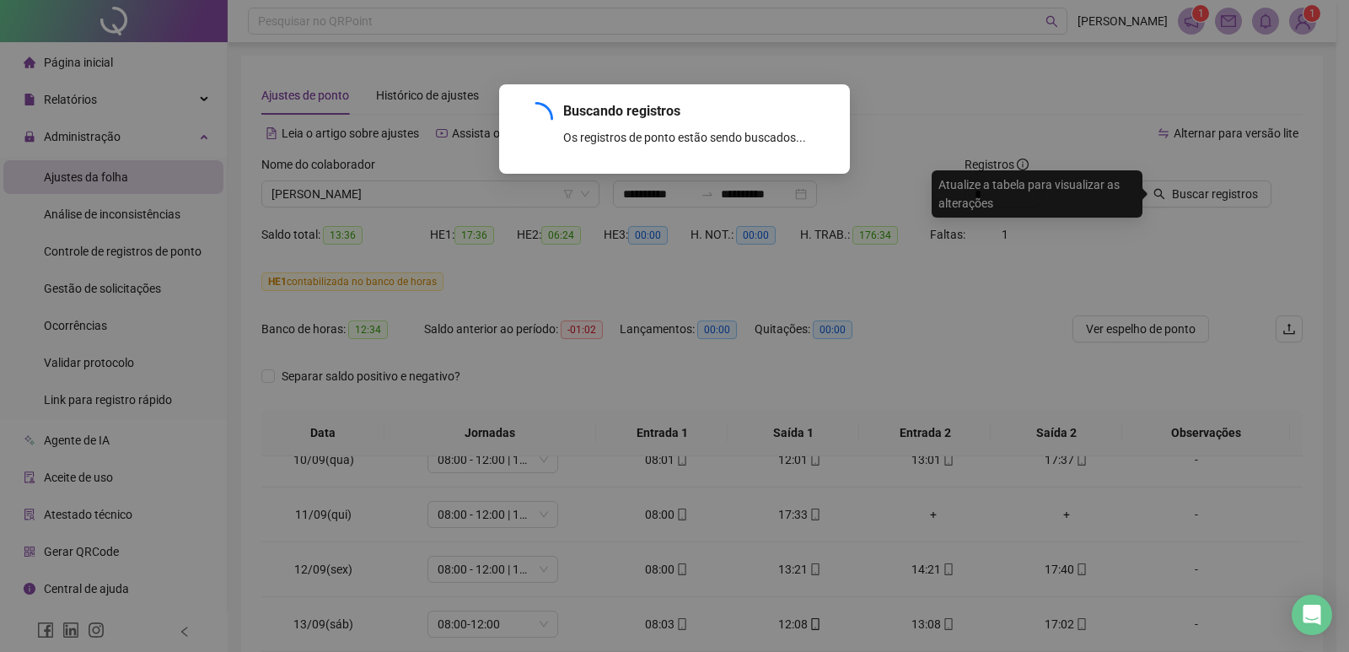
click at [1204, 190] on div "Buscando registros Os registros de ponto estão sendo buscados... OK" at bounding box center [674, 326] width 1349 height 652
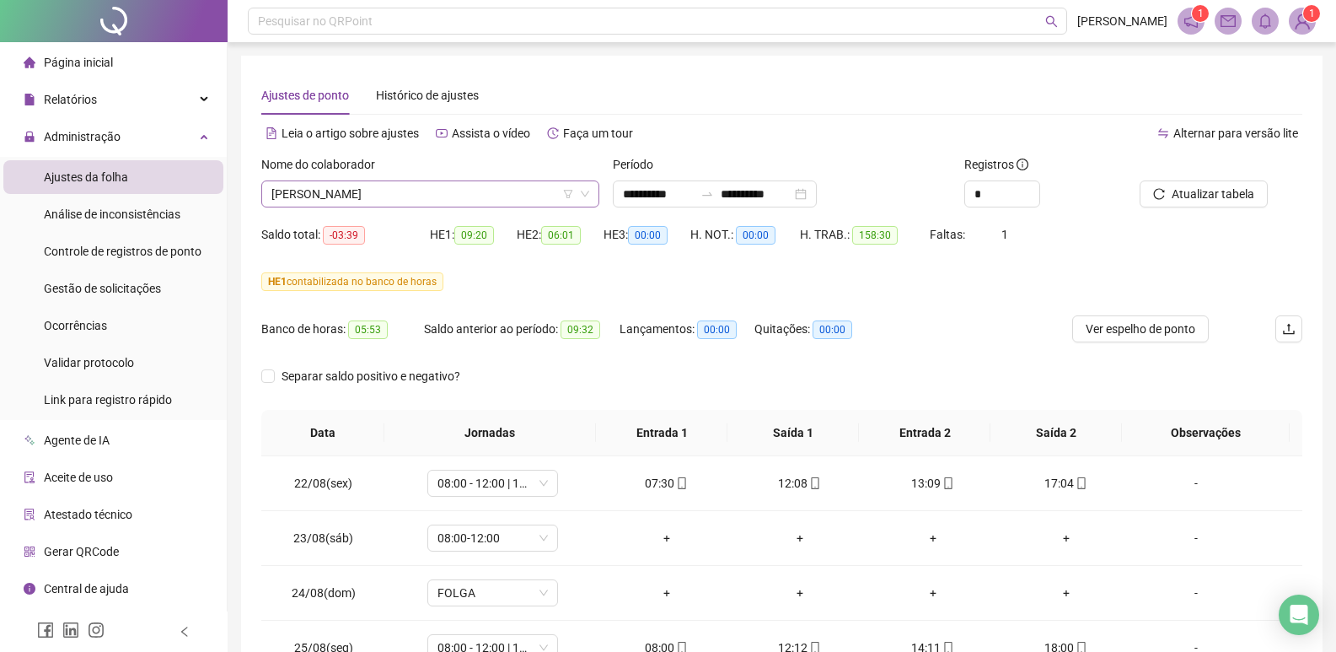
click at [453, 196] on span "[PERSON_NAME]" at bounding box center [430, 193] width 318 height 25
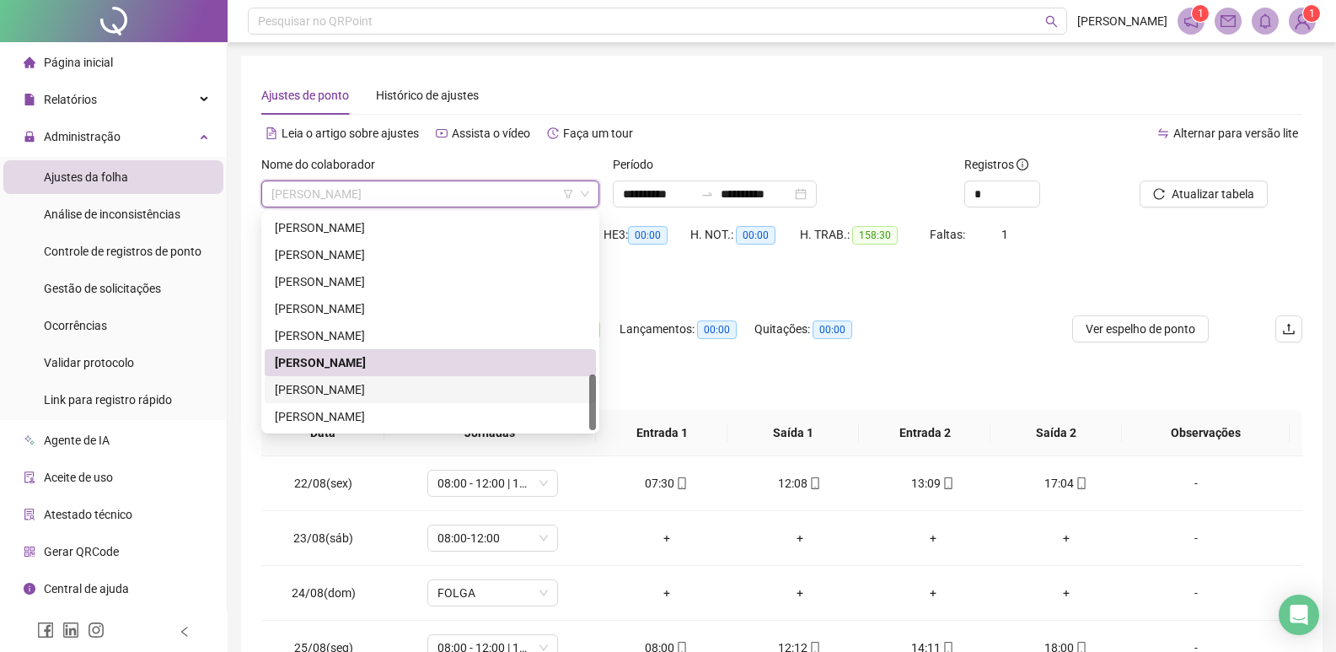
click at [374, 387] on div "[PERSON_NAME]" at bounding box center [430, 389] width 311 height 19
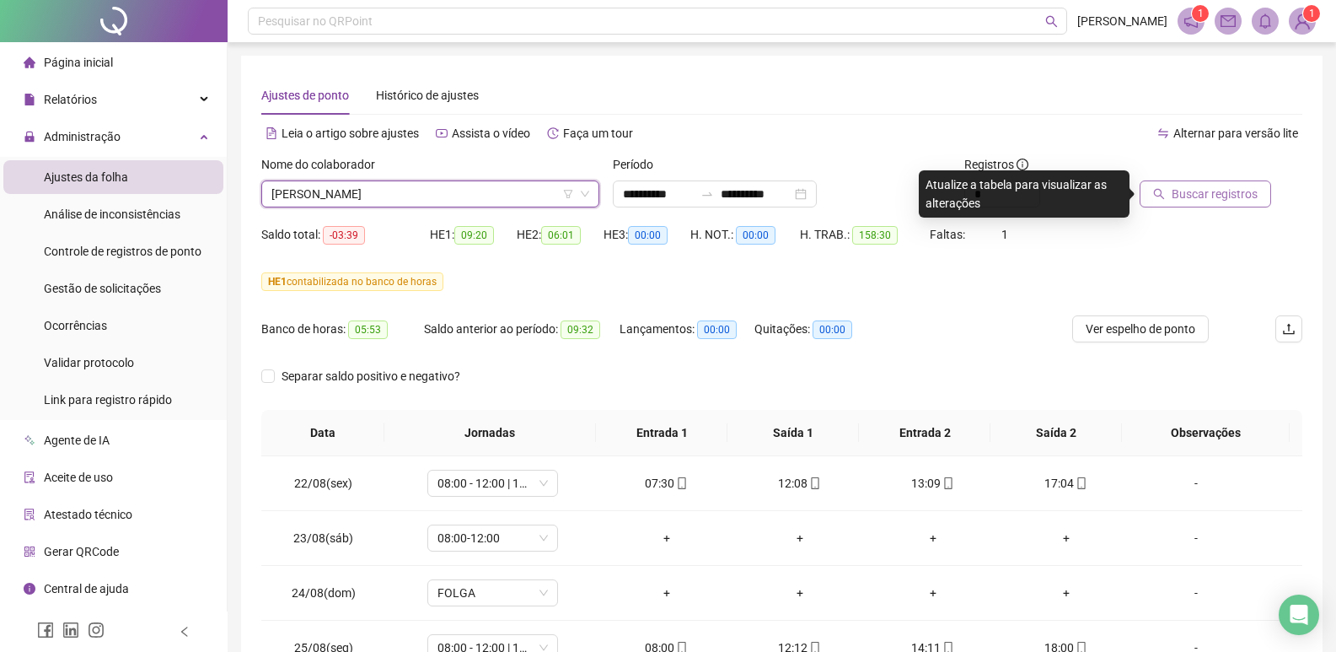
click at [1226, 198] on span "Buscar registros" at bounding box center [1215, 194] width 86 height 19
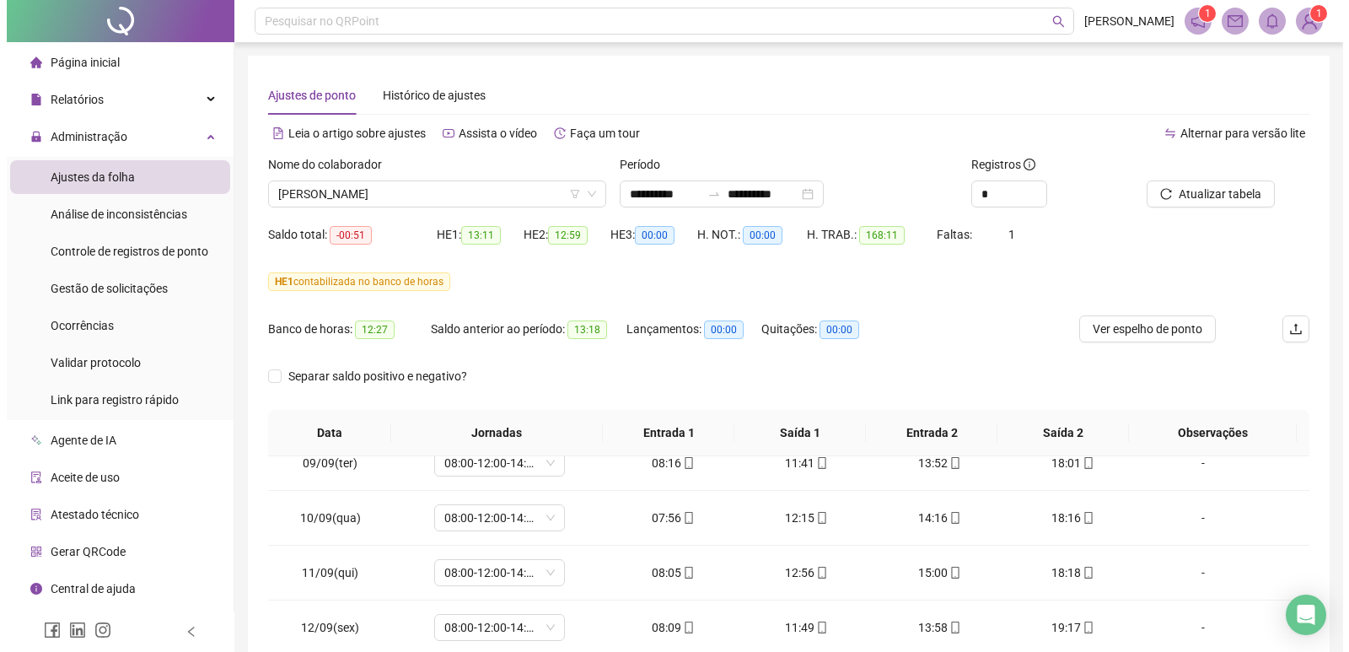
scroll to position [1065, 0]
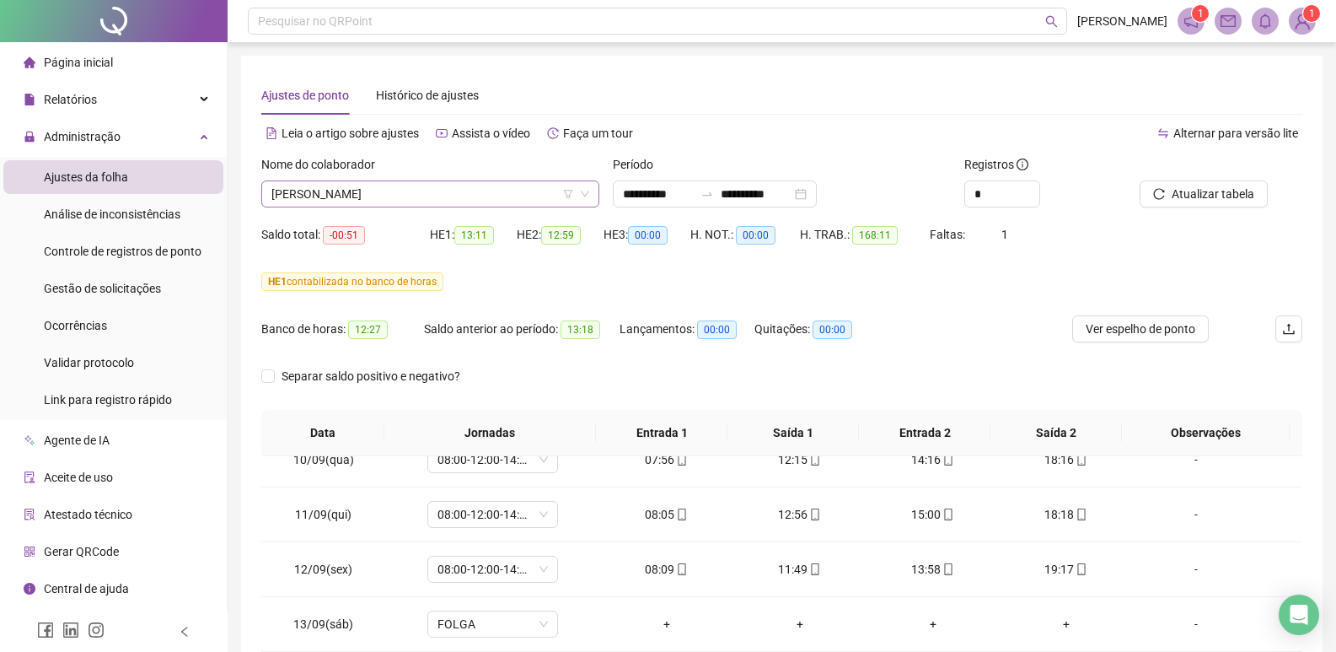
click at [454, 190] on span "[PERSON_NAME]" at bounding box center [430, 193] width 318 height 25
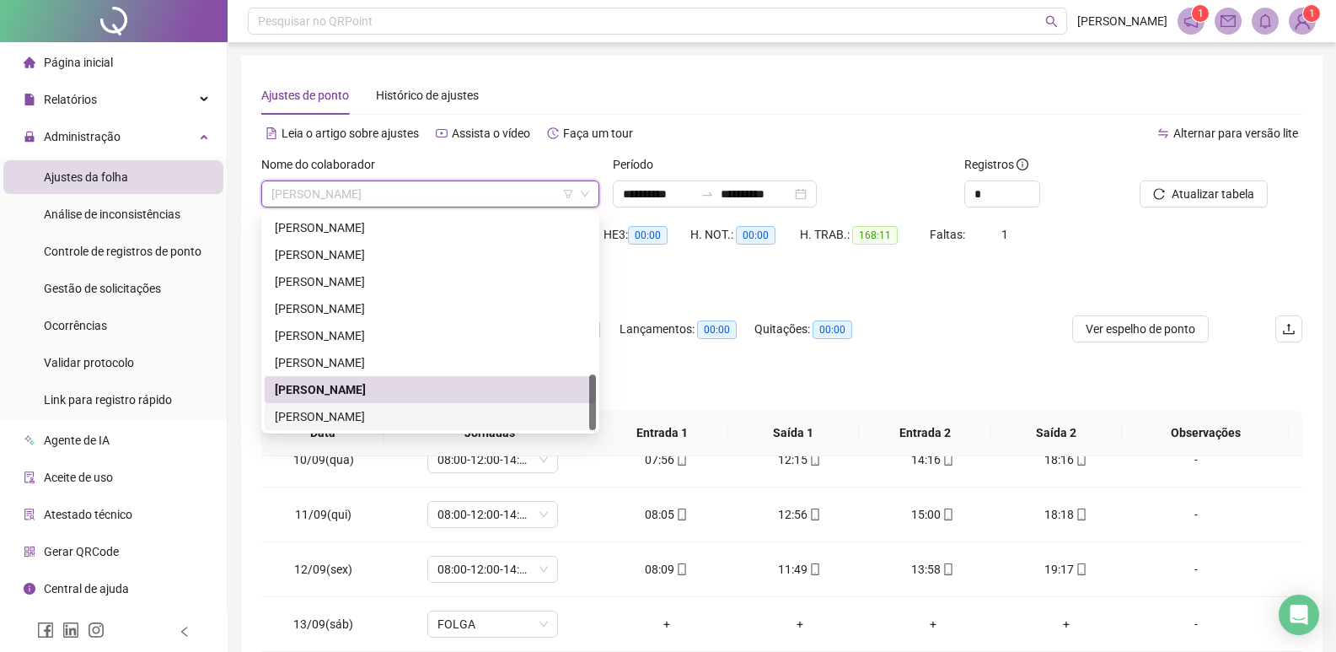
click at [396, 417] on div "[PERSON_NAME]" at bounding box center [430, 416] width 311 height 19
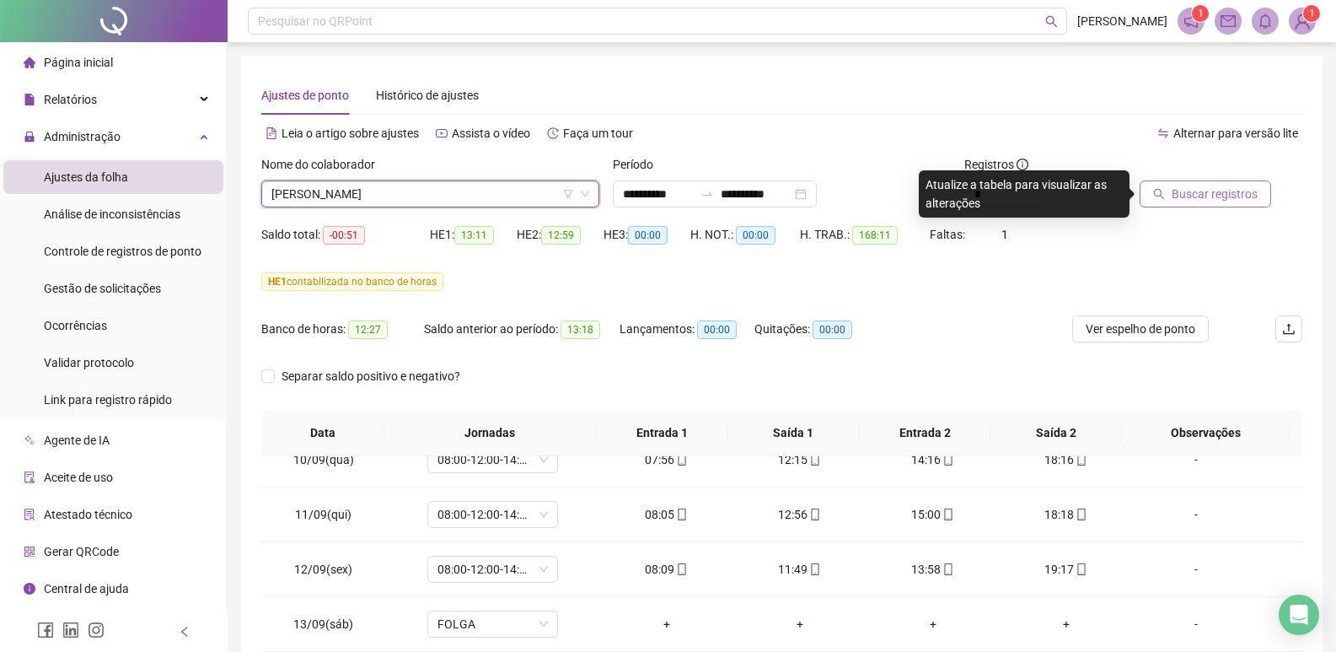
click at [1203, 190] on span "Buscar registros" at bounding box center [1215, 194] width 86 height 19
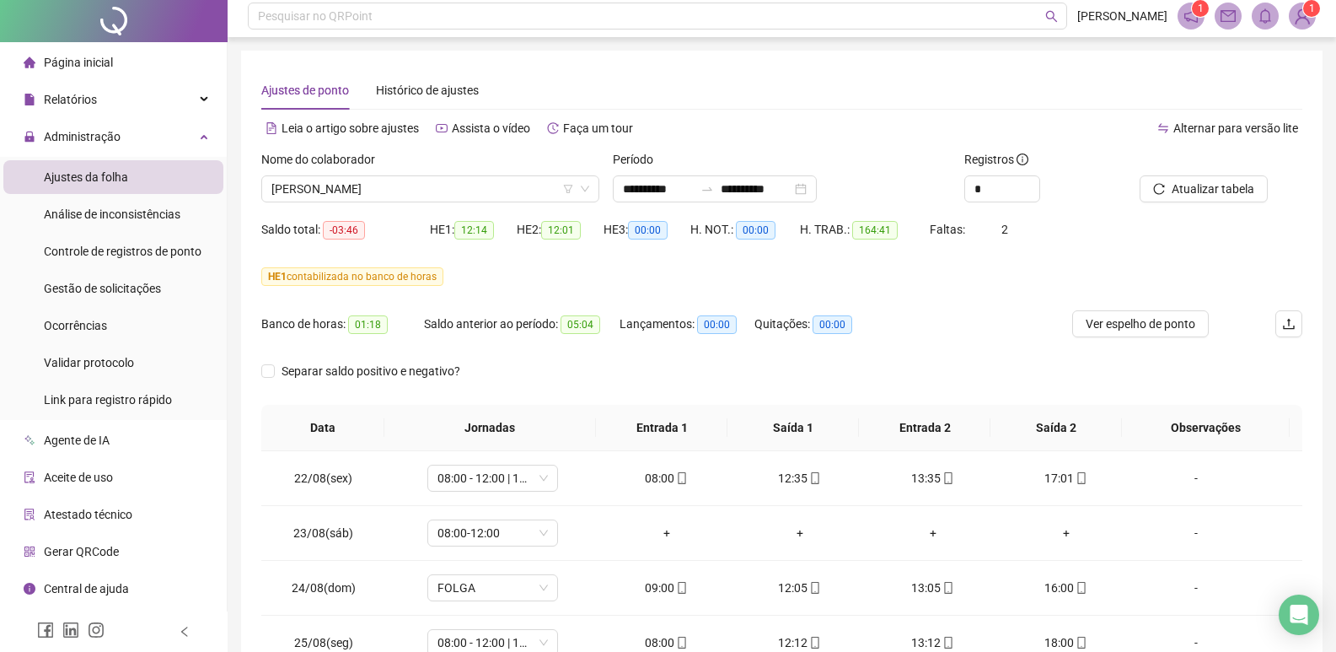
scroll to position [0, 0]
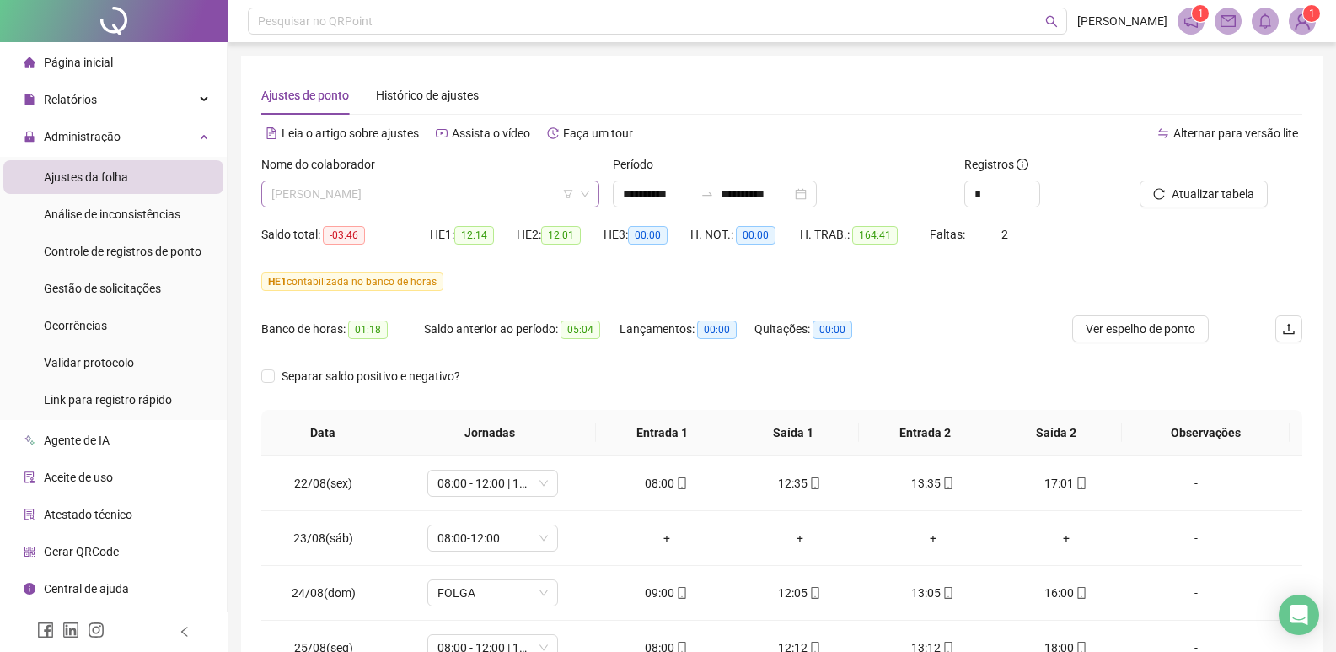
click at [520, 196] on span "[PERSON_NAME]" at bounding box center [430, 193] width 318 height 25
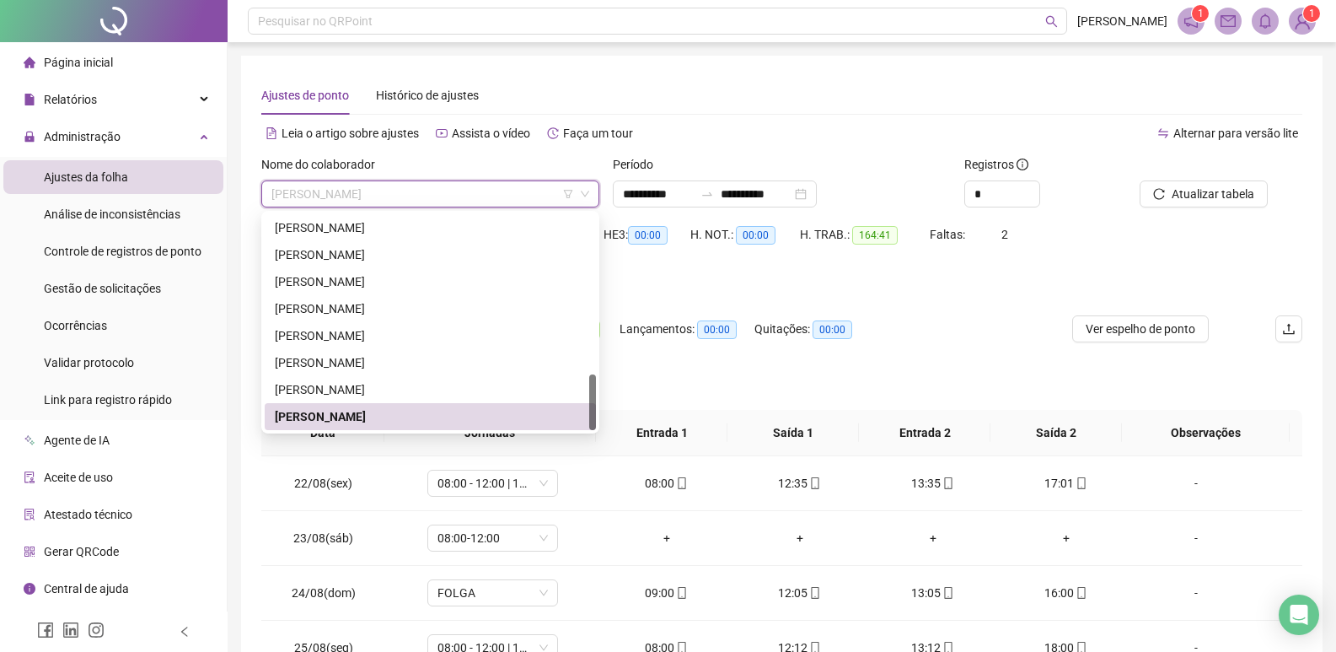
click at [434, 410] on div "[PERSON_NAME]" at bounding box center [430, 416] width 311 height 19
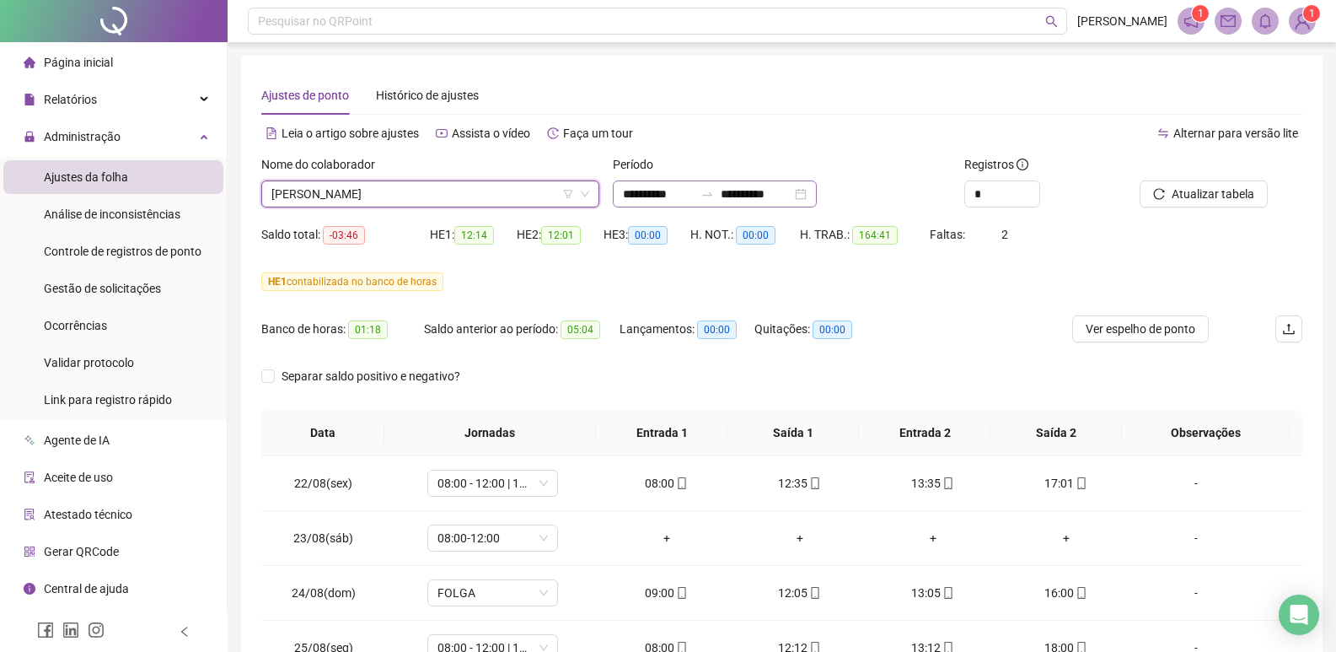
click at [817, 190] on div "**********" at bounding box center [715, 193] width 204 height 27
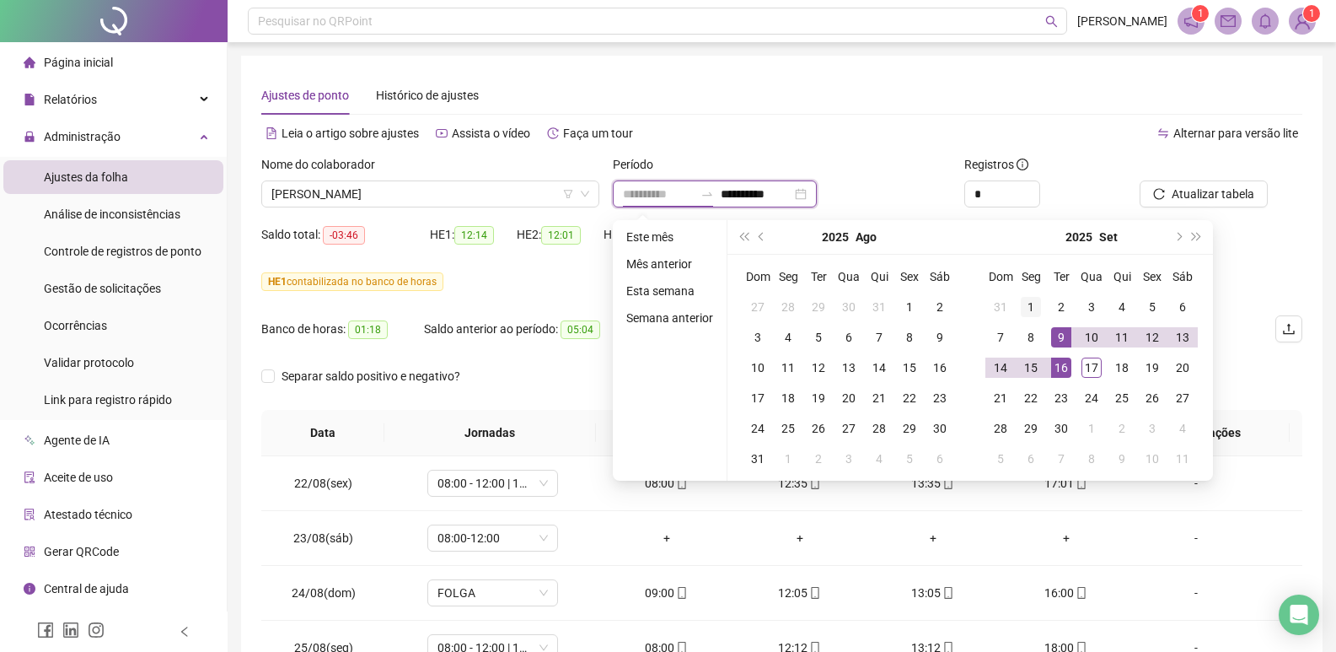
type input "**********"
click at [1028, 304] on div "1" at bounding box center [1031, 307] width 20 height 20
type input "**********"
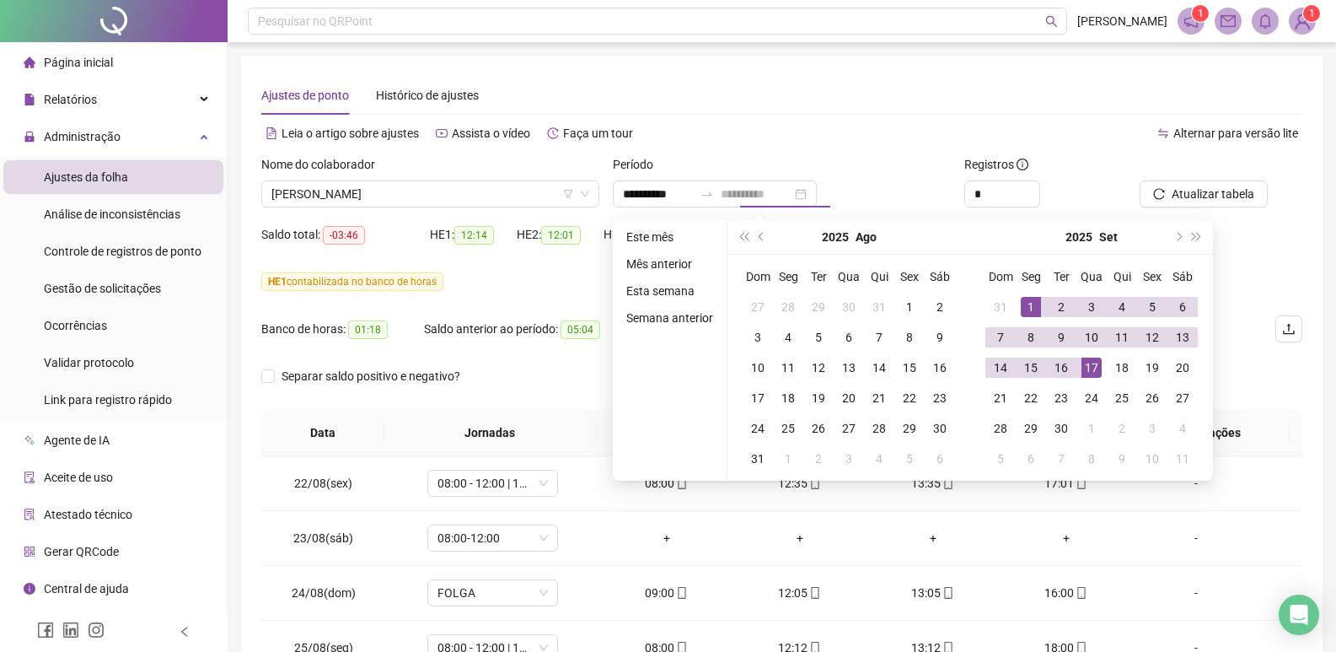
click at [1088, 365] on div "17" at bounding box center [1091, 367] width 20 height 20
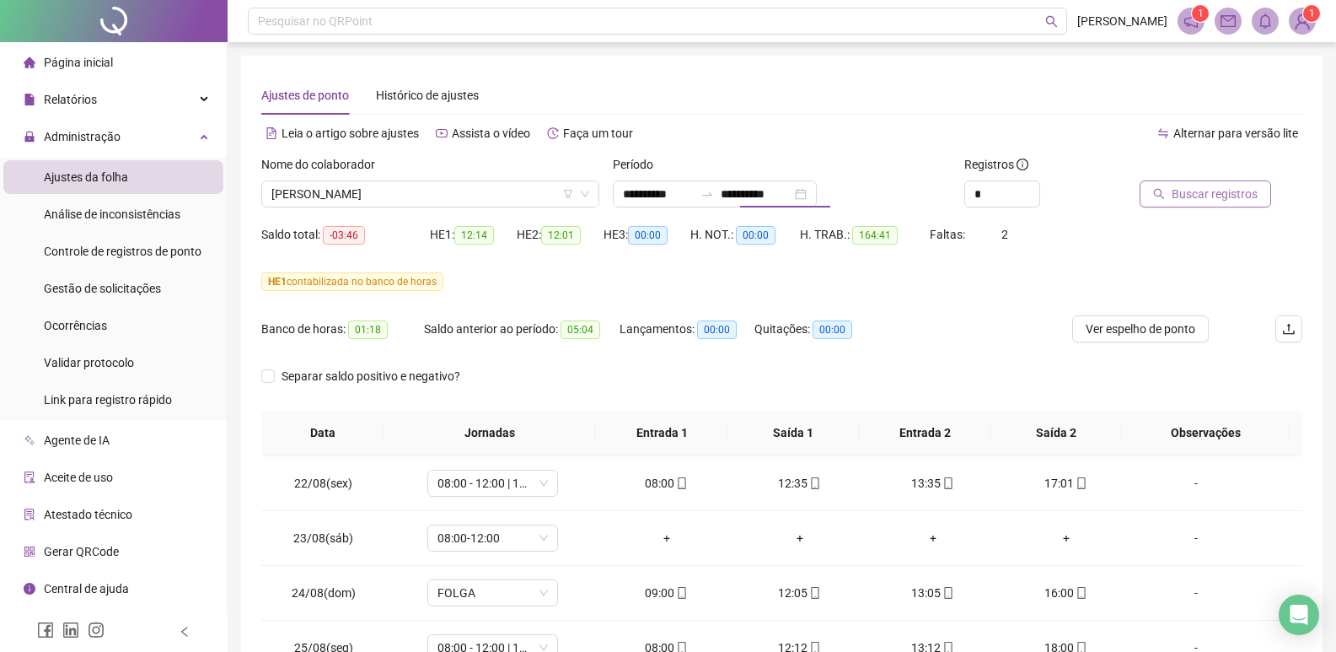
click at [1210, 180] on div at bounding box center [1200, 167] width 121 height 25
click at [1207, 187] on span "Buscar registros" at bounding box center [1215, 194] width 86 height 19
